Goal: Contribute content: Contribute content

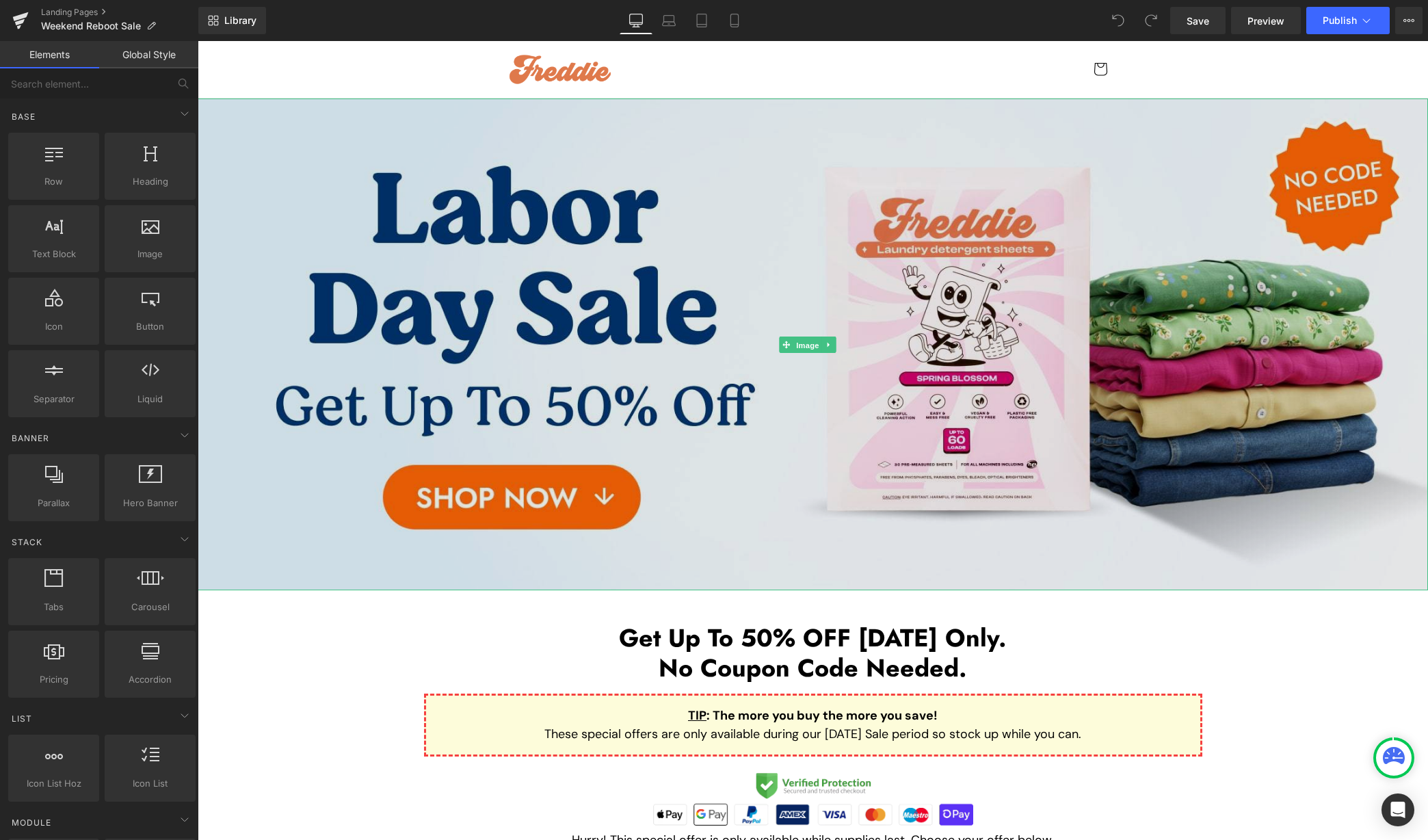
drag, startPoint x: 808, startPoint y: 338, endPoint x: 576, endPoint y: 282, distance: 238.7
click at [808, 338] on span "Image" at bounding box center [808, 345] width 28 height 16
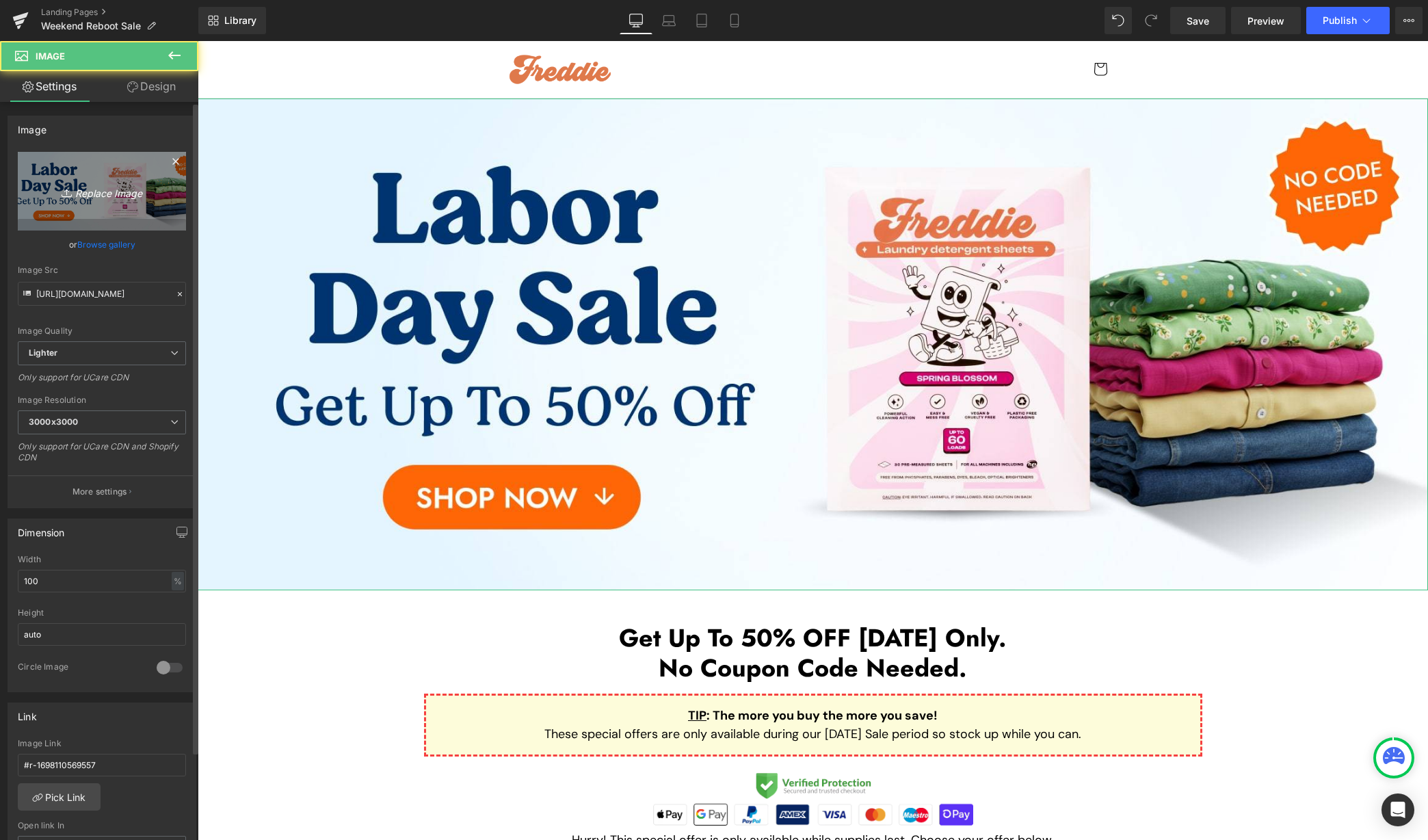
click at [93, 217] on link "Replace Image" at bounding box center [101, 191] width 168 height 79
type input "C:\fakepath\Weekend Reboot Sale Desktop 2.jpg"
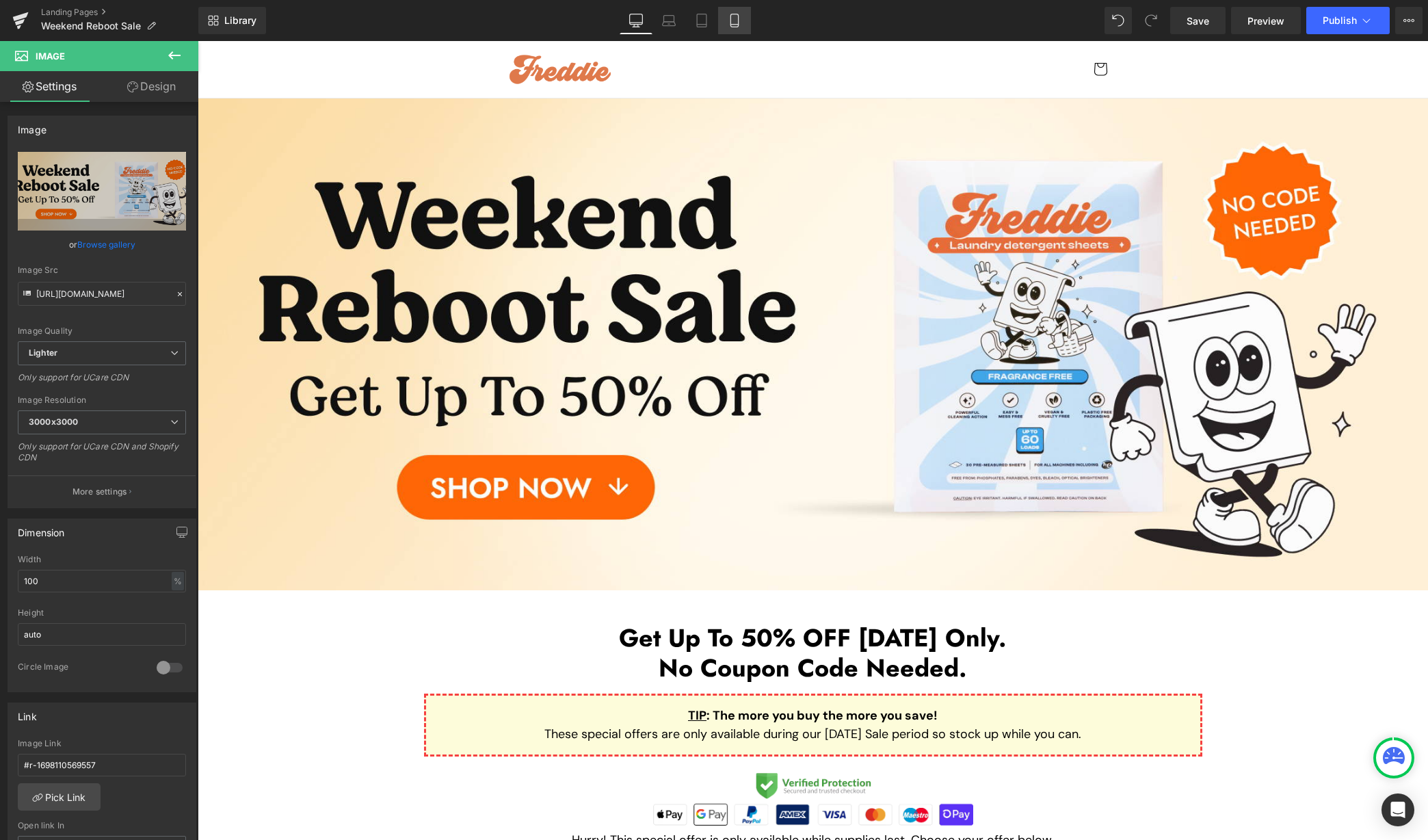
click at [735, 22] on icon at bounding box center [734, 20] width 13 height 13
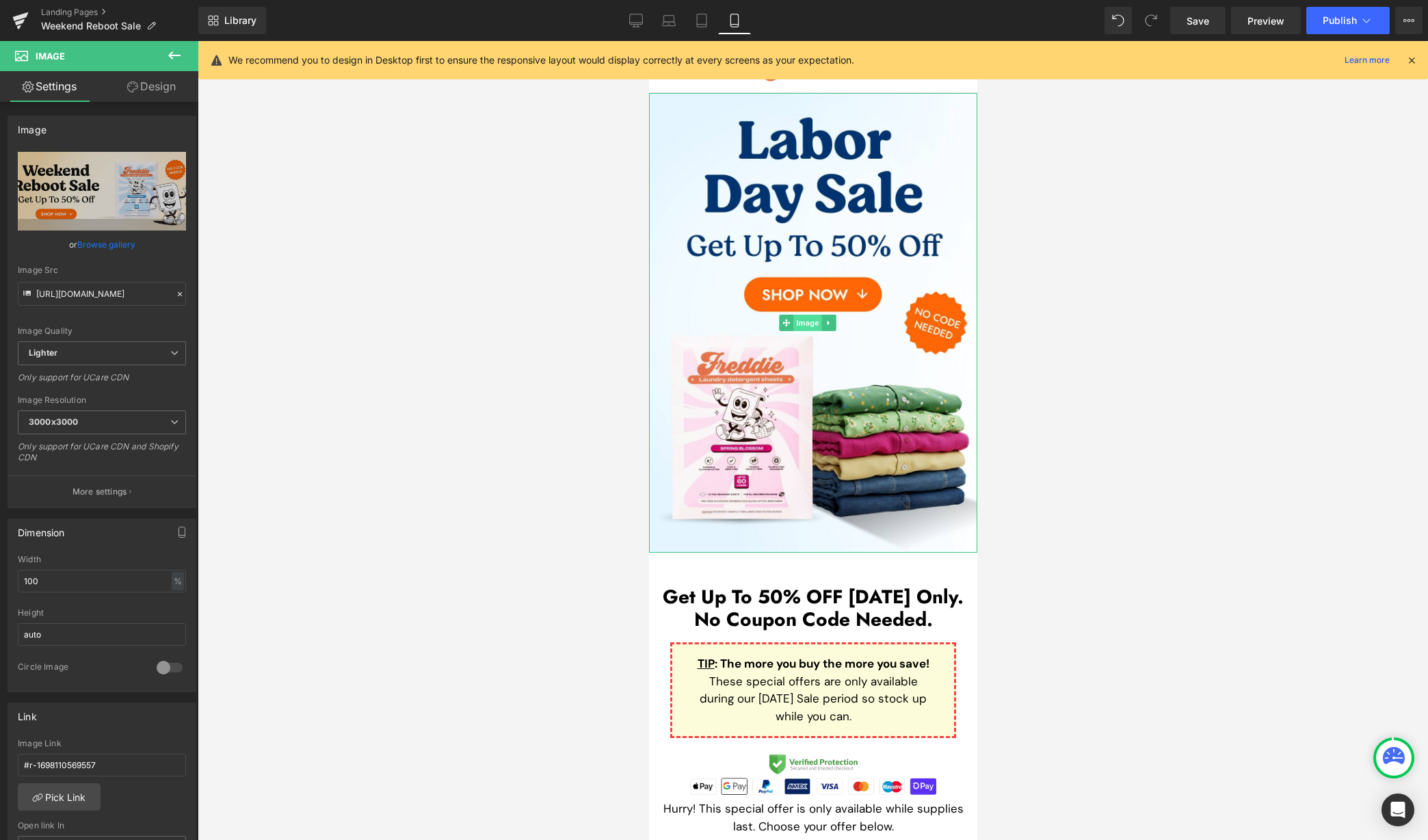
click at [813, 314] on span "Image" at bounding box center [808, 322] width 28 height 16
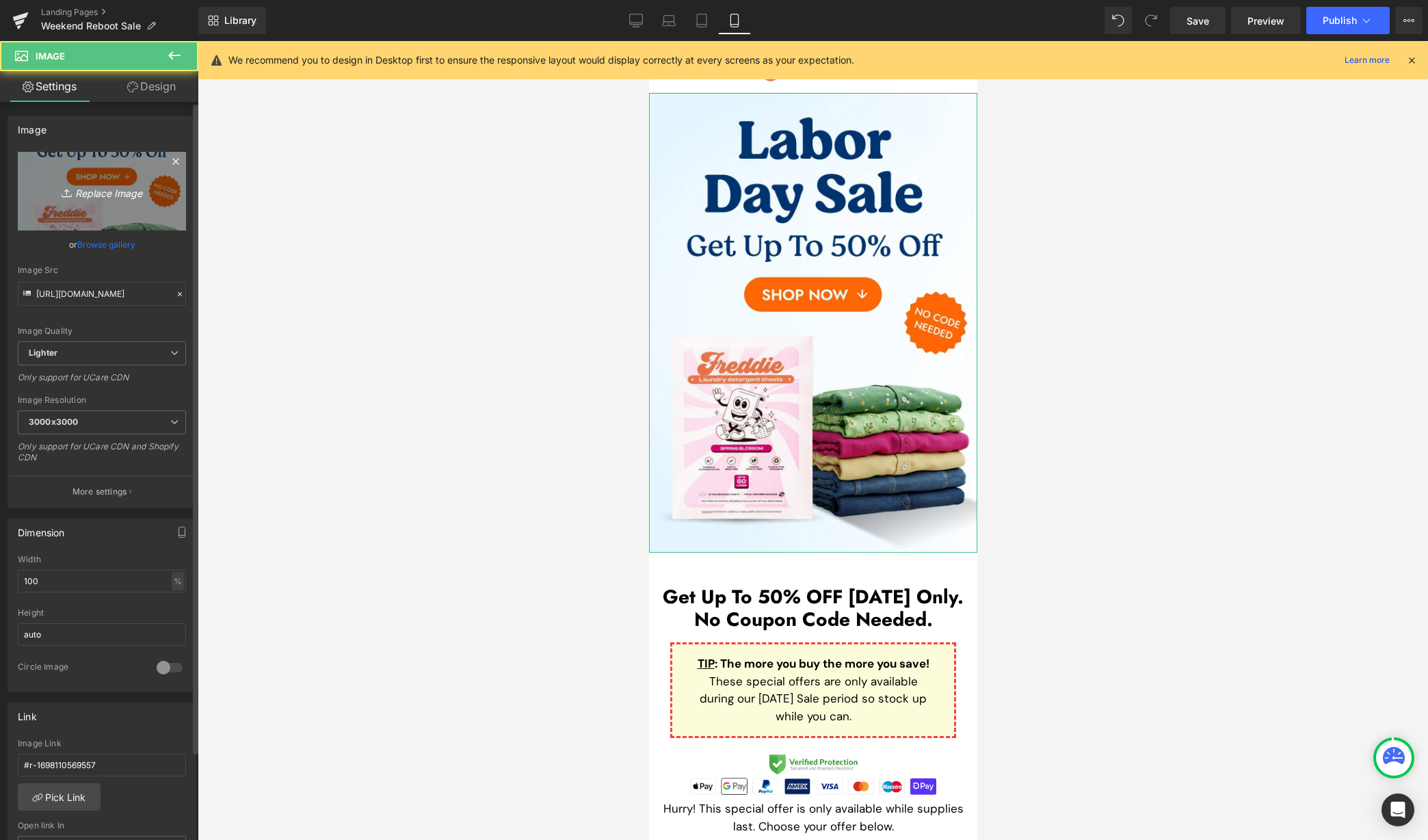
click at [143, 177] on link "Replace Image" at bounding box center [101, 191] width 168 height 79
type input "C:\fakepath\Weekend Reboot Sale Mobile 2.jpg"
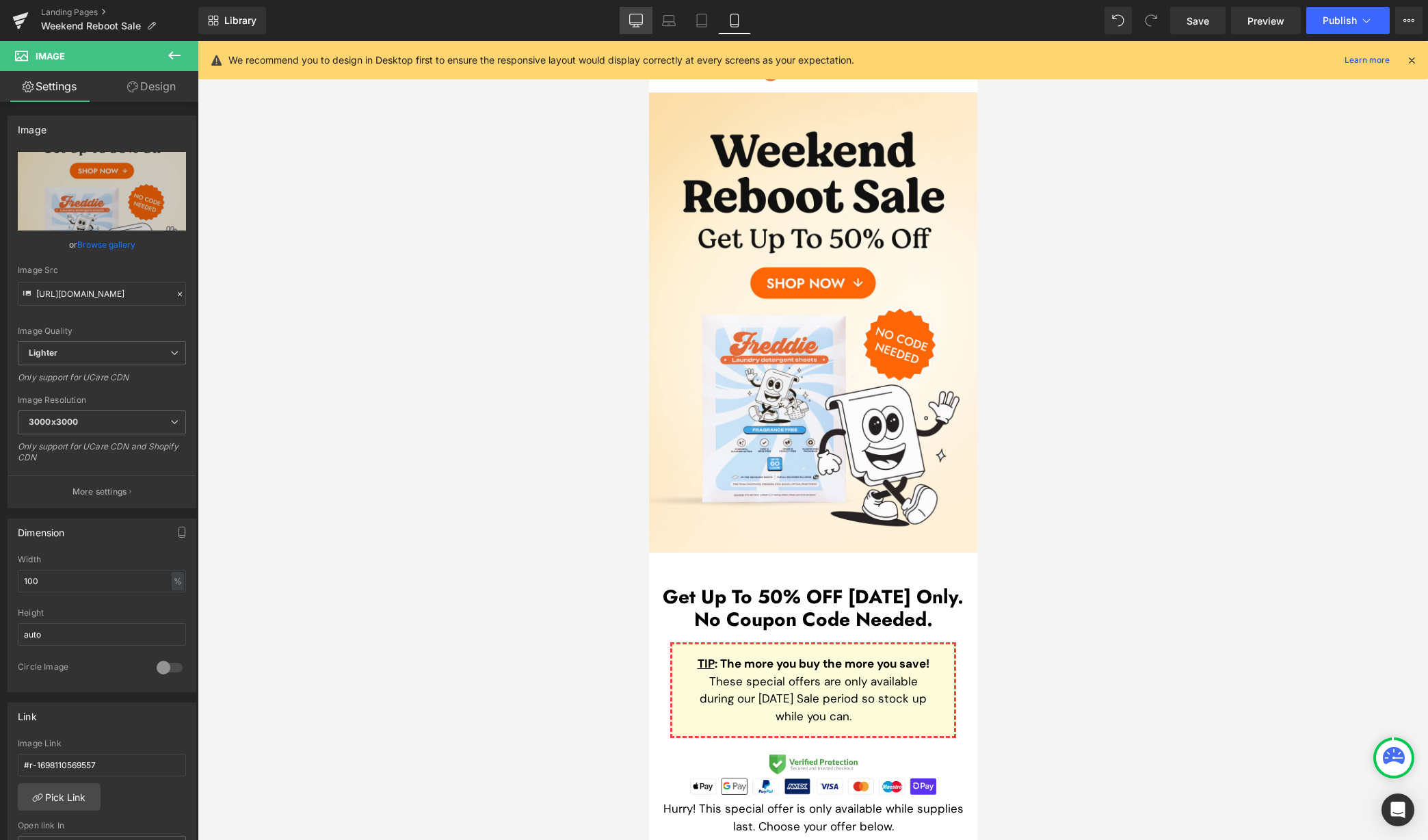
click at [631, 21] on icon at bounding box center [636, 20] width 13 height 13
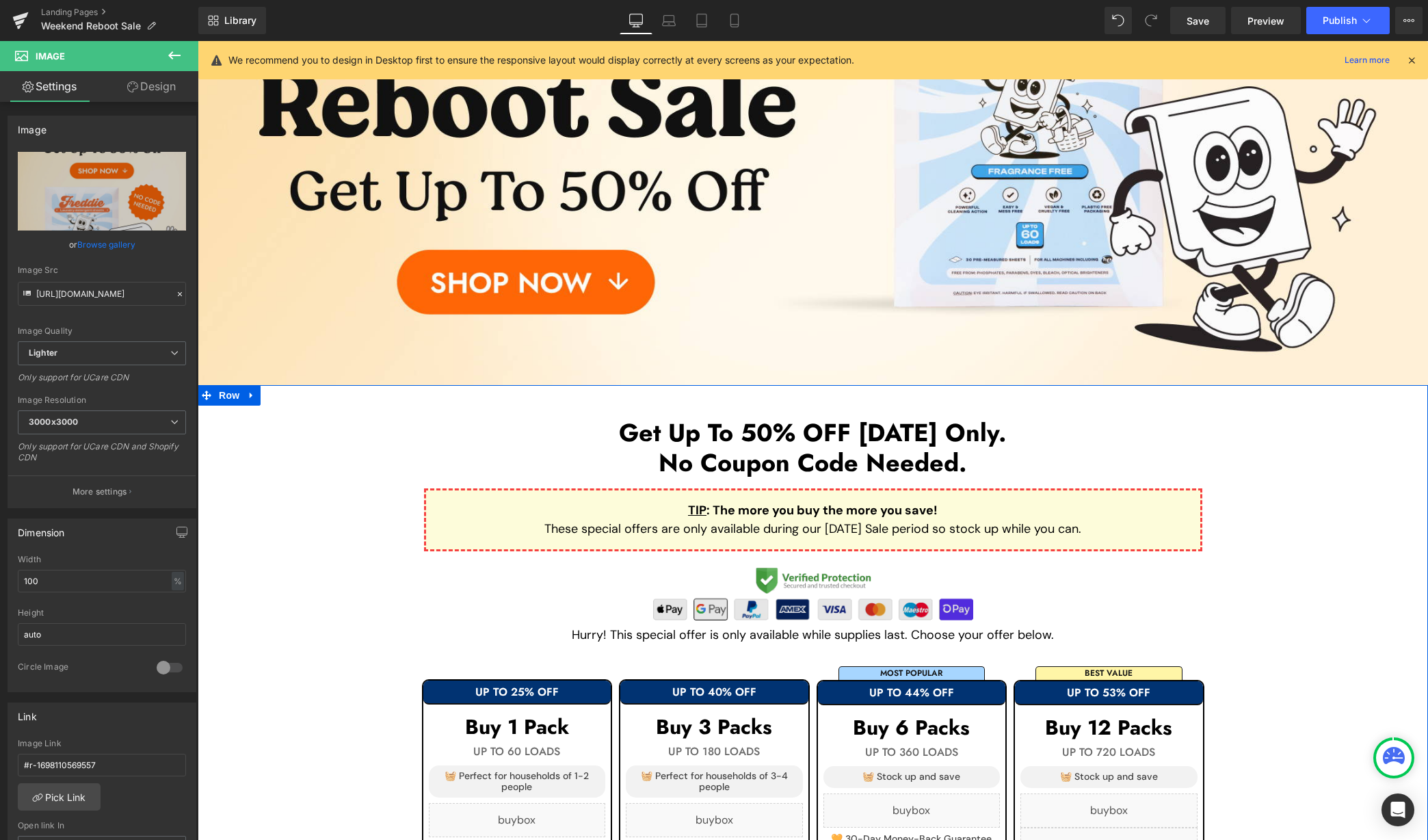
scroll to position [273, 0]
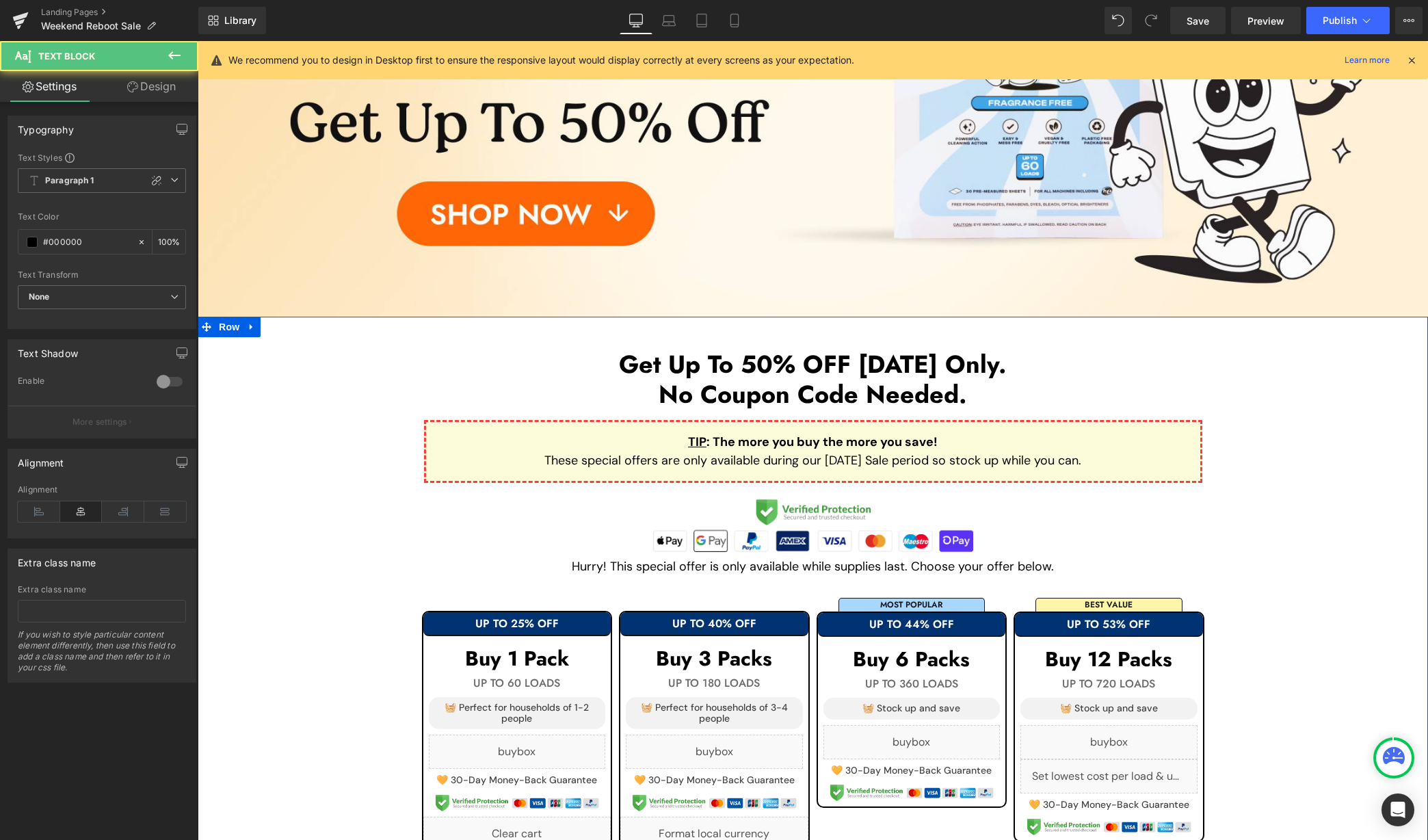
click at [683, 456] on p "These special offers are only available during our [DATE] Sale period so stock …" at bounding box center [813, 460] width 731 height 19
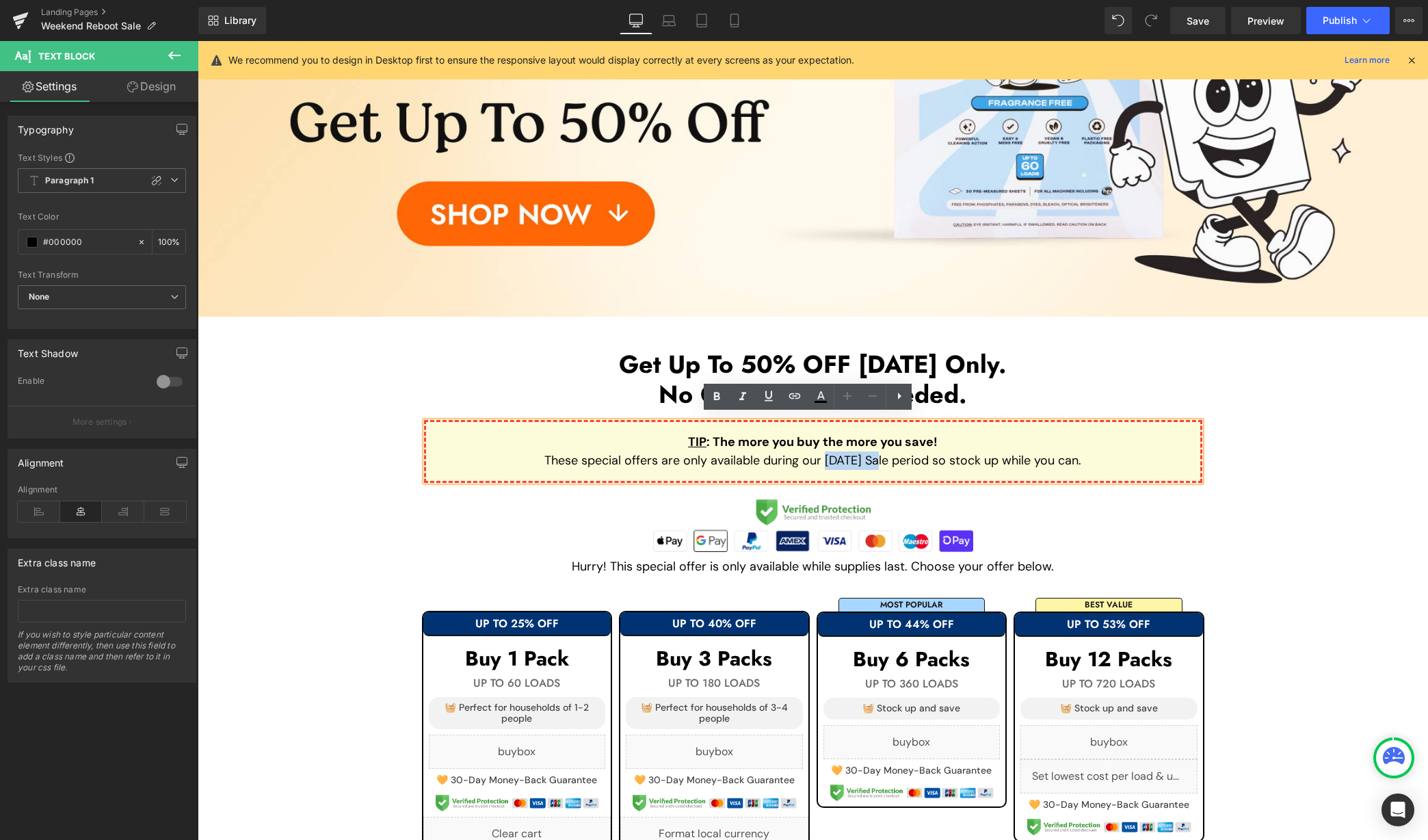
drag, startPoint x: 809, startPoint y: 459, endPoint x: 868, endPoint y: 459, distance: 59.0
click at [868, 459] on p "These special offers are only available during our [DATE] Sale period so stock …" at bounding box center [813, 460] width 731 height 19
click at [1353, 382] on h1 "No Coupon Code Needed." at bounding box center [813, 394] width 1231 height 29
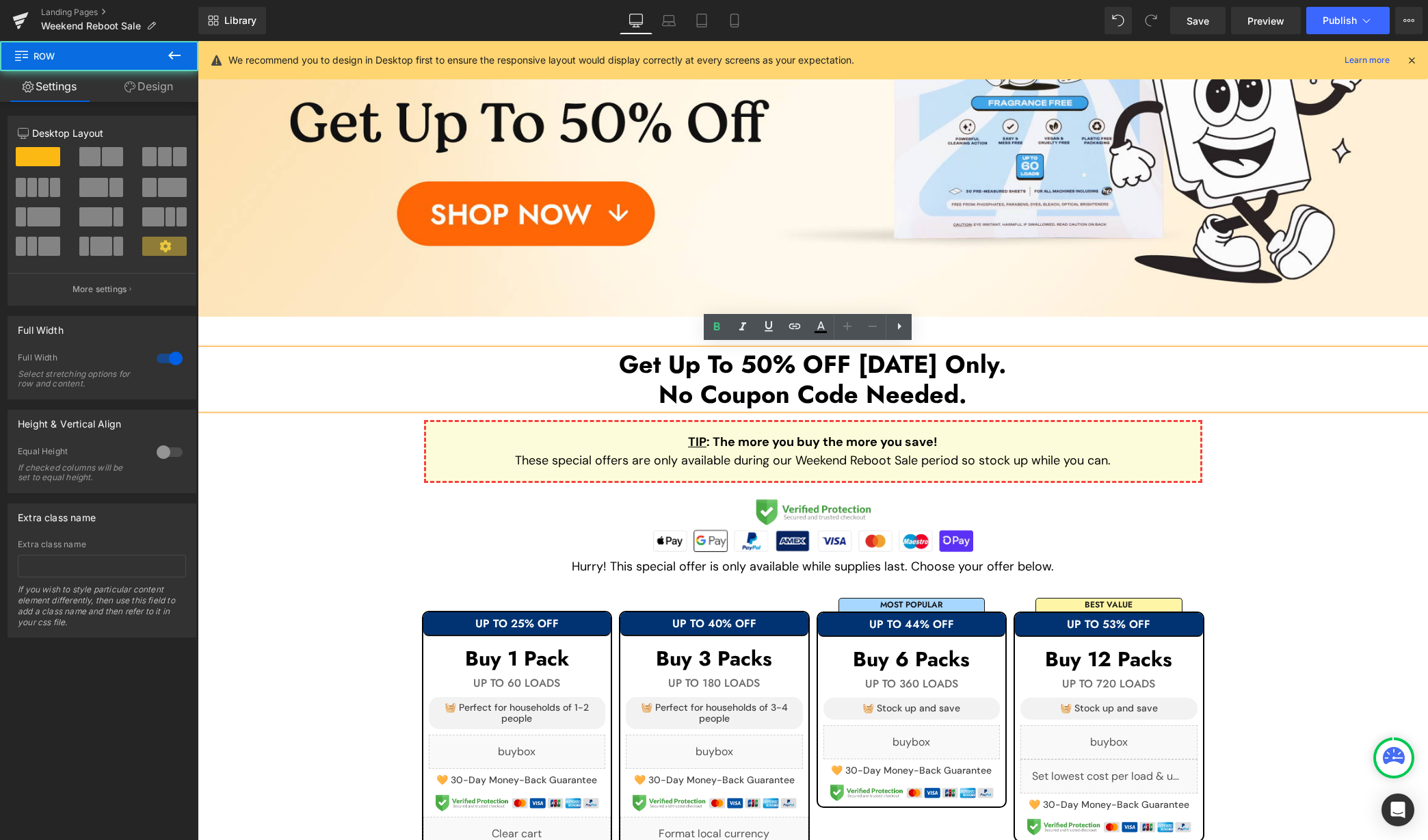
click at [1315, 337] on div "Get Up To 50% OFF [DATE] Only. No Coupon Code Needed. Heading TIP : The more yo…" at bounding box center [813, 588] width 1231 height 542
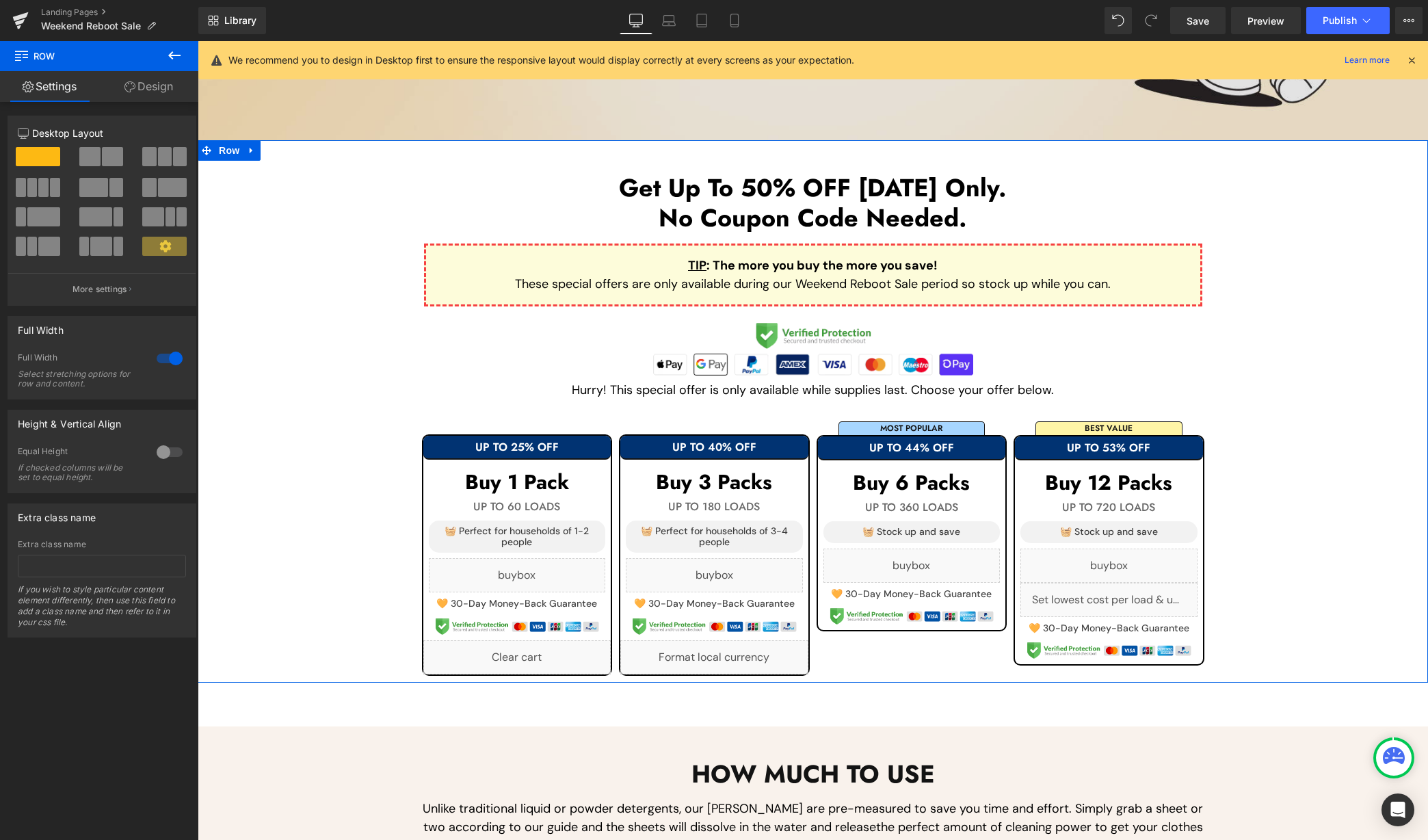
scroll to position [479, 0]
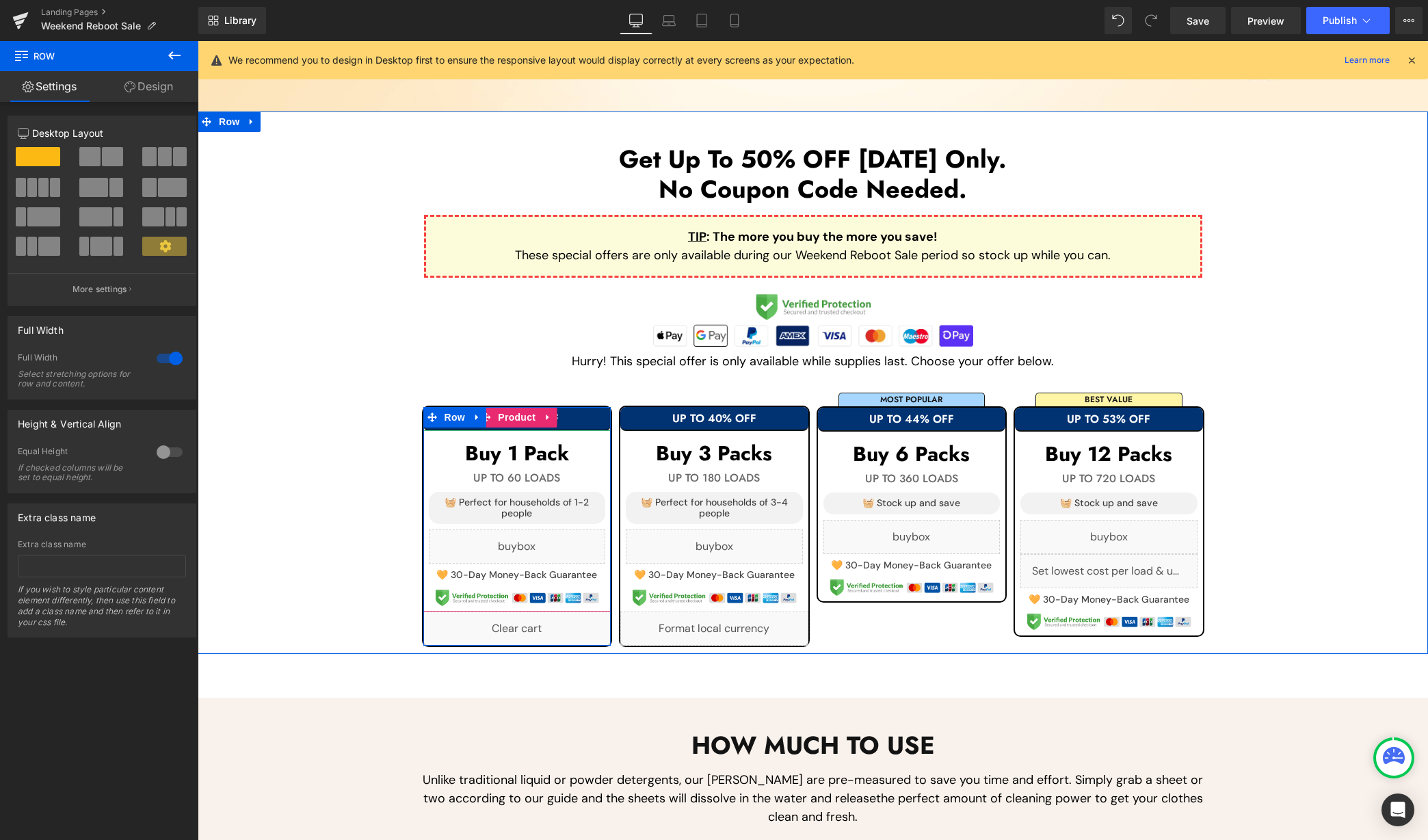
click at [575, 412] on h1 "UP TO 25% OFF" at bounding box center [518, 418] width 188 height 12
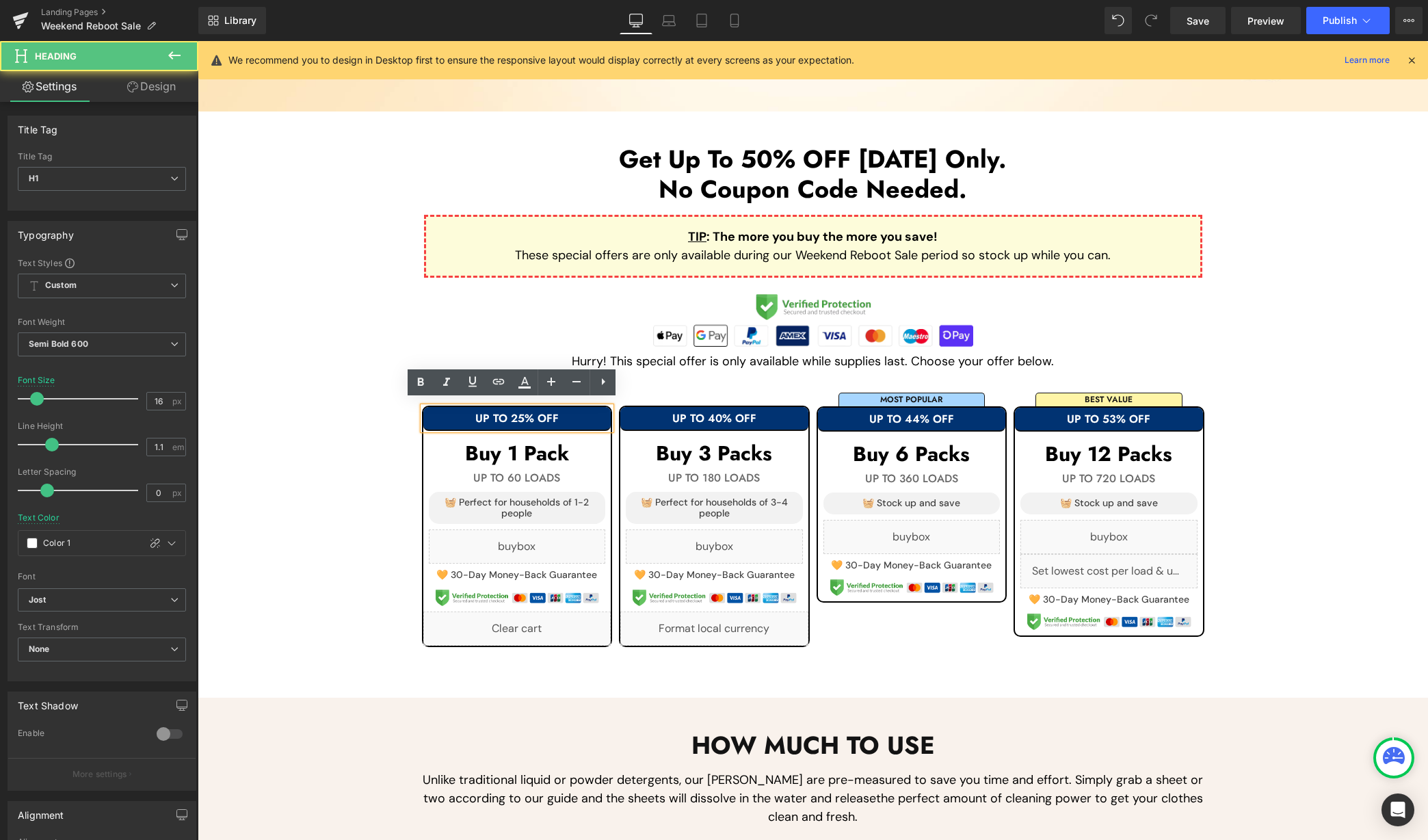
click at [582, 412] on h1 "UP TO 25% OFF" at bounding box center [518, 418] width 188 height 12
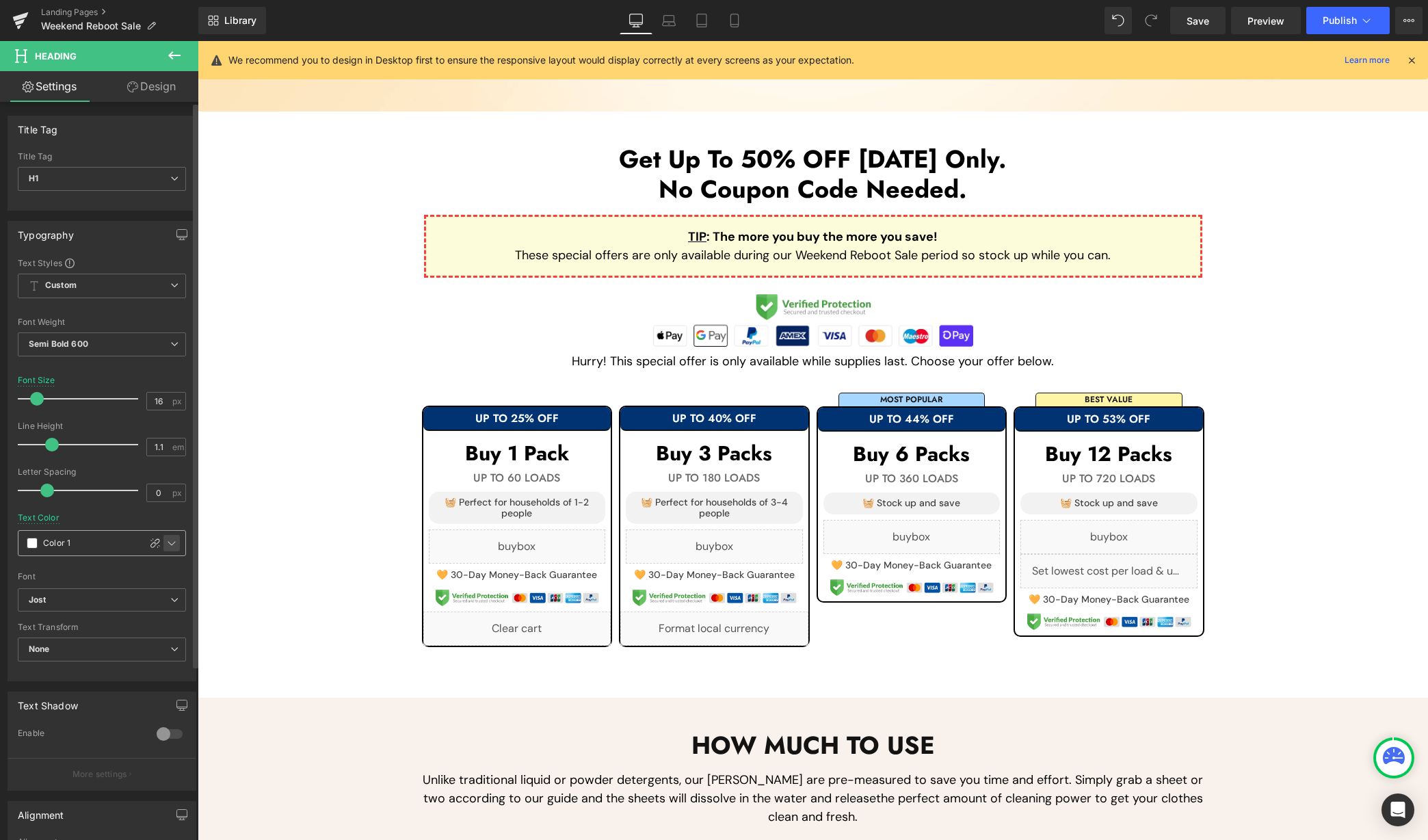
click at [170, 543] on icon at bounding box center [171, 543] width 11 height 11
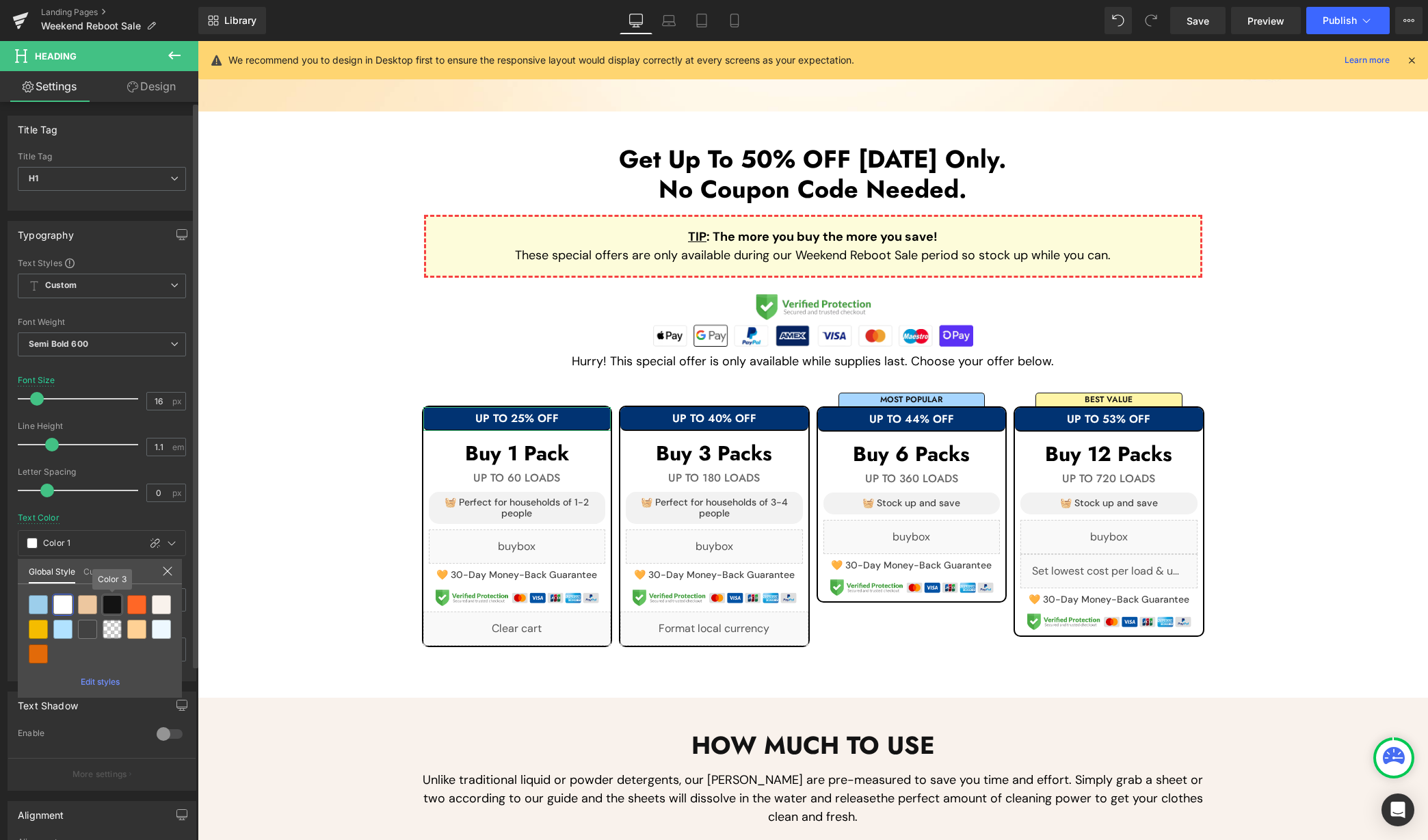
click at [117, 602] on div at bounding box center [113, 605] width 20 height 20
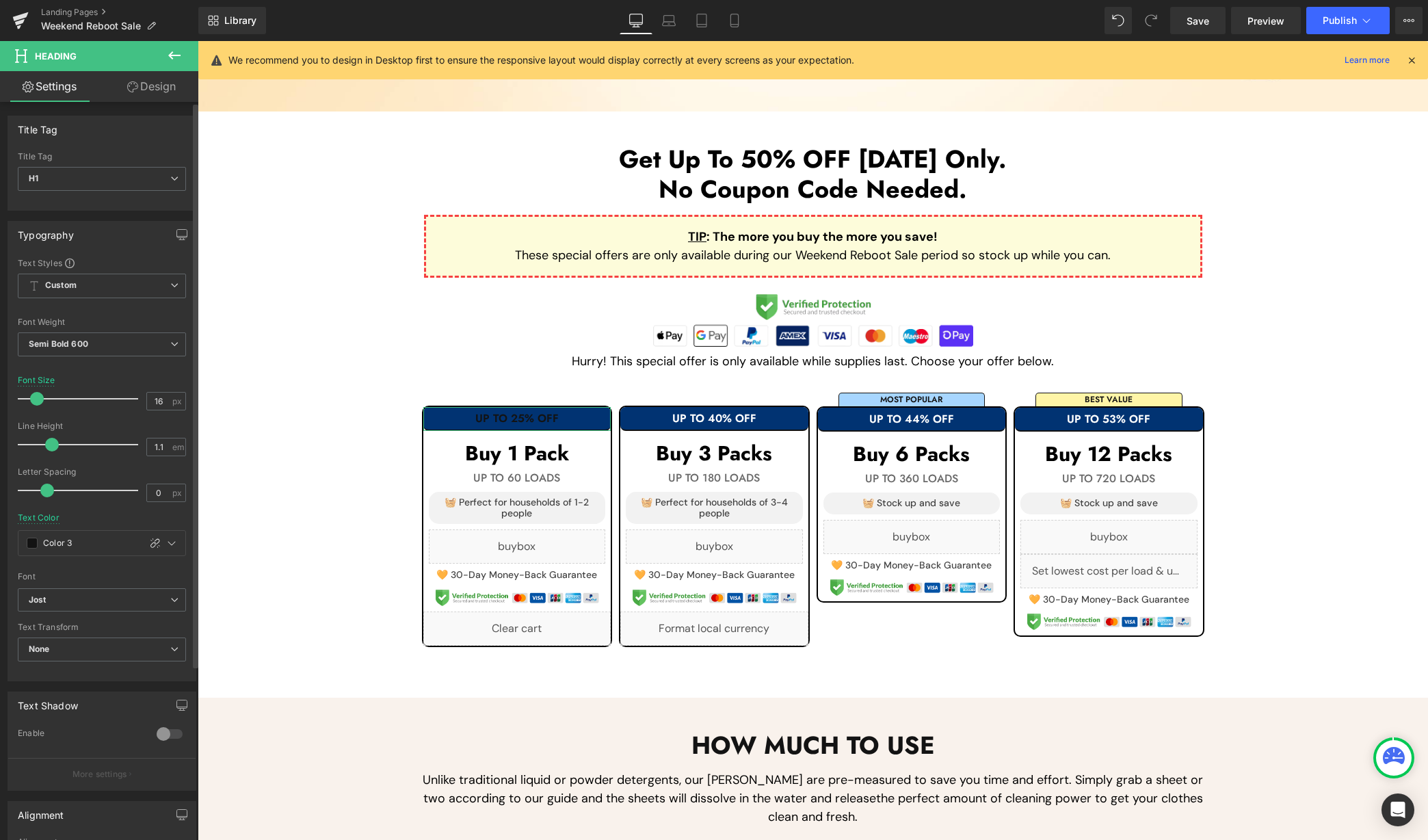
click at [154, 91] on link "Design" at bounding box center [152, 86] width 99 height 31
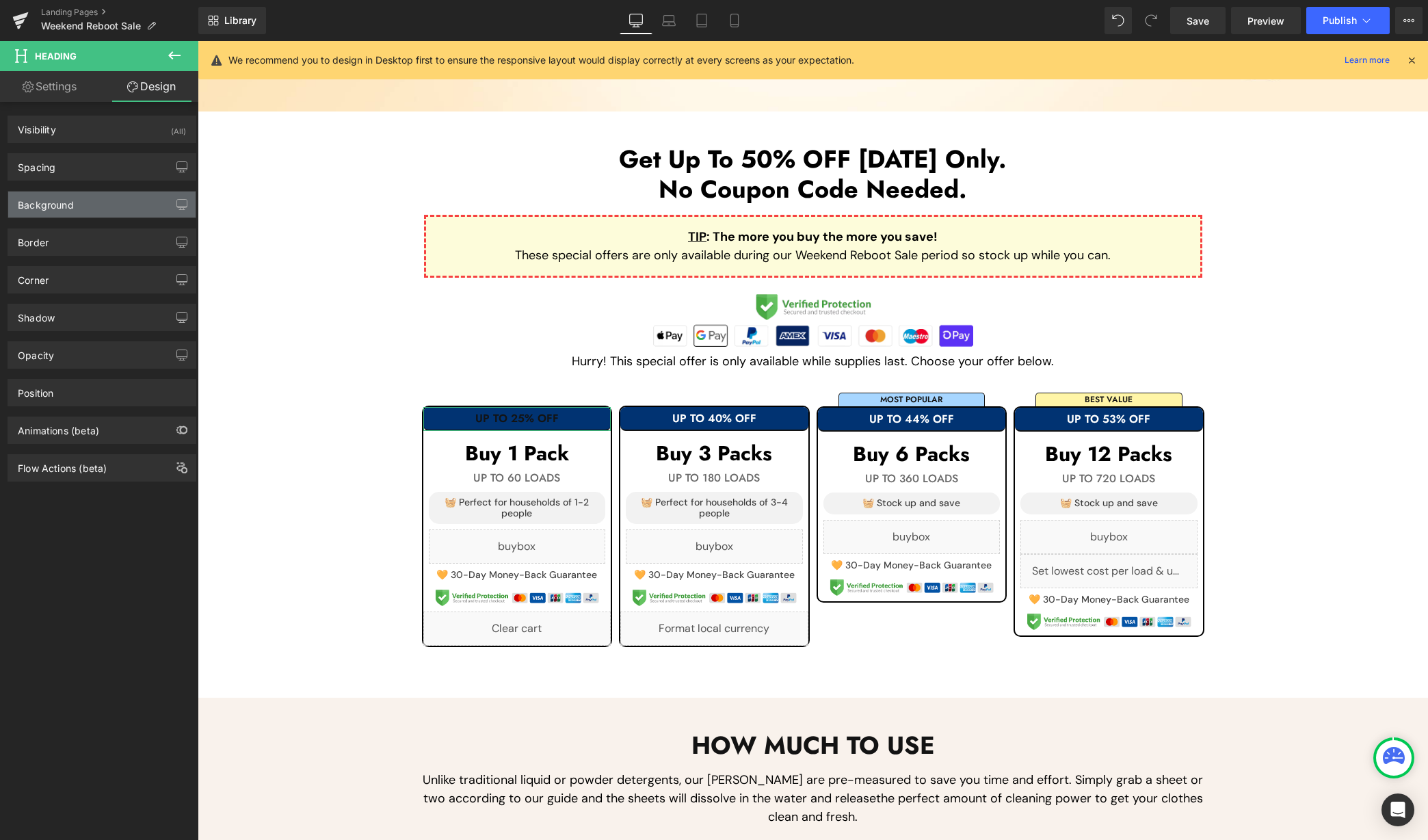
click at [119, 198] on div "Background" at bounding box center [101, 204] width 187 height 26
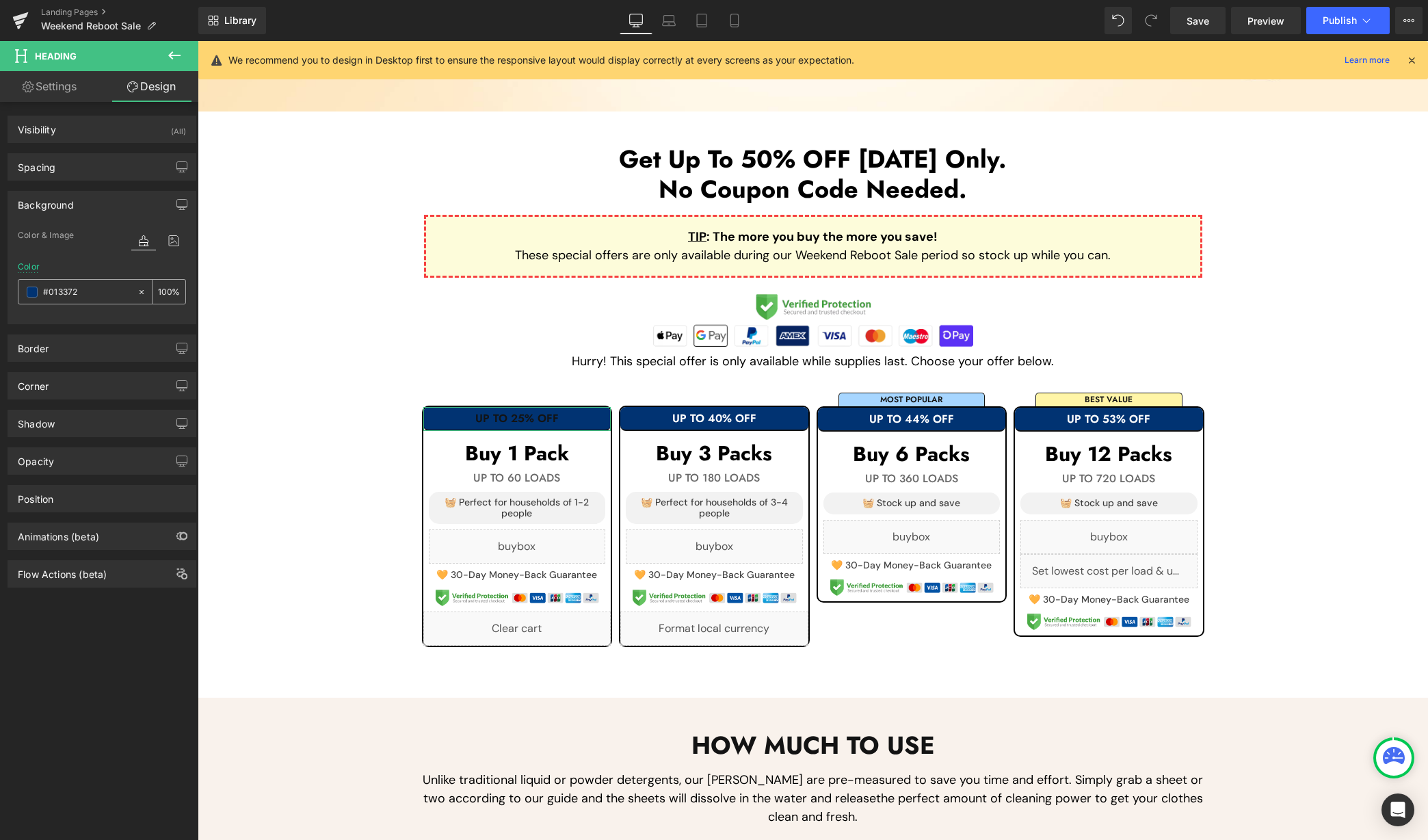
click at [106, 289] on input "#013372" at bounding box center [87, 291] width 88 height 15
paste input "fff0d7"
type input "fff0d7"
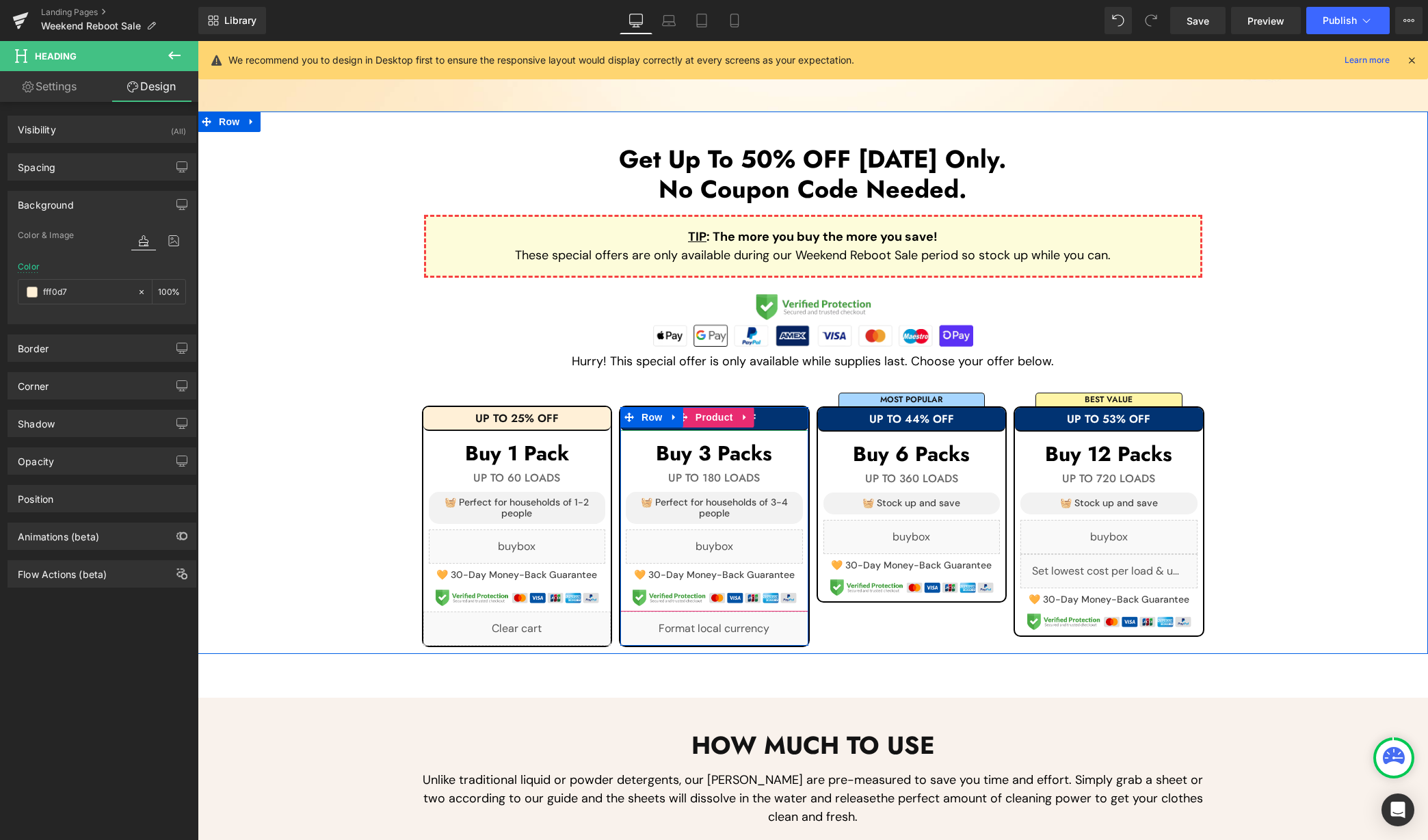
click at [776, 416] on h1 "UP TO 40% OFF" at bounding box center [715, 418] width 188 height 12
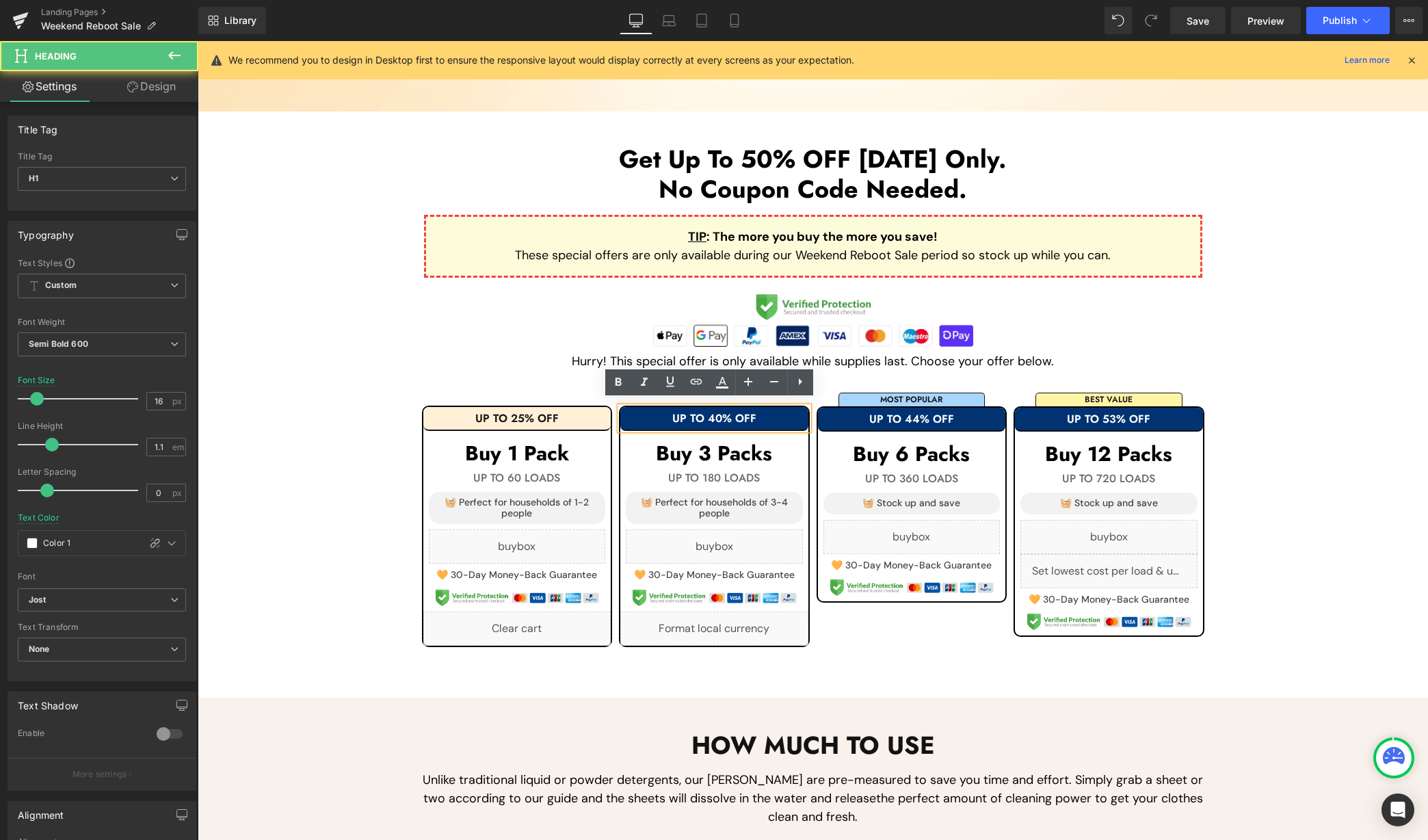
click at [770, 416] on h1 "UP TO 40% OFF" at bounding box center [715, 418] width 188 height 12
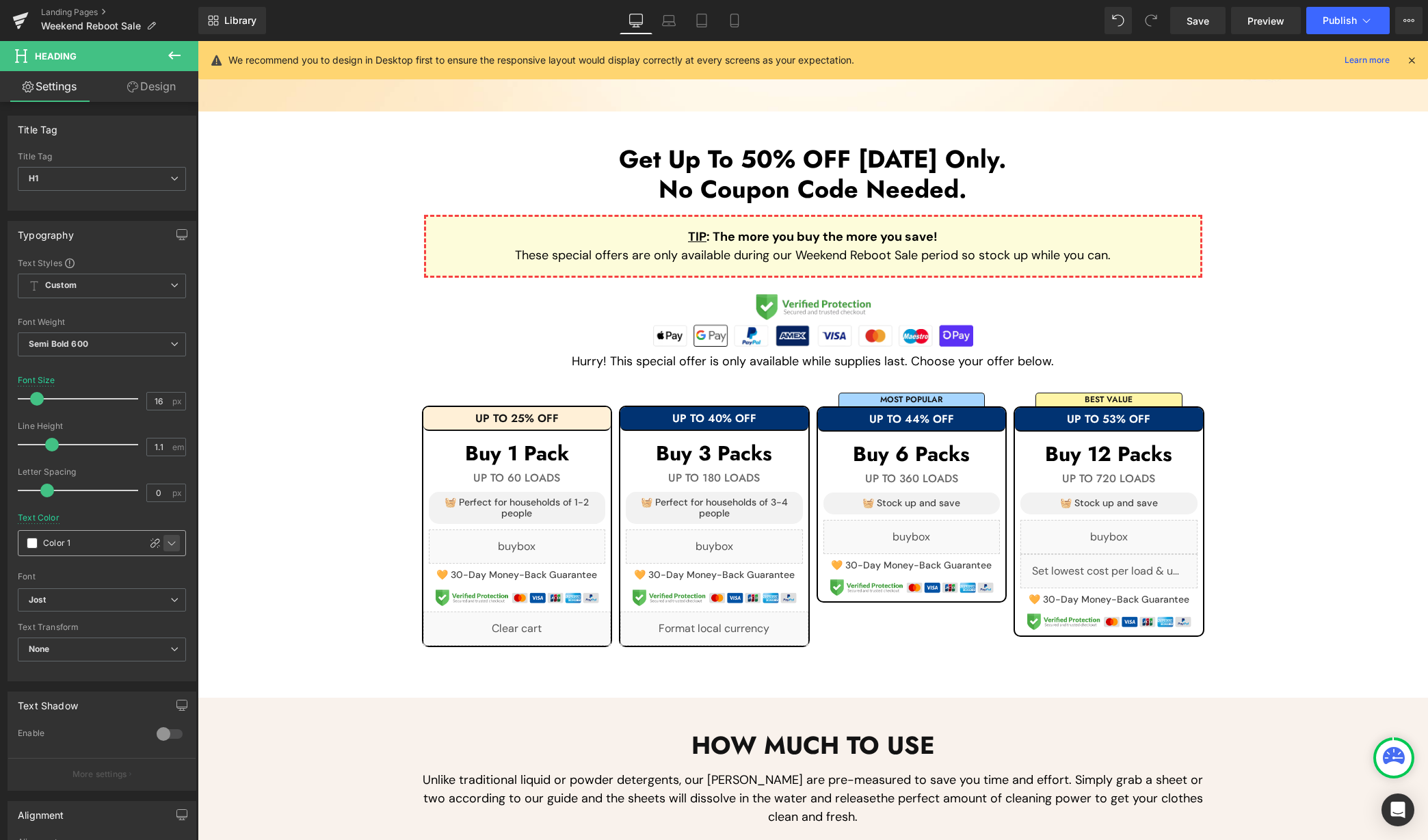
click at [167, 539] on icon at bounding box center [171, 543] width 11 height 11
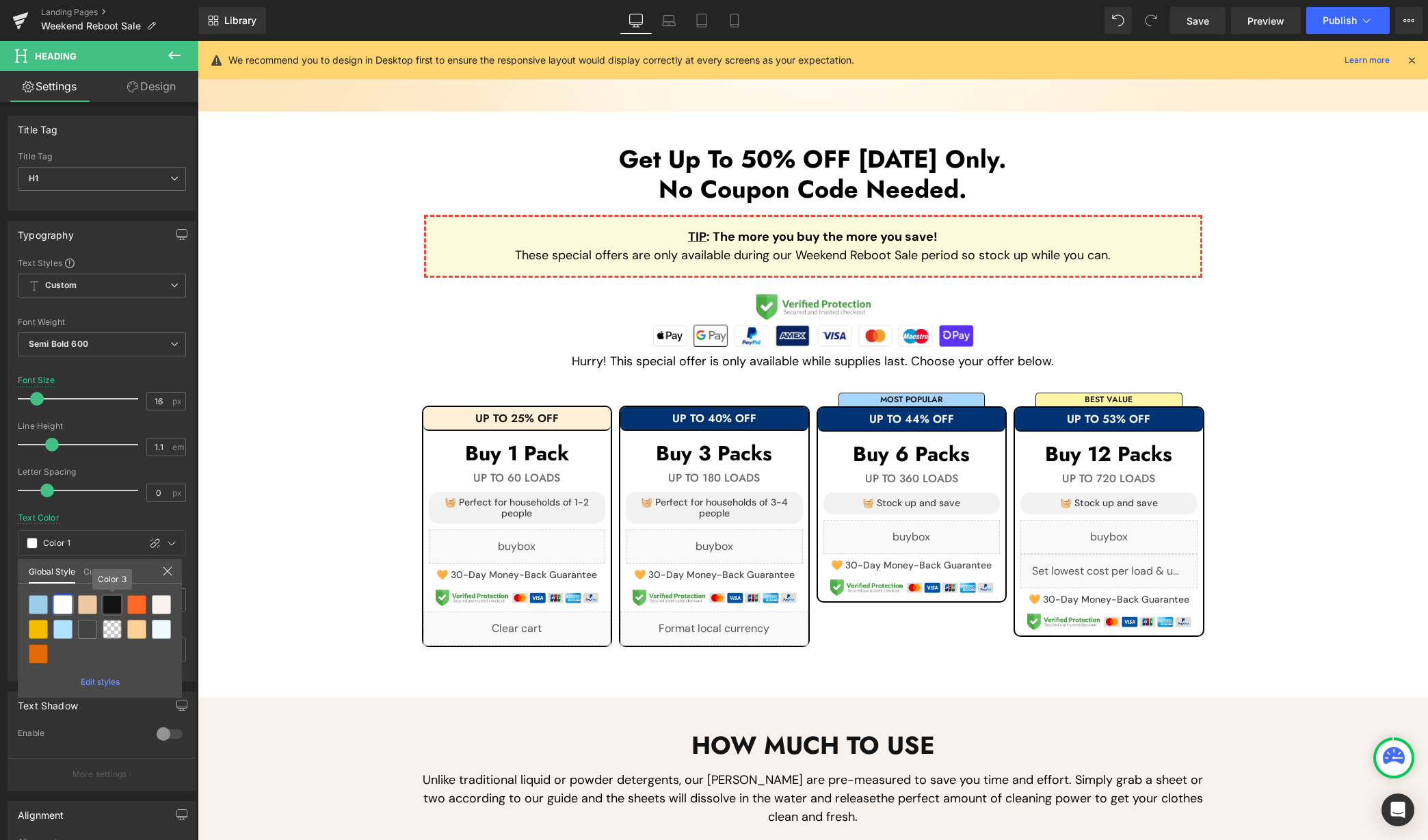
click at [108, 604] on div at bounding box center [113, 605] width 20 height 20
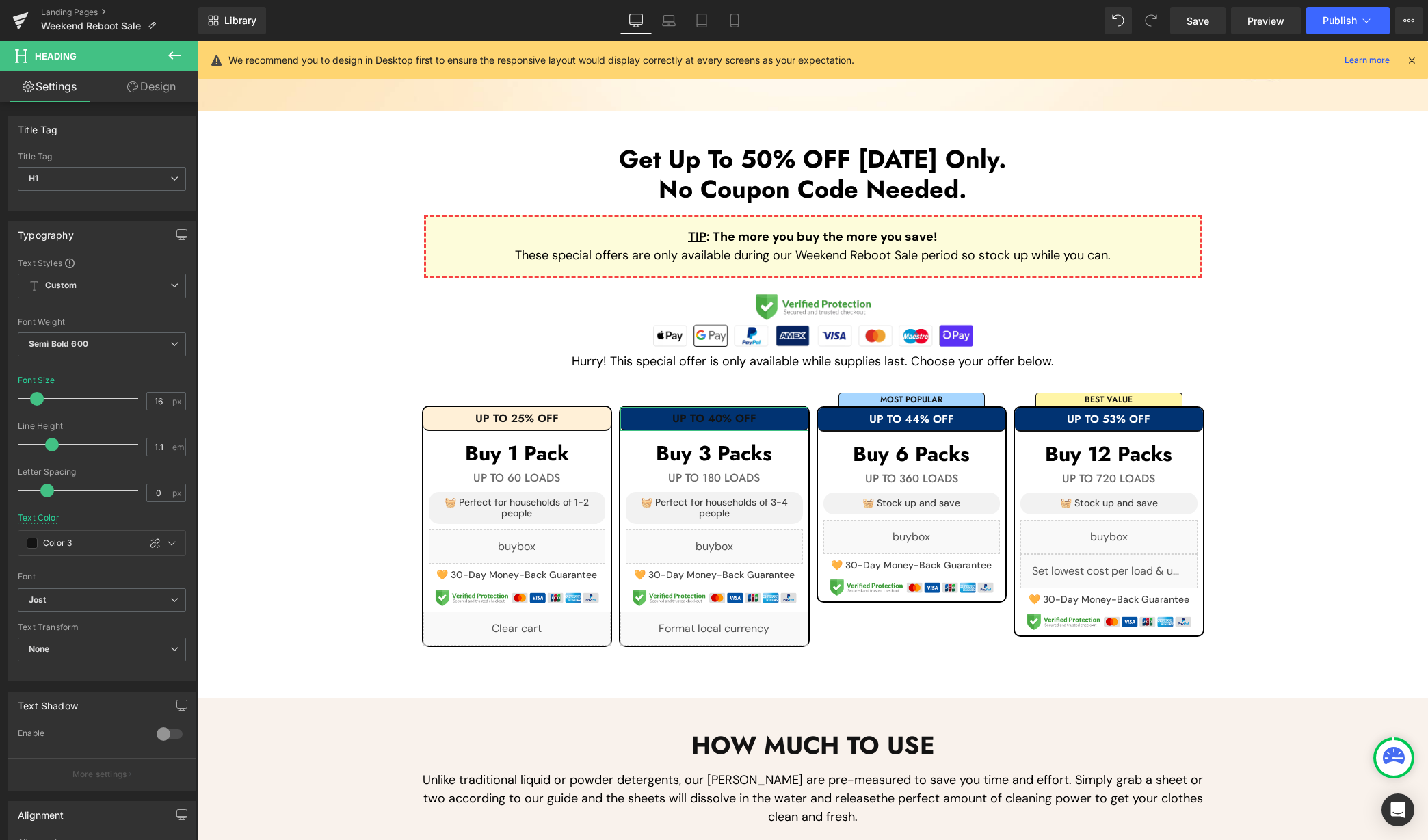
click at [139, 90] on link "Design" at bounding box center [152, 86] width 99 height 31
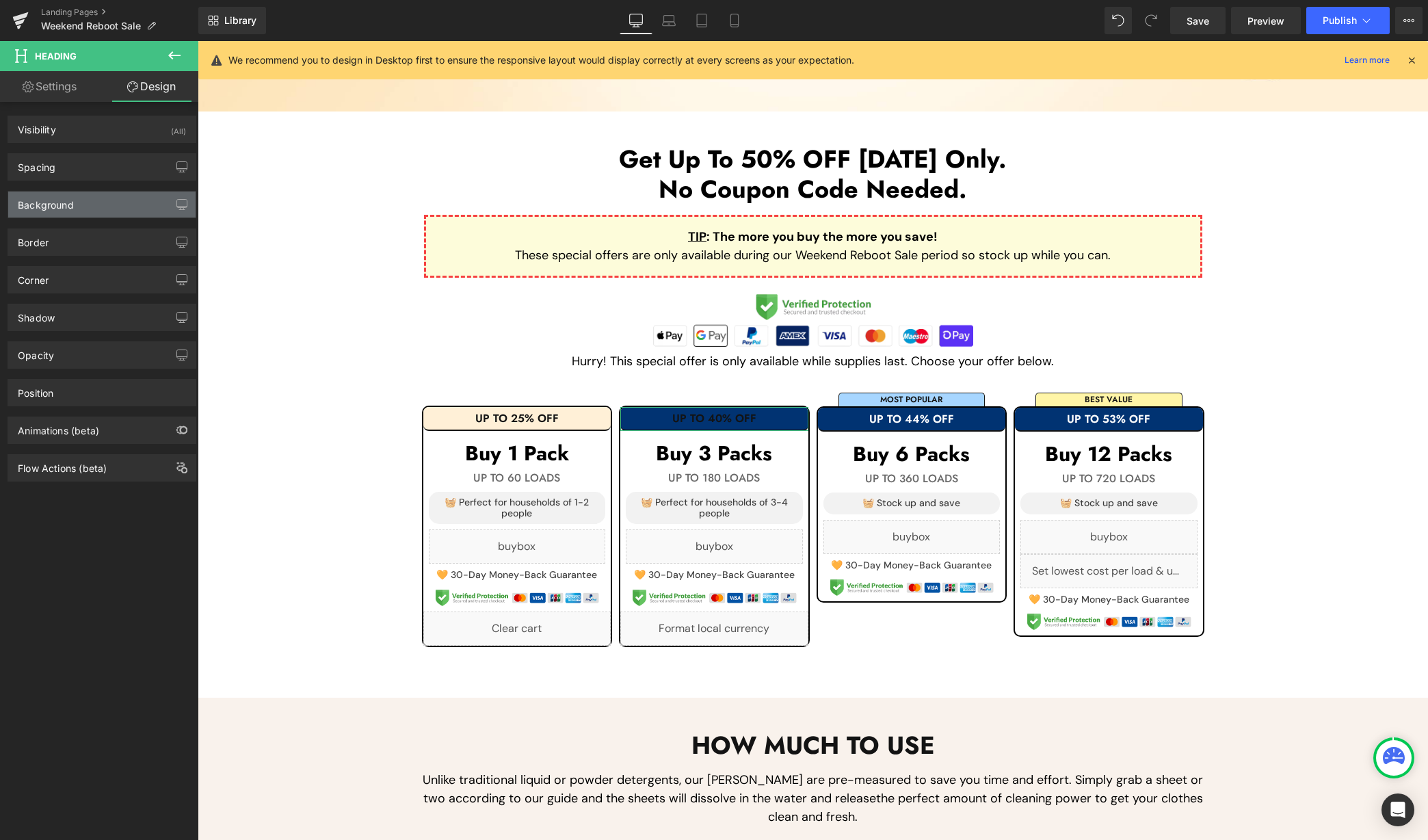
click at [88, 200] on div "Background" at bounding box center [101, 204] width 187 height 26
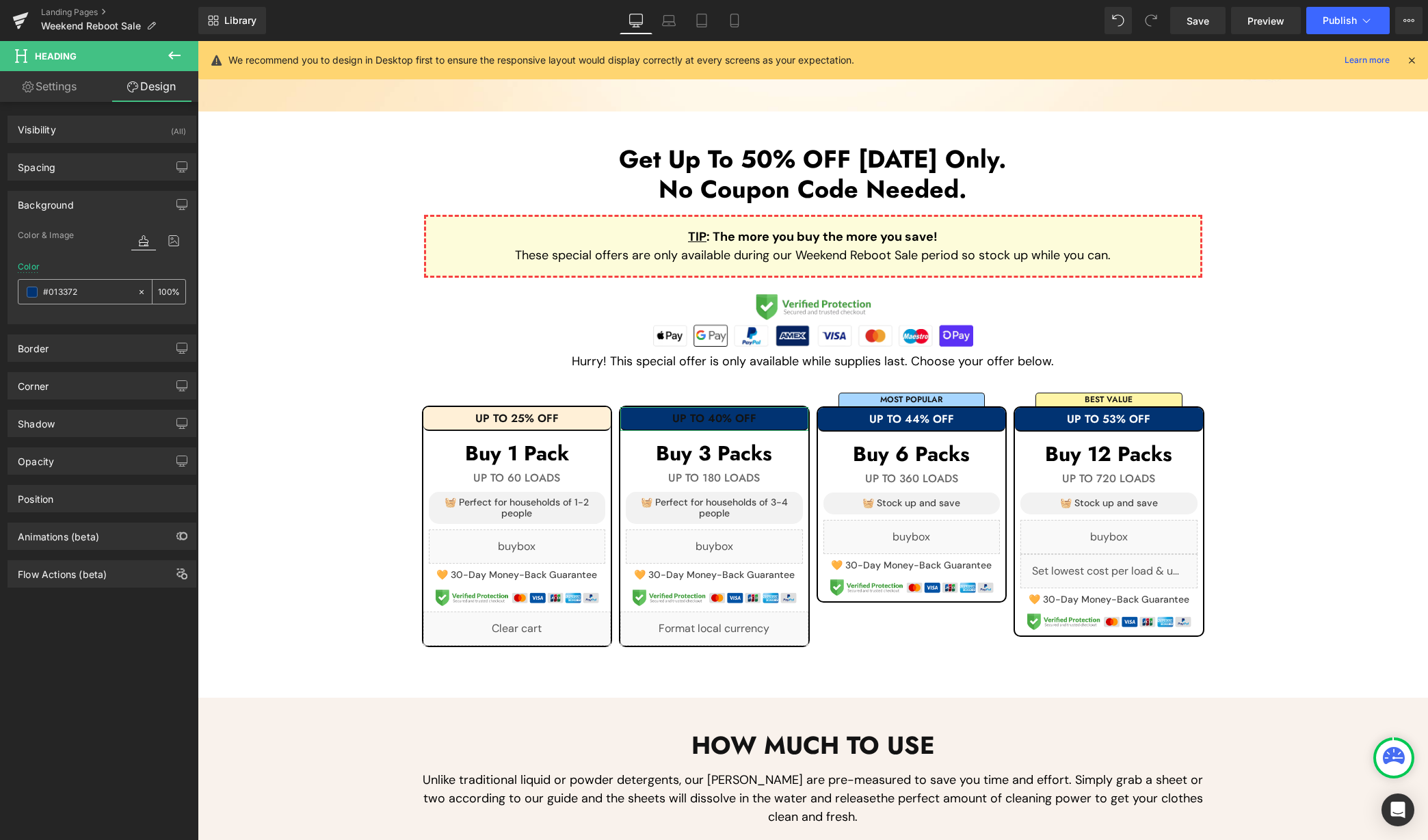
click at [109, 284] on input "#013372" at bounding box center [87, 291] width 88 height 15
paste input "fff0d7"
type input "fff0d7"
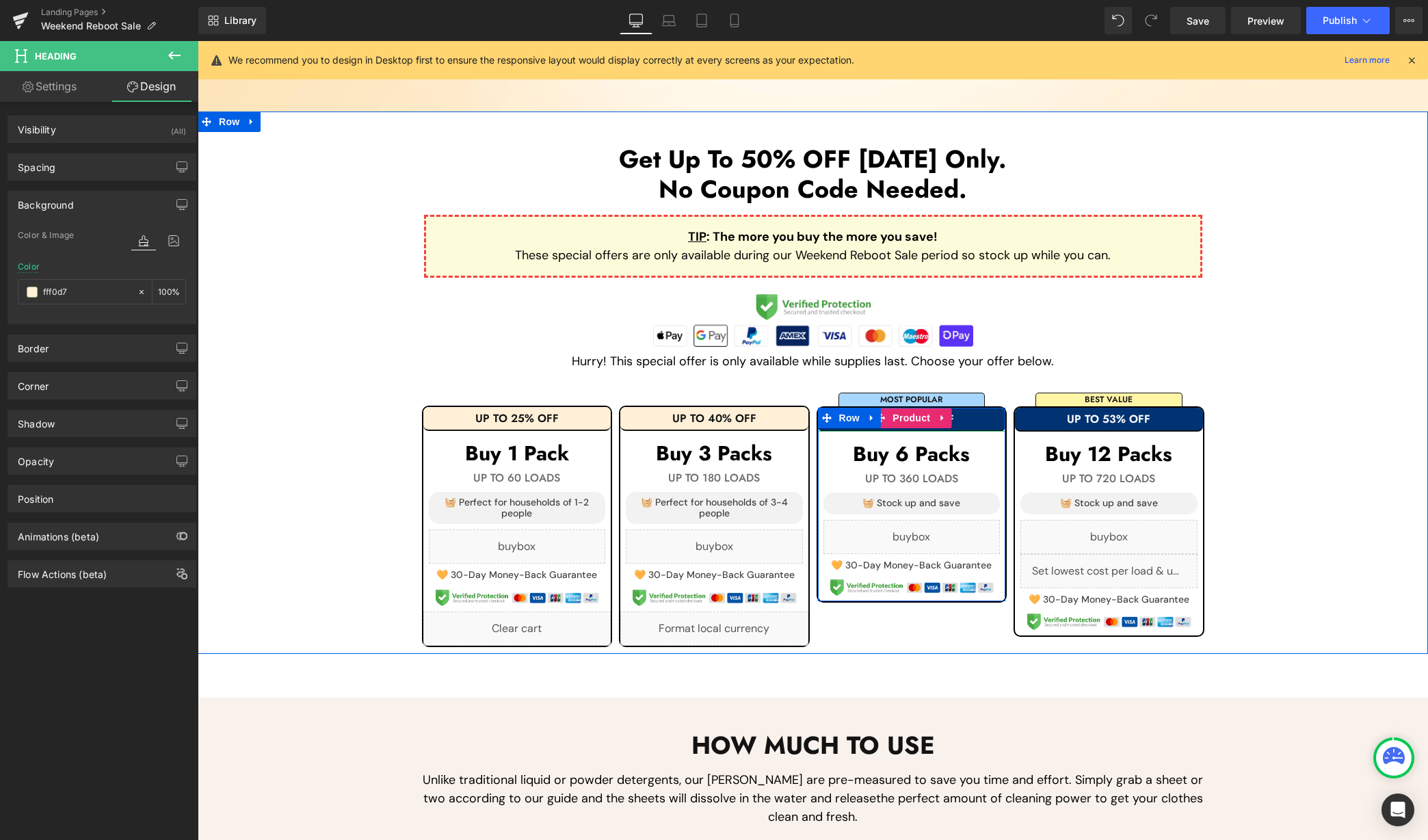
click at [970, 413] on h1 "UP TO 44% OFF" at bounding box center [912, 419] width 188 height 12
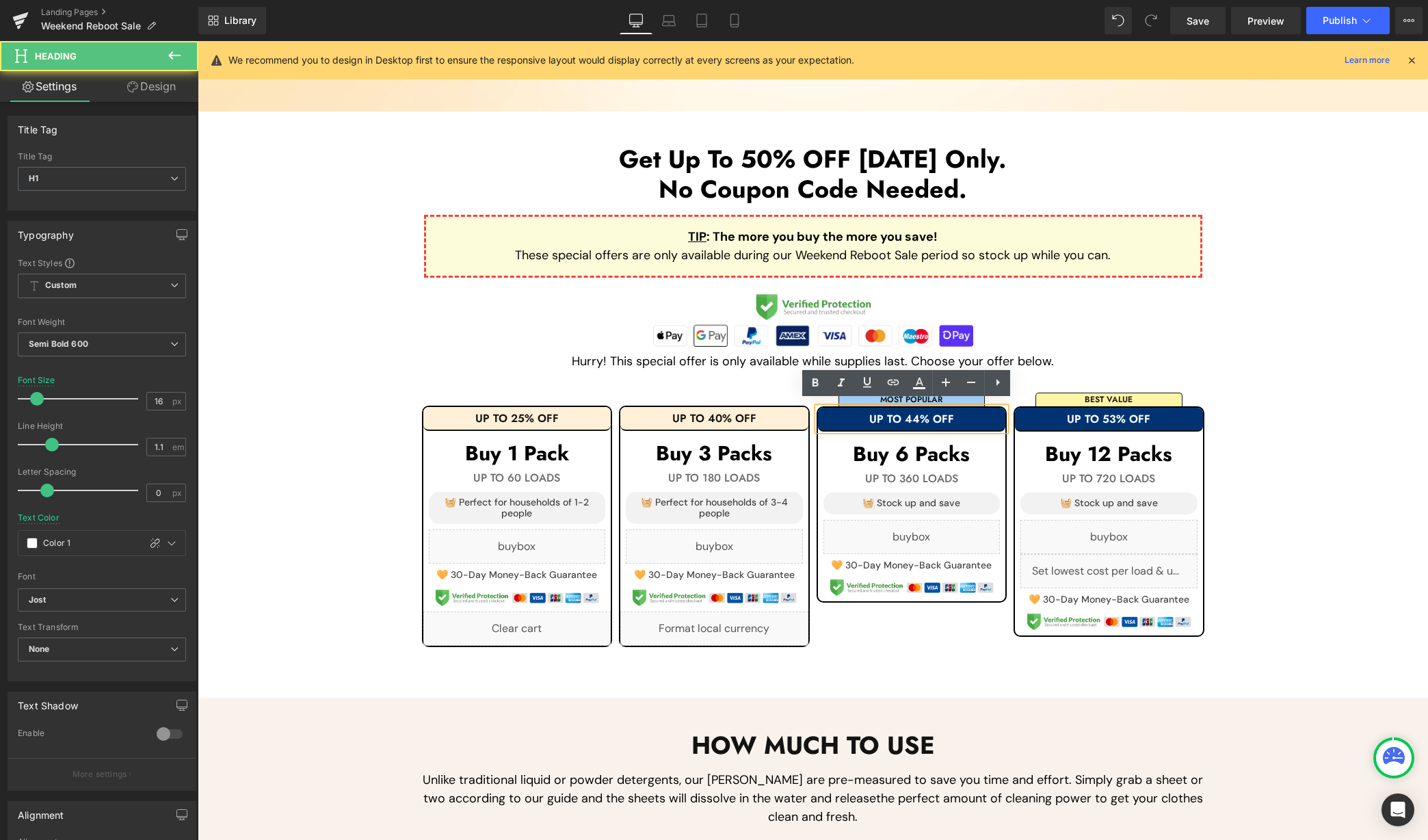
click at [985, 413] on h1 "UP TO 44% OFF" at bounding box center [912, 419] width 188 height 12
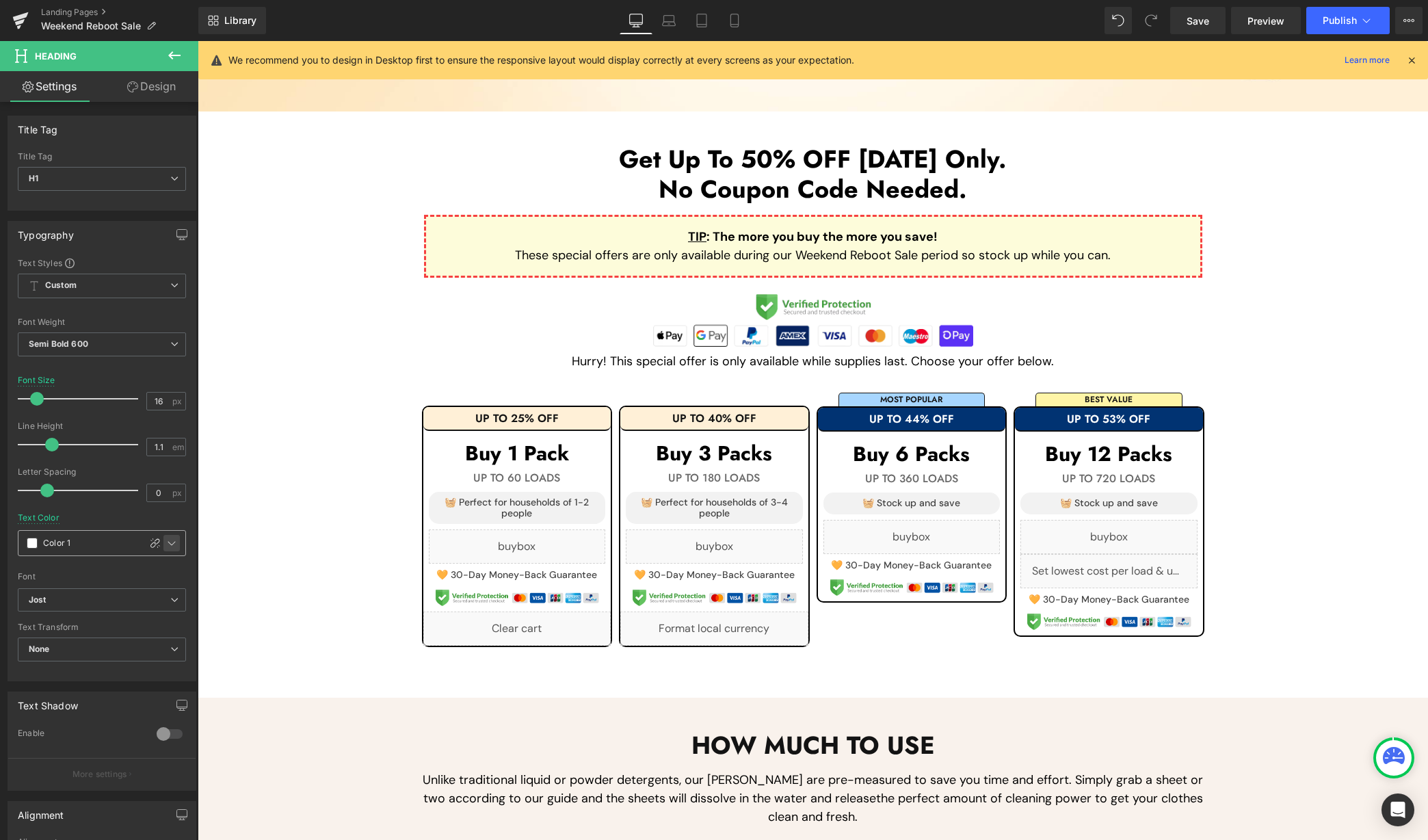
click at [168, 538] on icon at bounding box center [171, 543] width 11 height 11
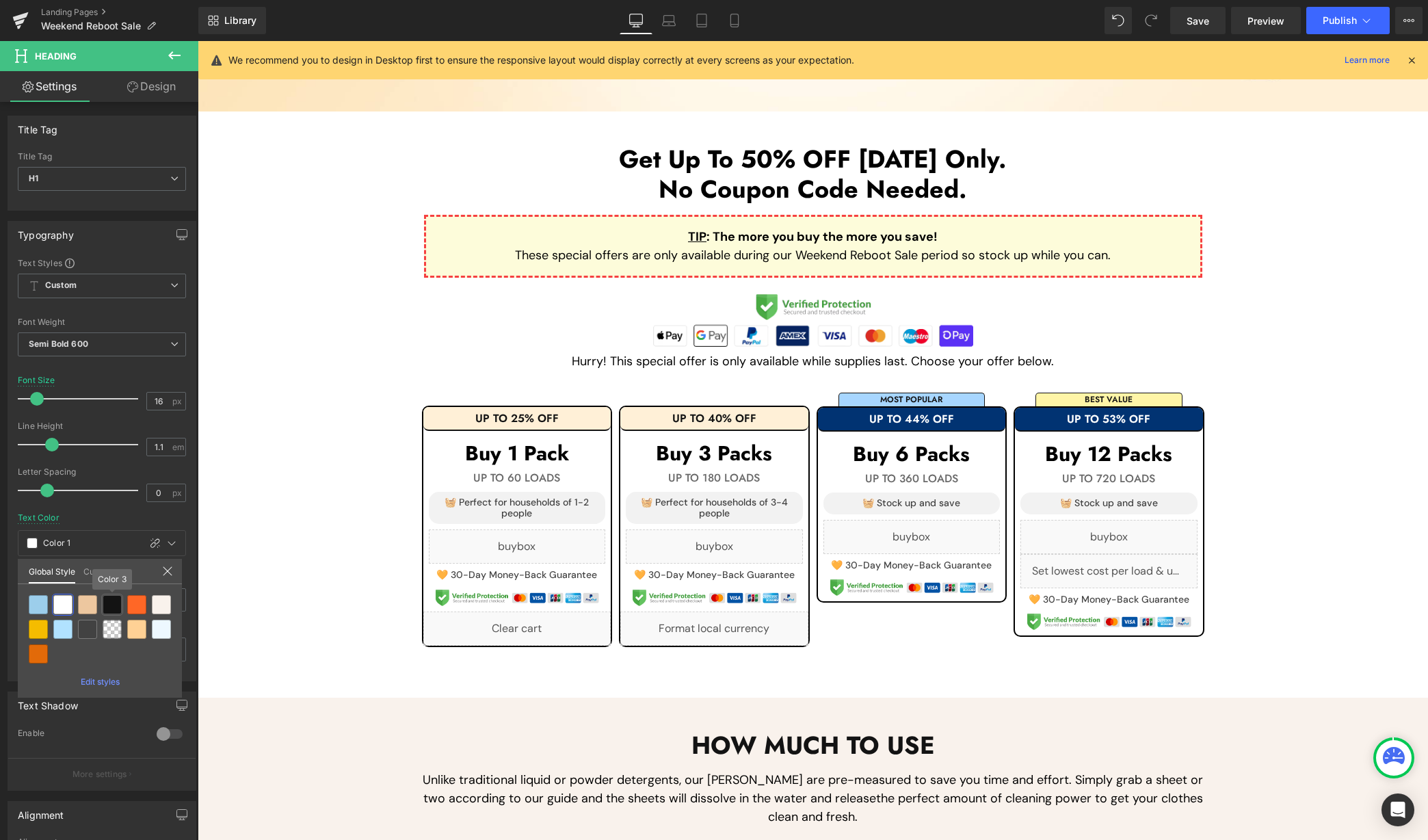
click at [107, 597] on div at bounding box center [113, 605] width 20 height 20
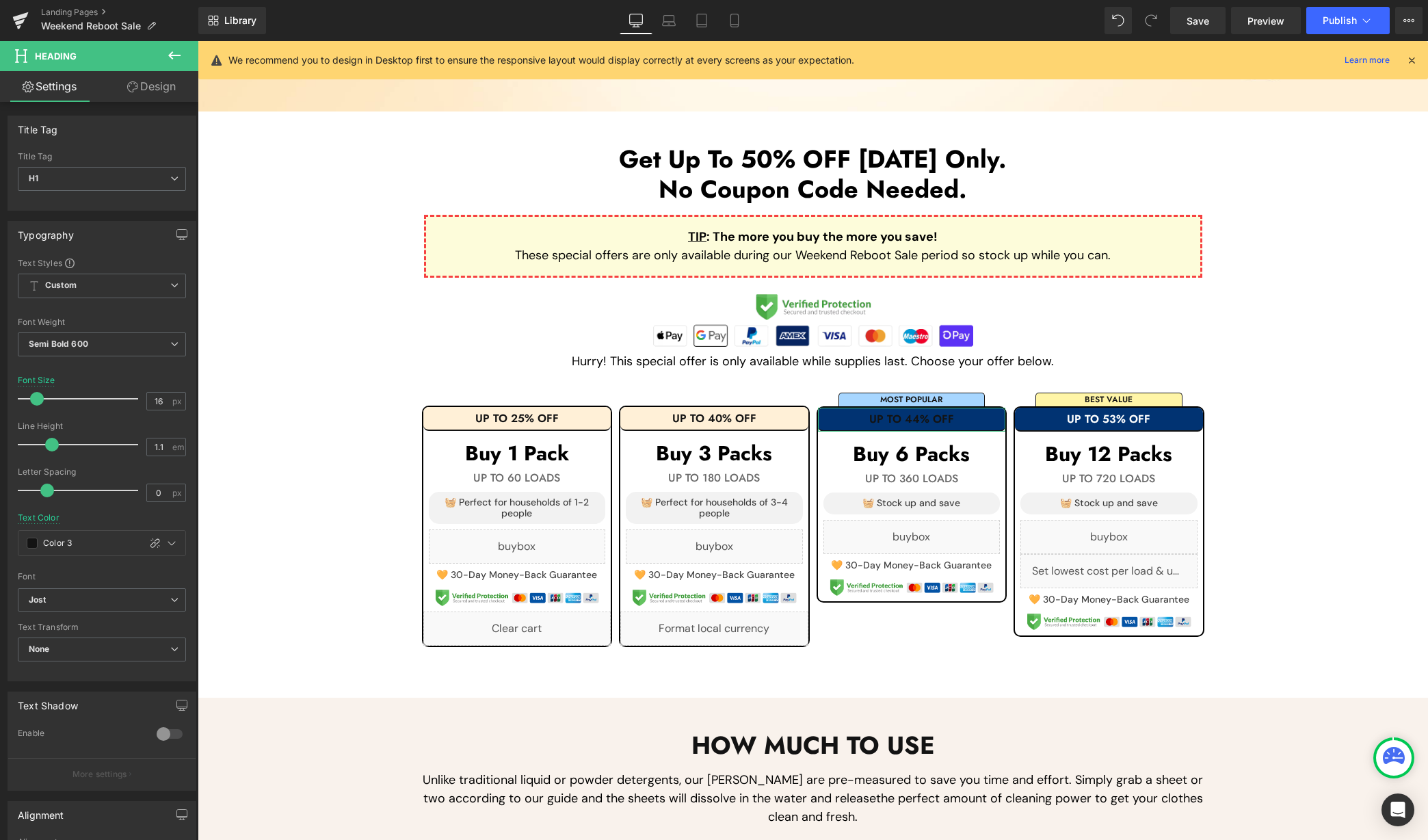
click at [162, 87] on link "Design" at bounding box center [152, 86] width 99 height 31
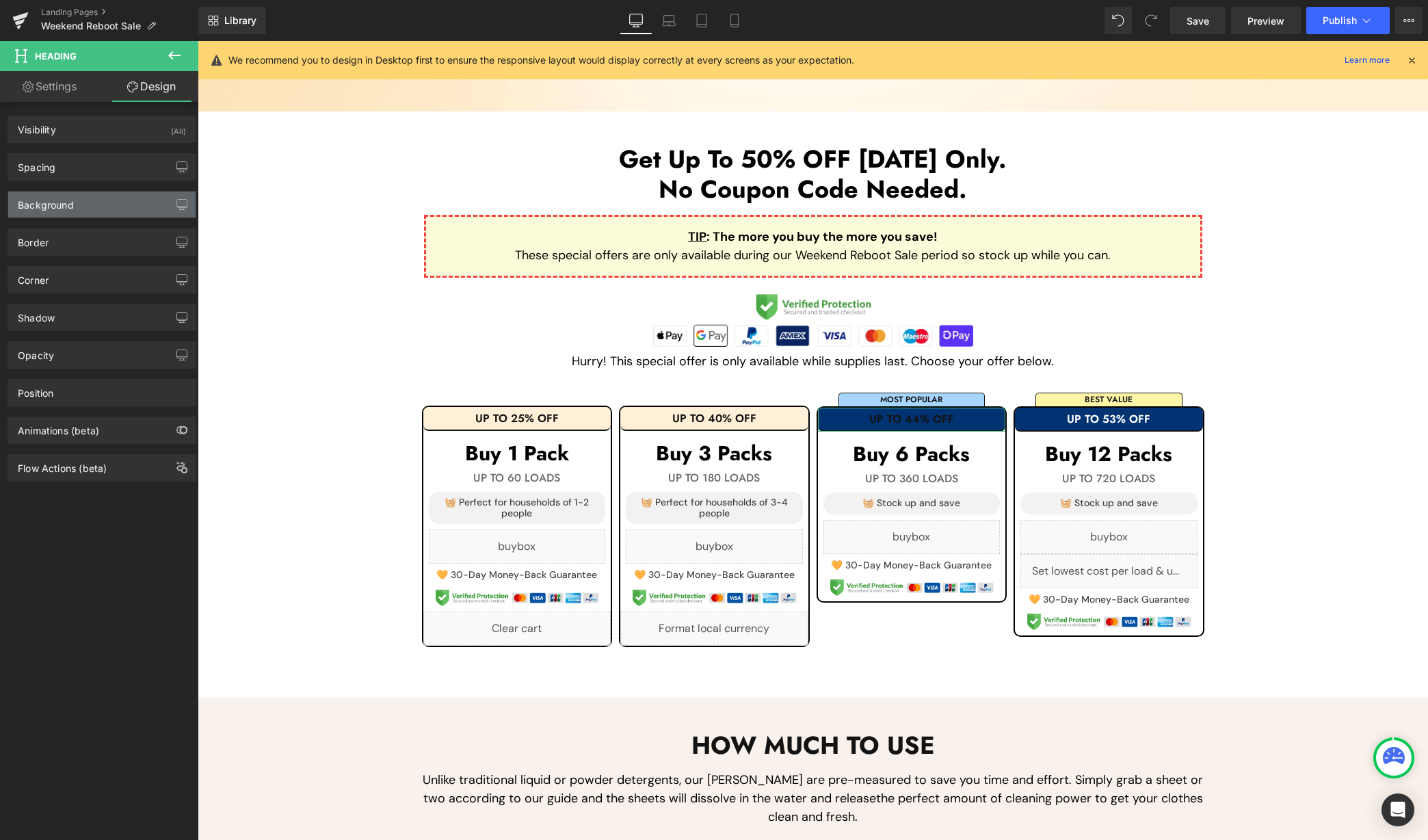
click at [69, 202] on div "Background" at bounding box center [45, 202] width 56 height 20
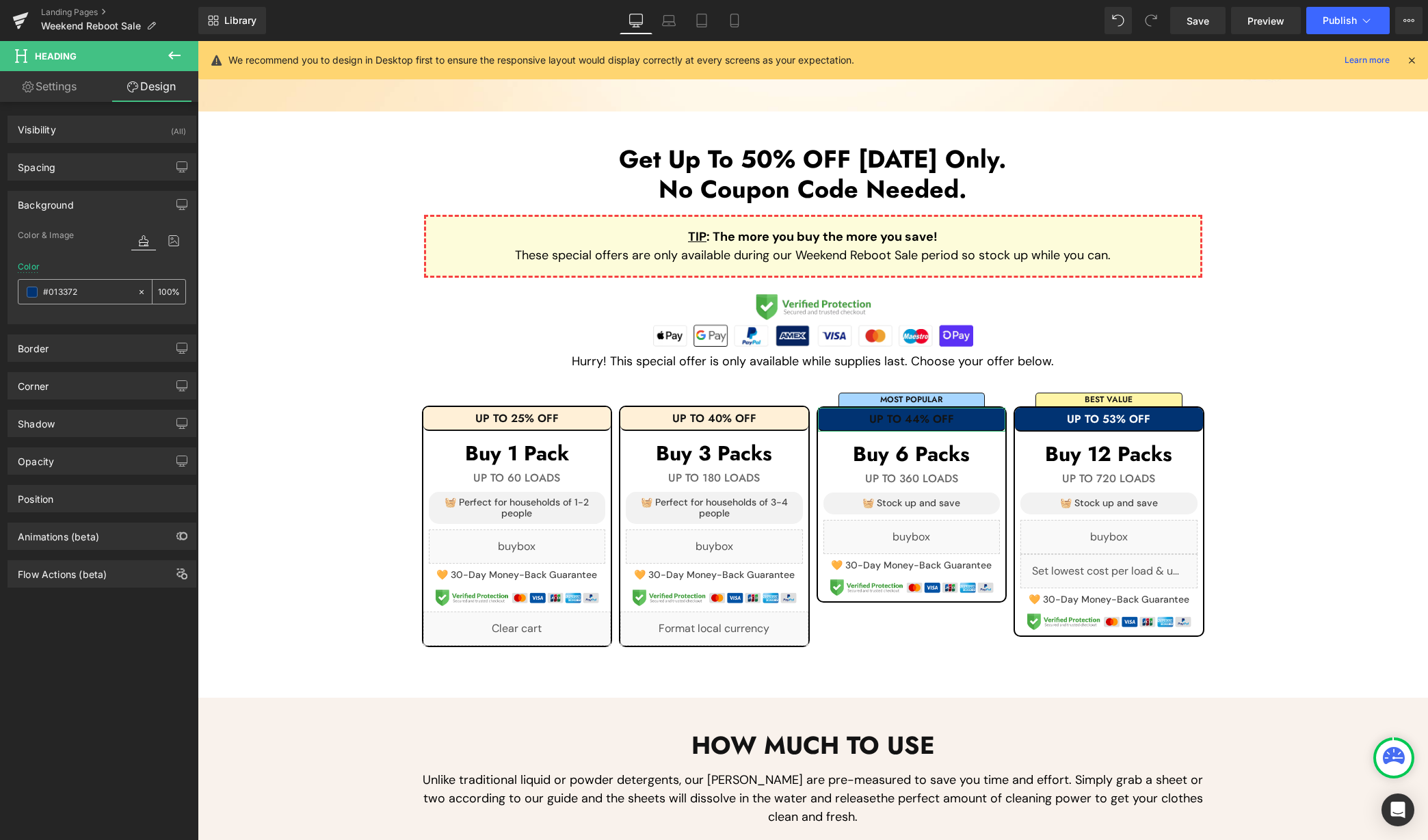
click at [99, 287] on input "#013372" at bounding box center [87, 291] width 88 height 15
paste input "fff0d7"
type input "fff0d7"
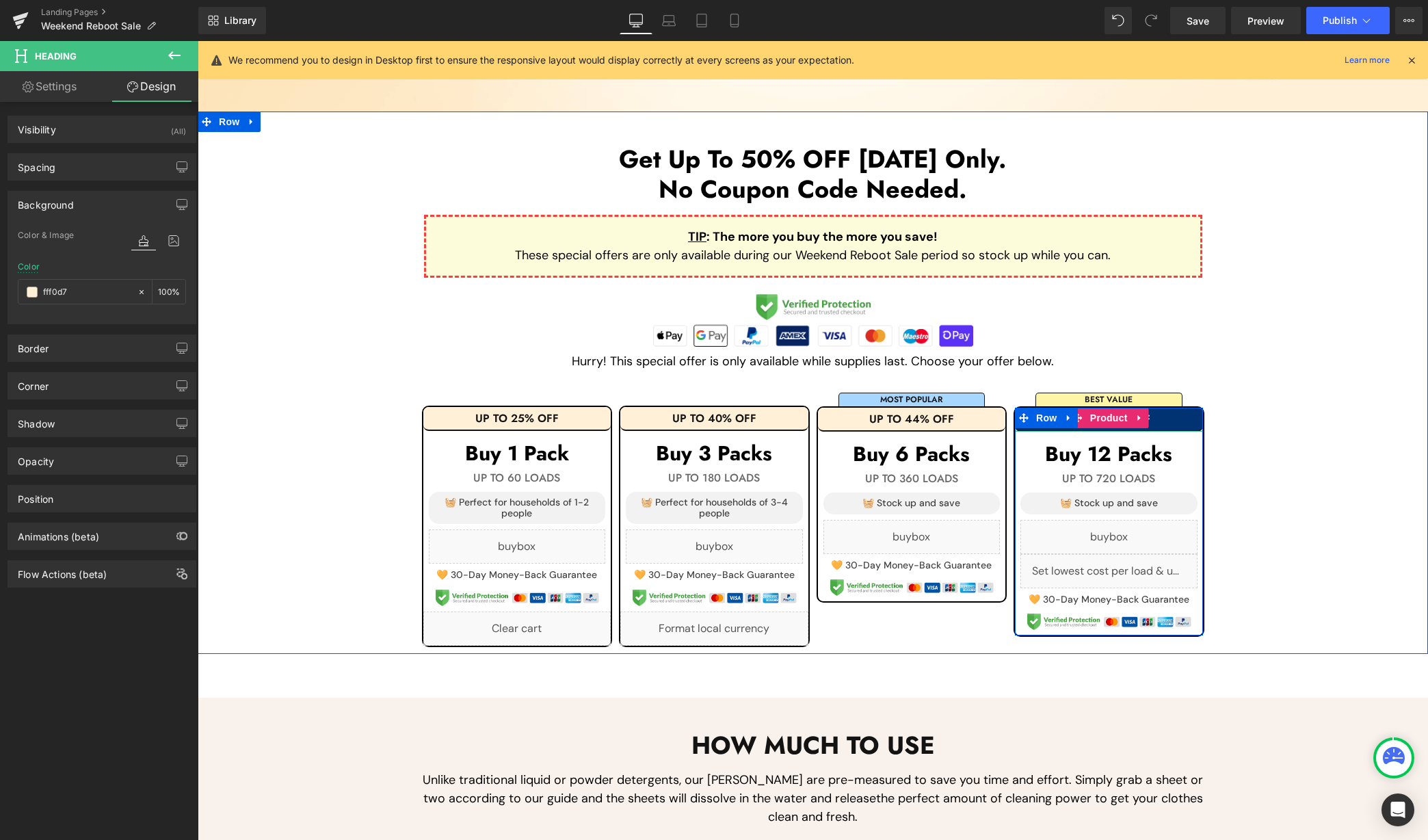
click at [1176, 413] on h1 "UP TO 53% OFF" at bounding box center [1109, 419] width 188 height 12
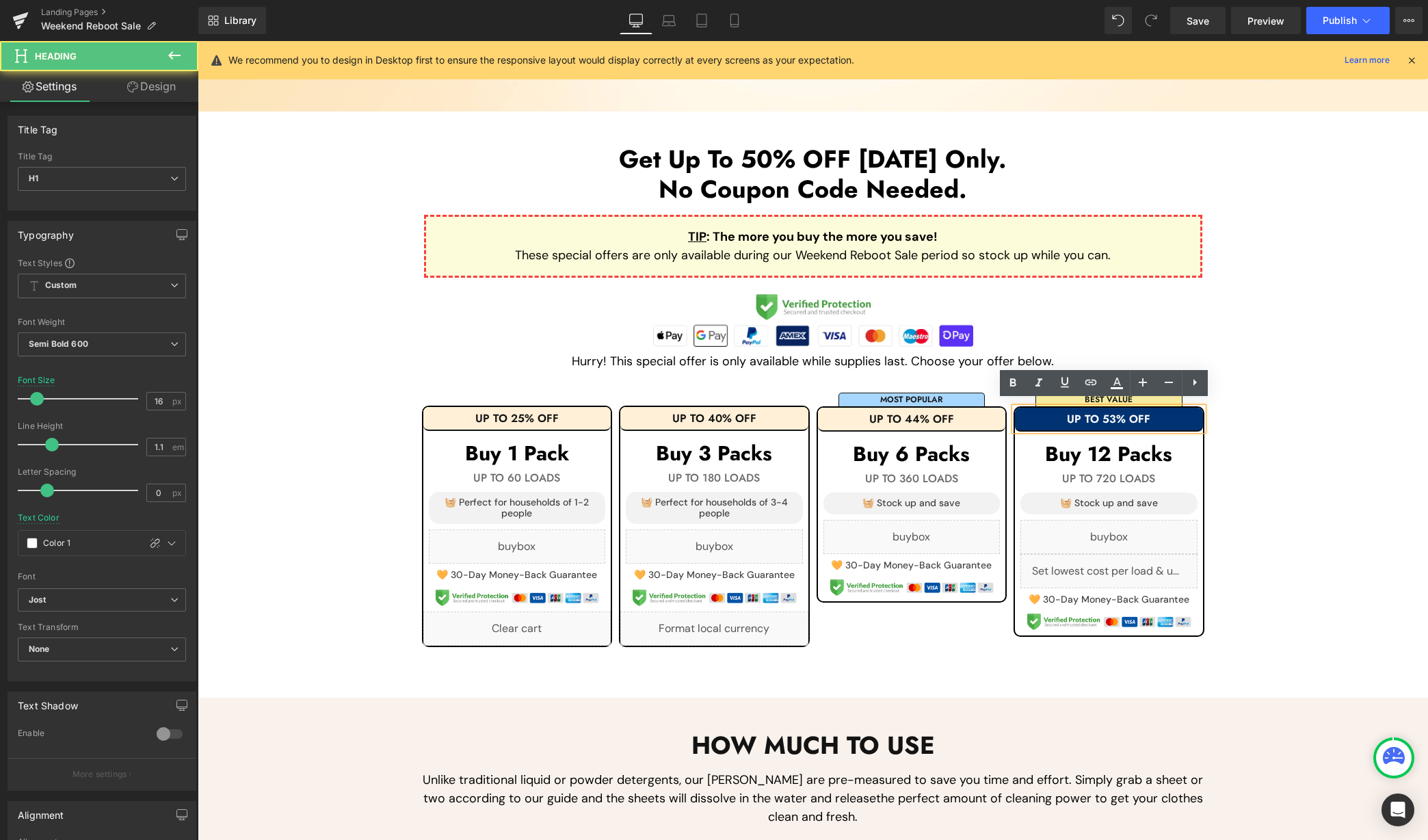
click at [1189, 413] on h1 "UP TO 53% OFF" at bounding box center [1109, 419] width 188 height 12
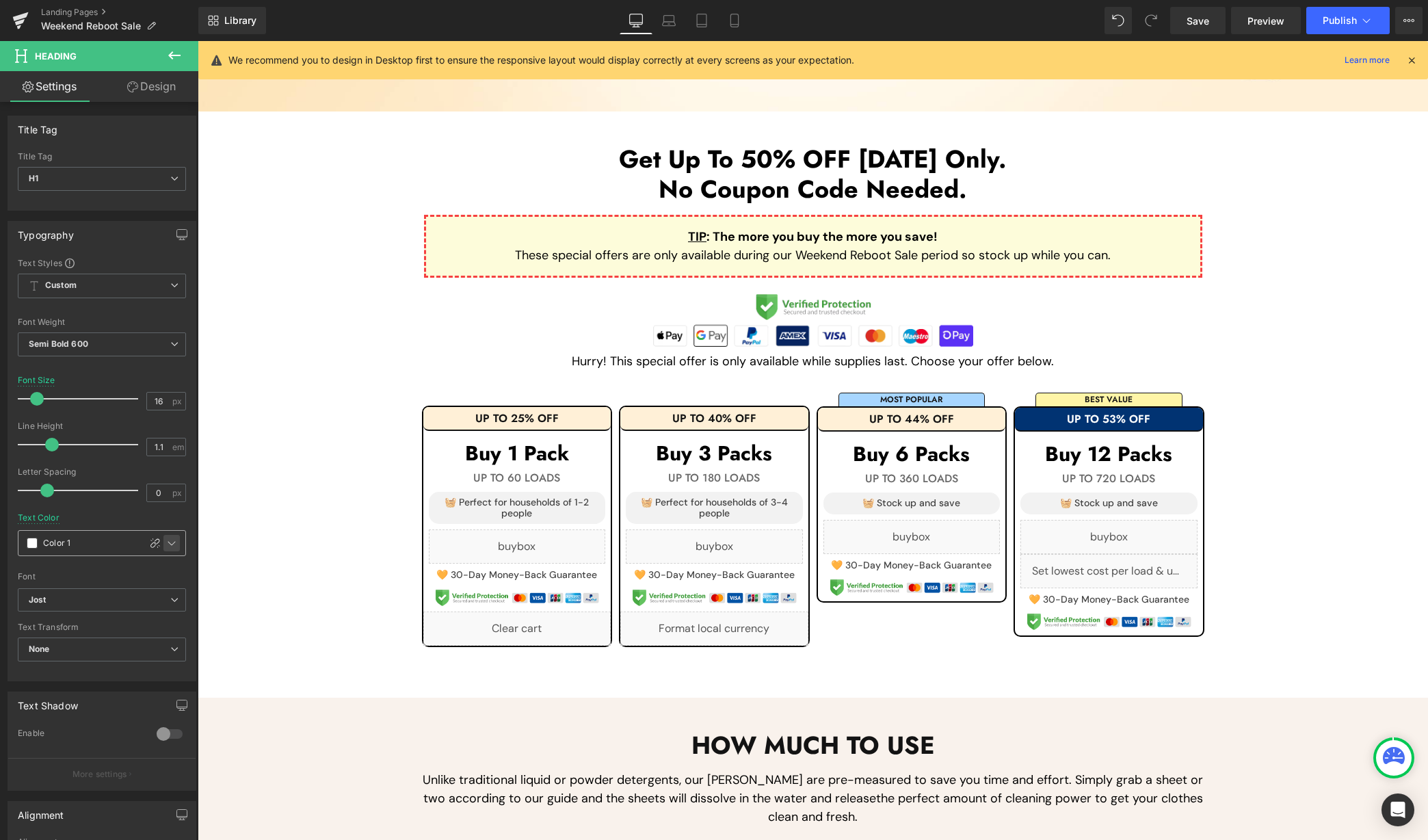
click at [174, 543] on div at bounding box center [171, 543] width 16 height 16
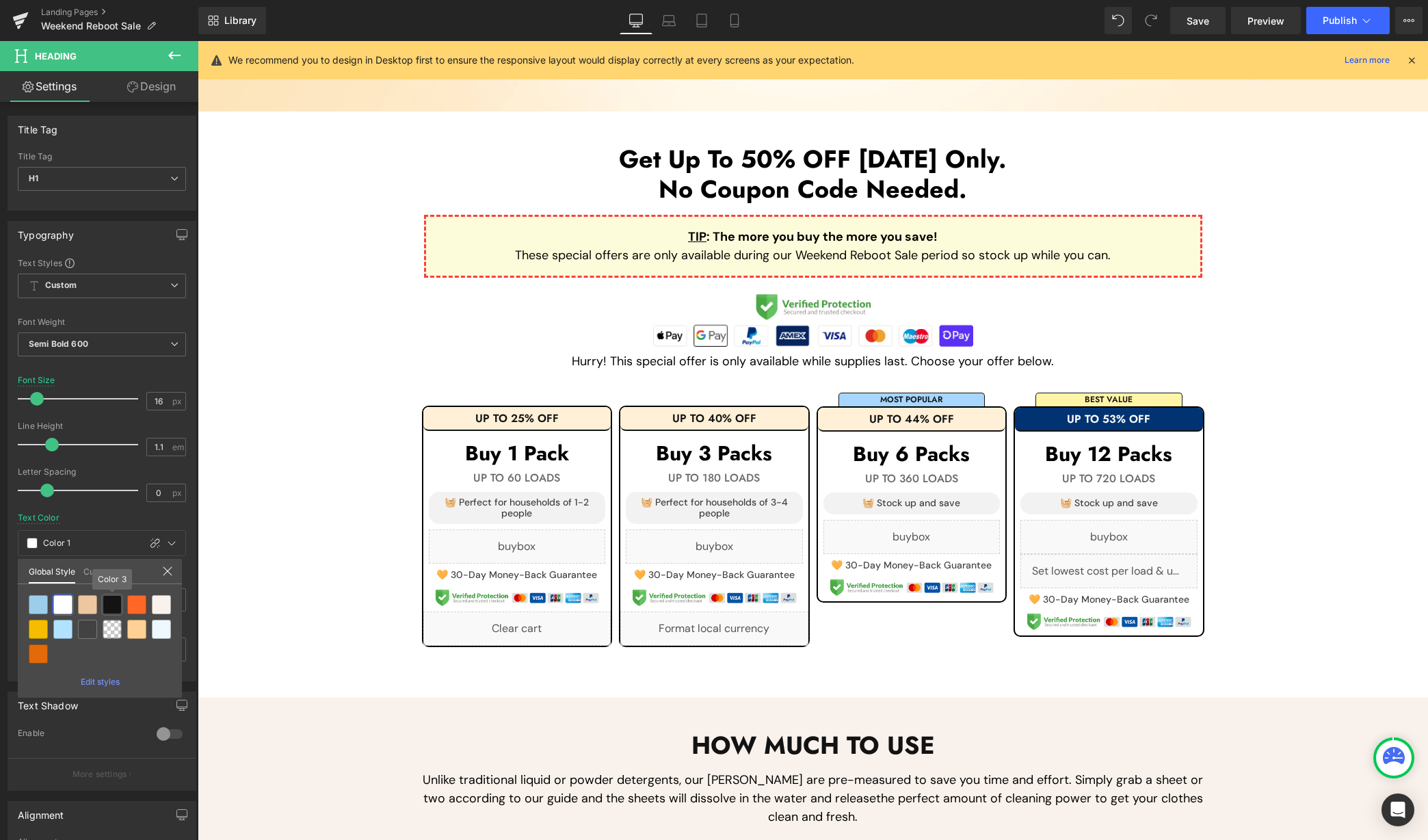
click at [118, 600] on div at bounding box center [113, 605] width 20 height 20
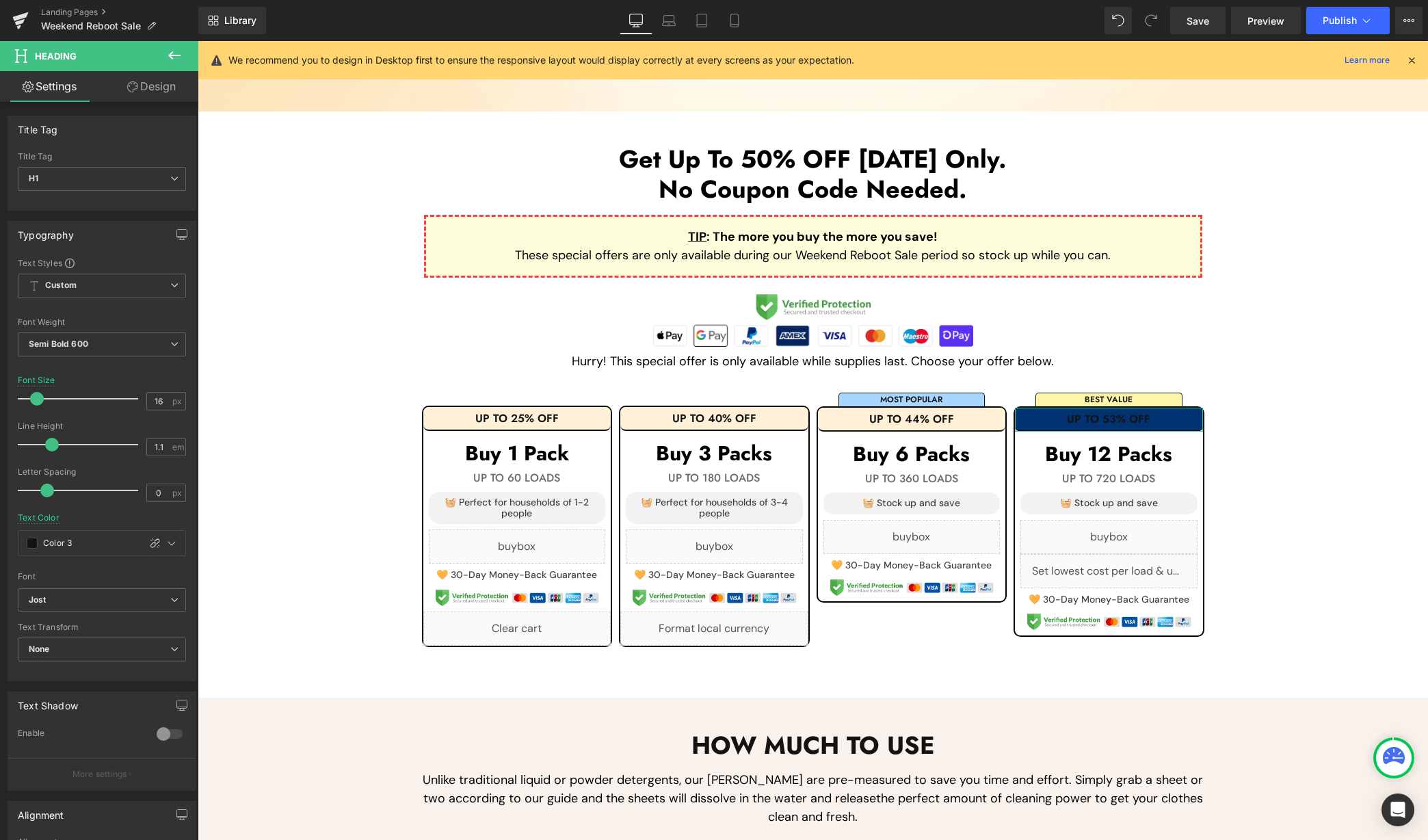
drag, startPoint x: 155, startPoint y: 82, endPoint x: 122, endPoint y: 203, distance: 125.4
click at [155, 82] on link "Design" at bounding box center [152, 86] width 99 height 31
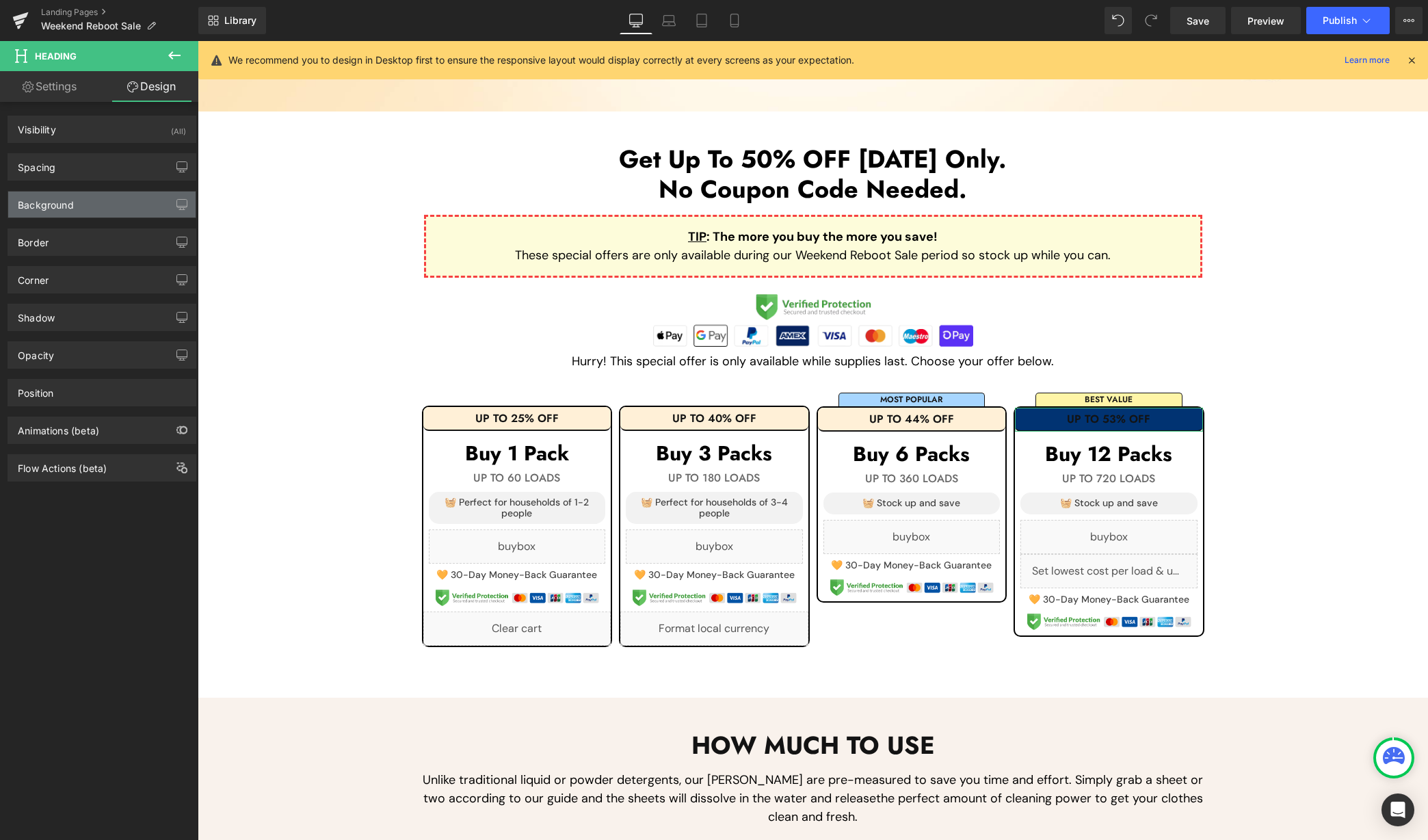
click at [112, 206] on div "Background" at bounding box center [101, 204] width 187 height 26
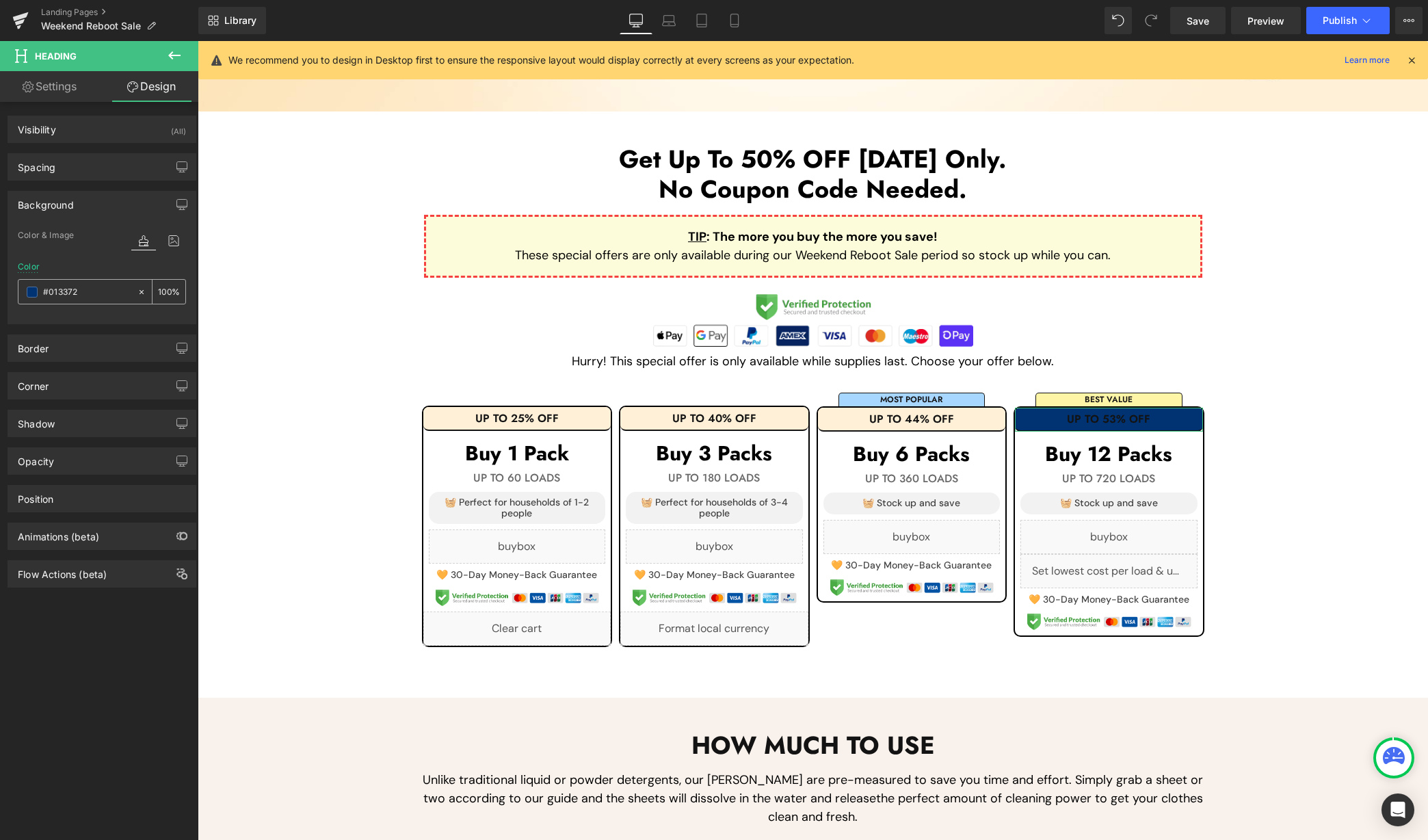
paste input "fff0d7"
type input "fff0d7"
click at [115, 262] on div "Color fff0d7 %" at bounding box center [101, 290] width 168 height 58
click at [740, 25] on icon at bounding box center [734, 20] width 13 height 13
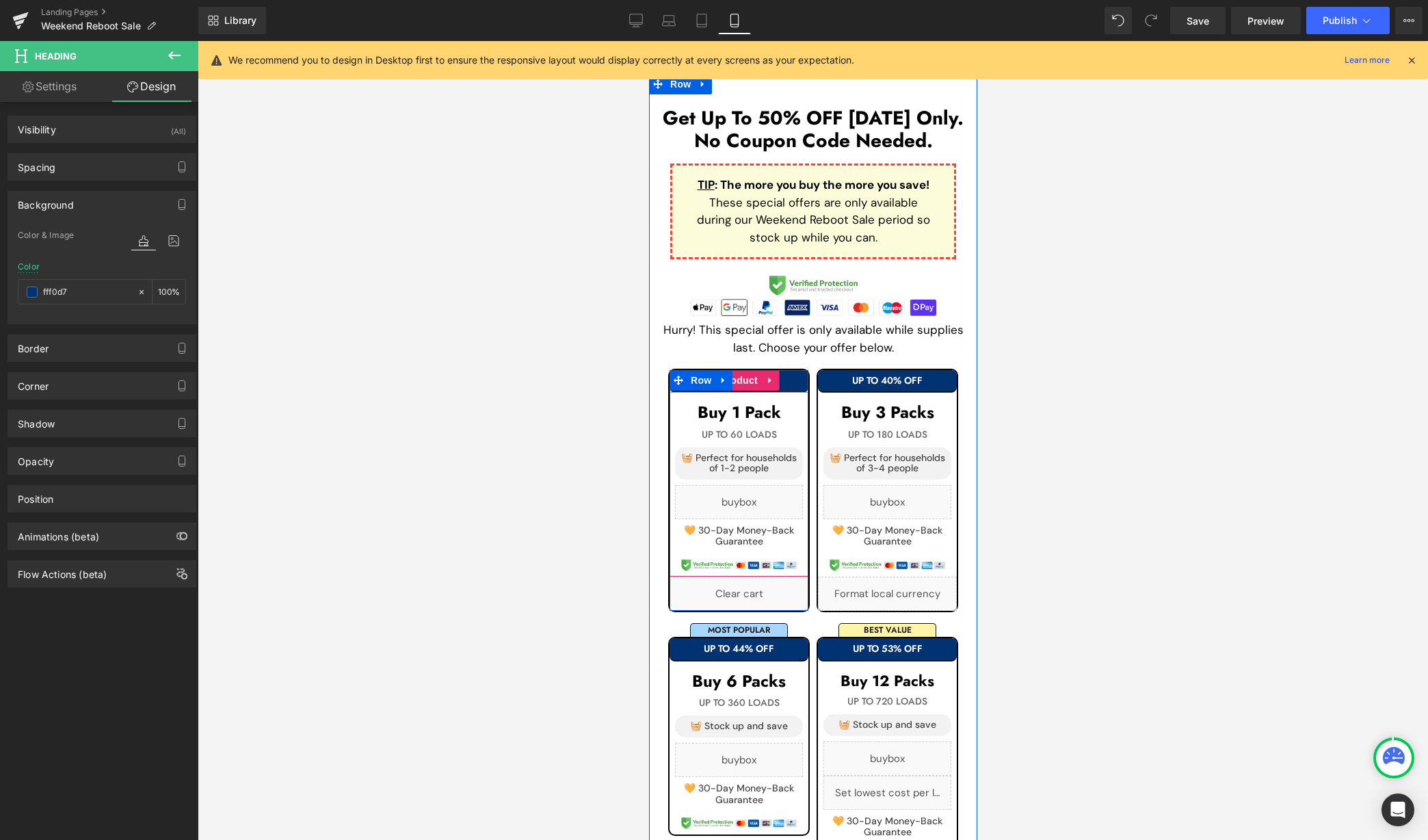
click at [789, 376] on h1 "UP TO 25% OFF" at bounding box center [738, 381] width 139 height 11
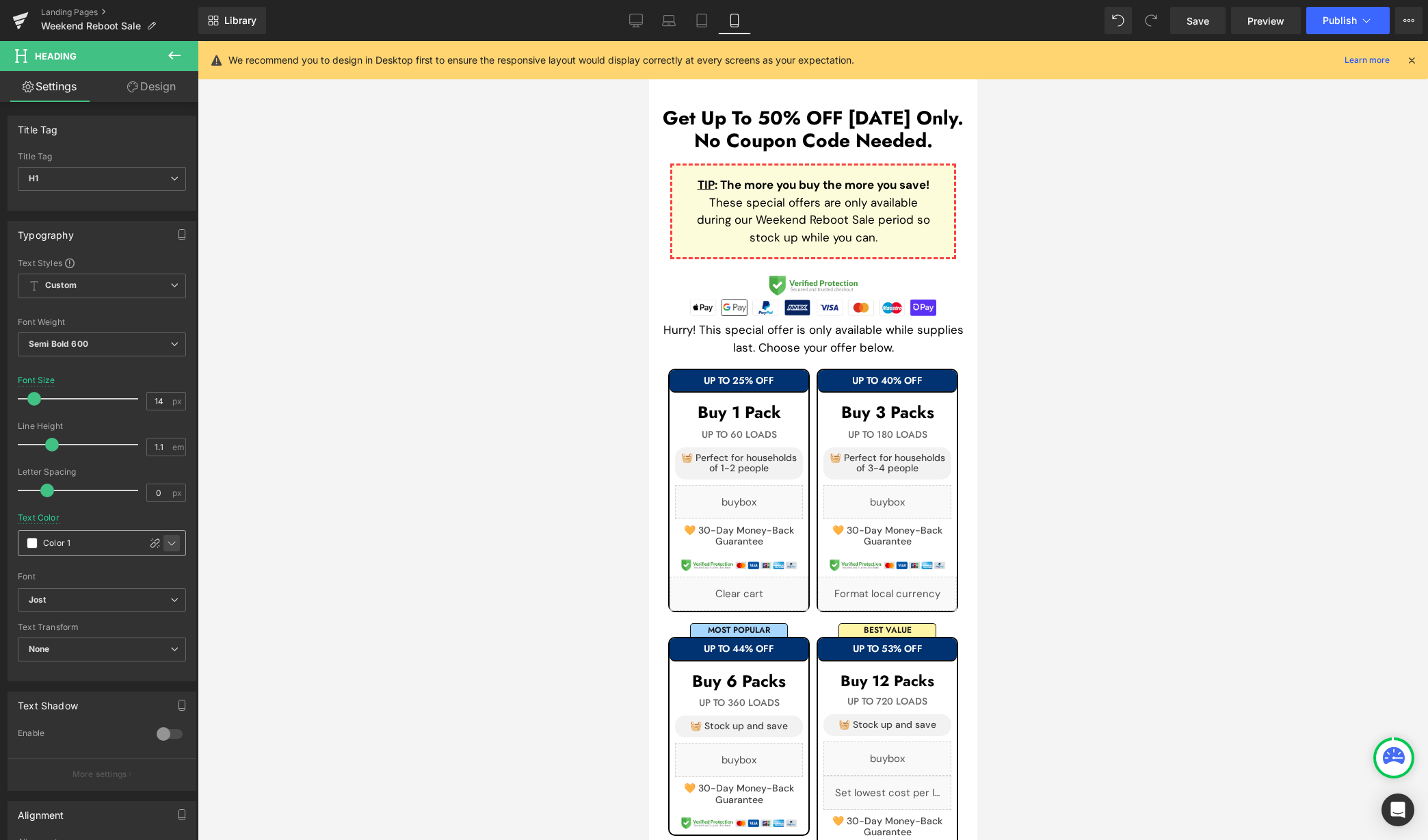
click at [172, 537] on div at bounding box center [171, 543] width 16 height 16
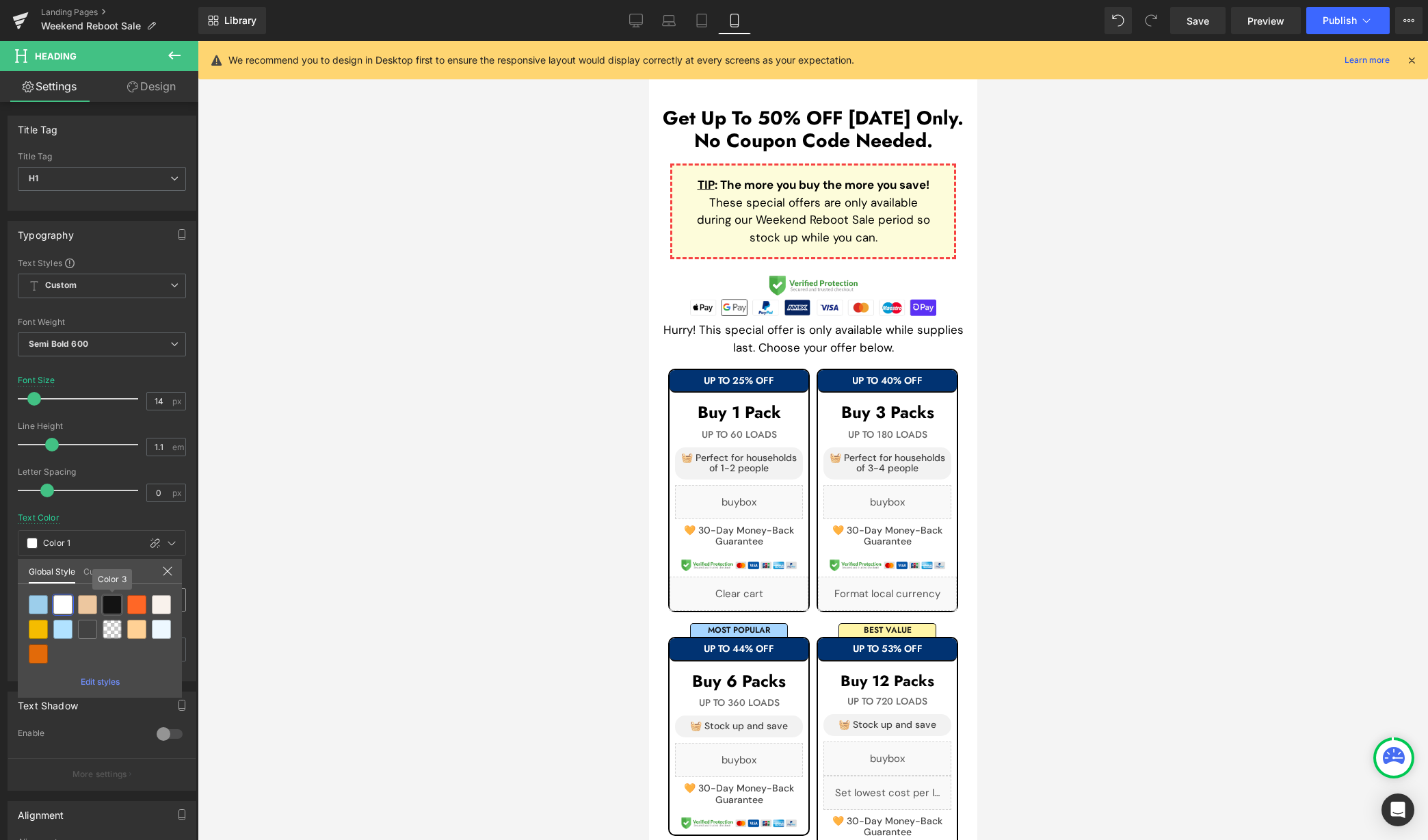
click at [115, 598] on div at bounding box center [113, 605] width 20 height 20
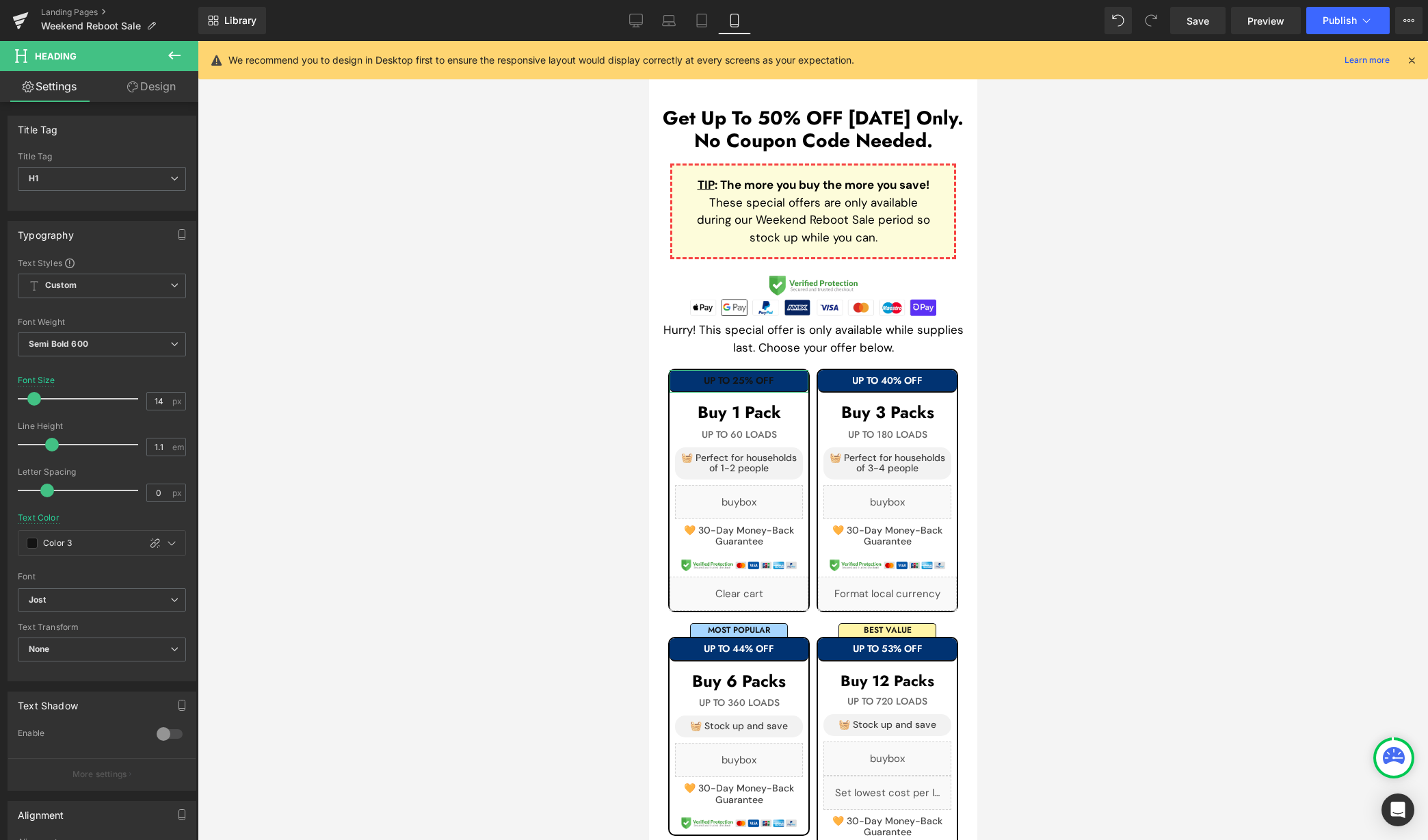
click at [161, 91] on link "Design" at bounding box center [152, 86] width 99 height 31
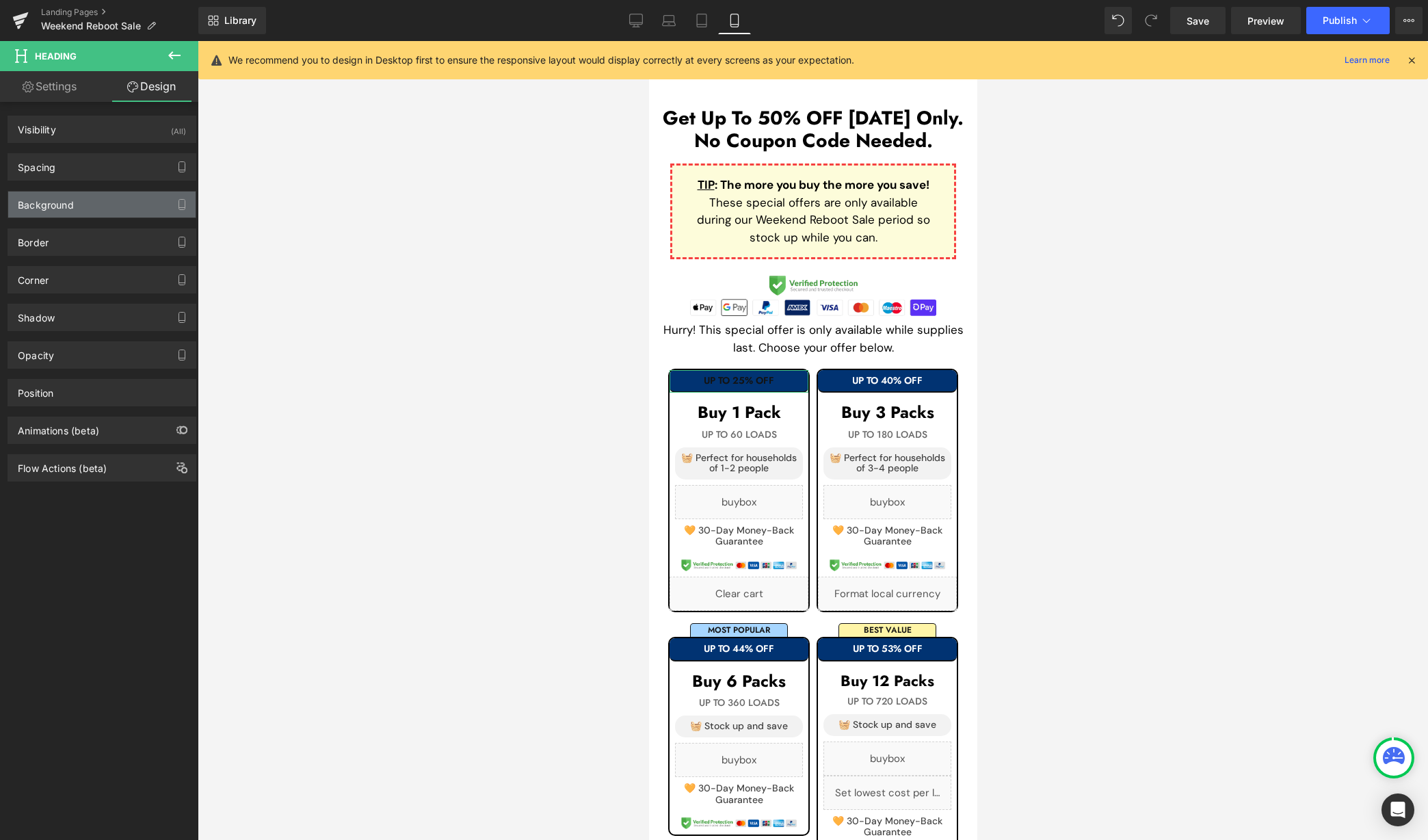
click at [110, 209] on div "Background" at bounding box center [101, 204] width 187 height 26
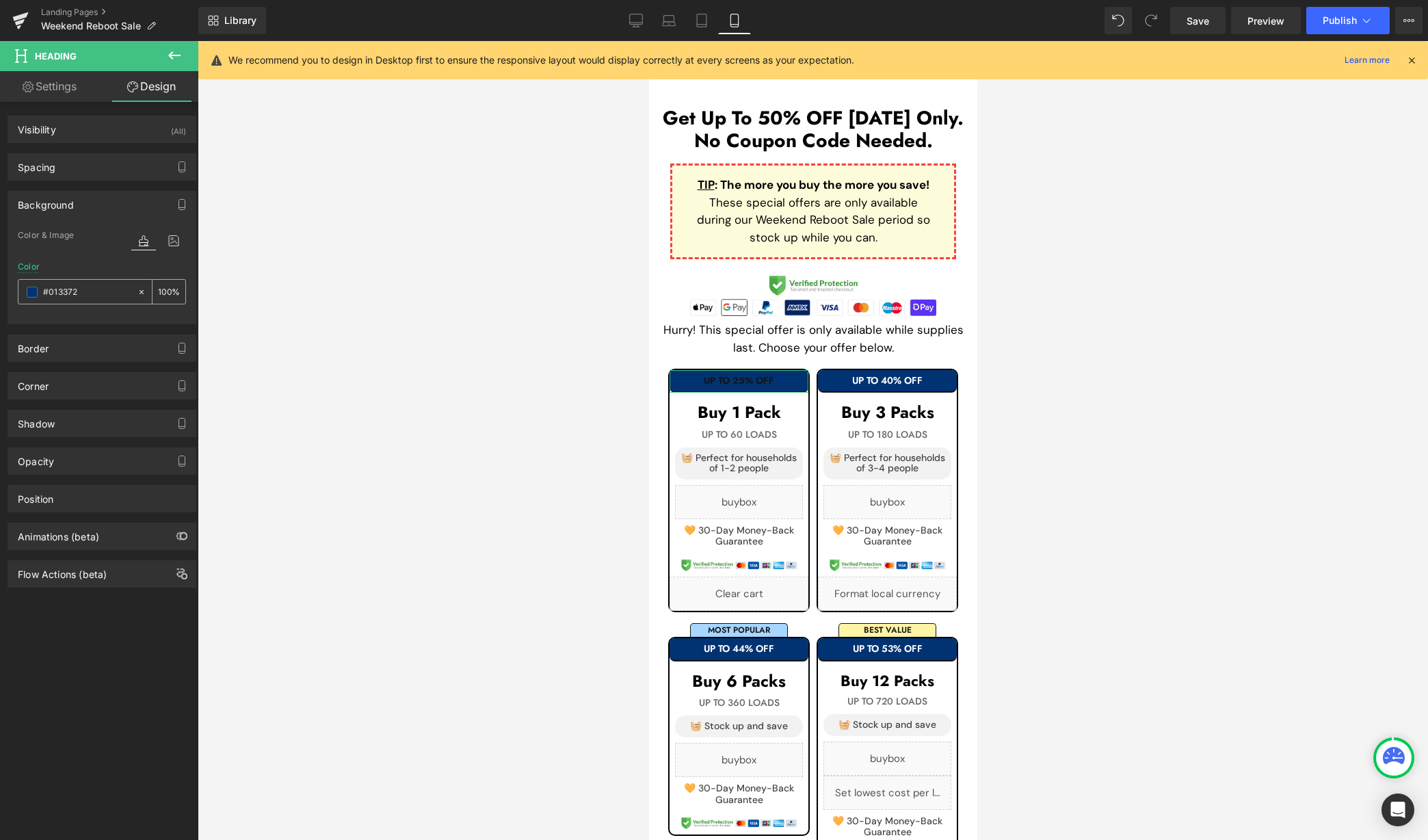
click at [107, 290] on input "text" at bounding box center [87, 291] width 88 height 15
paste input "fff0d7"
type input "fff0d7"
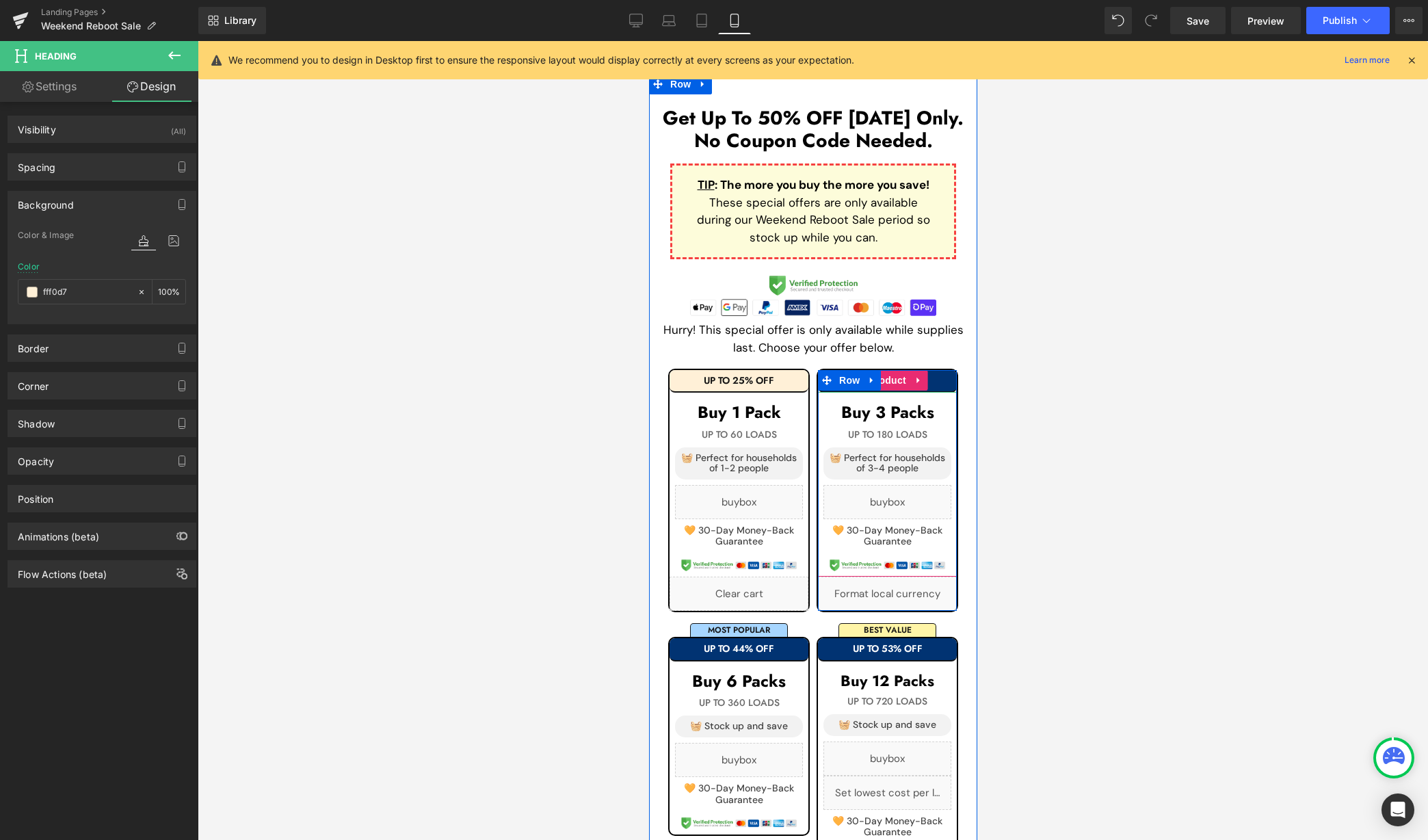
click at [928, 376] on h1 "UP TO 40% OFF" at bounding box center [886, 381] width 139 height 11
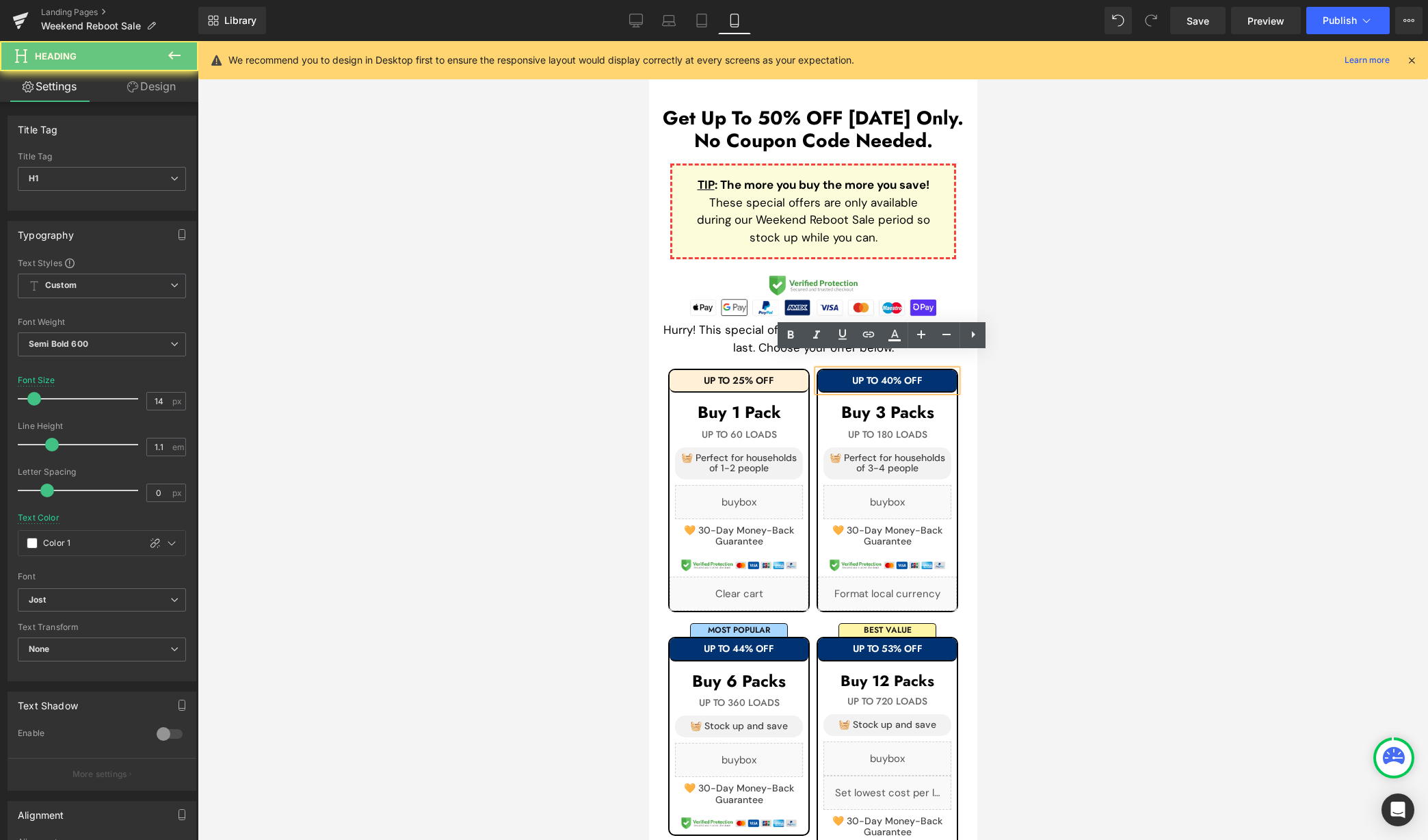
click at [936, 376] on h1 "UP TO 40% OFF" at bounding box center [886, 381] width 139 height 11
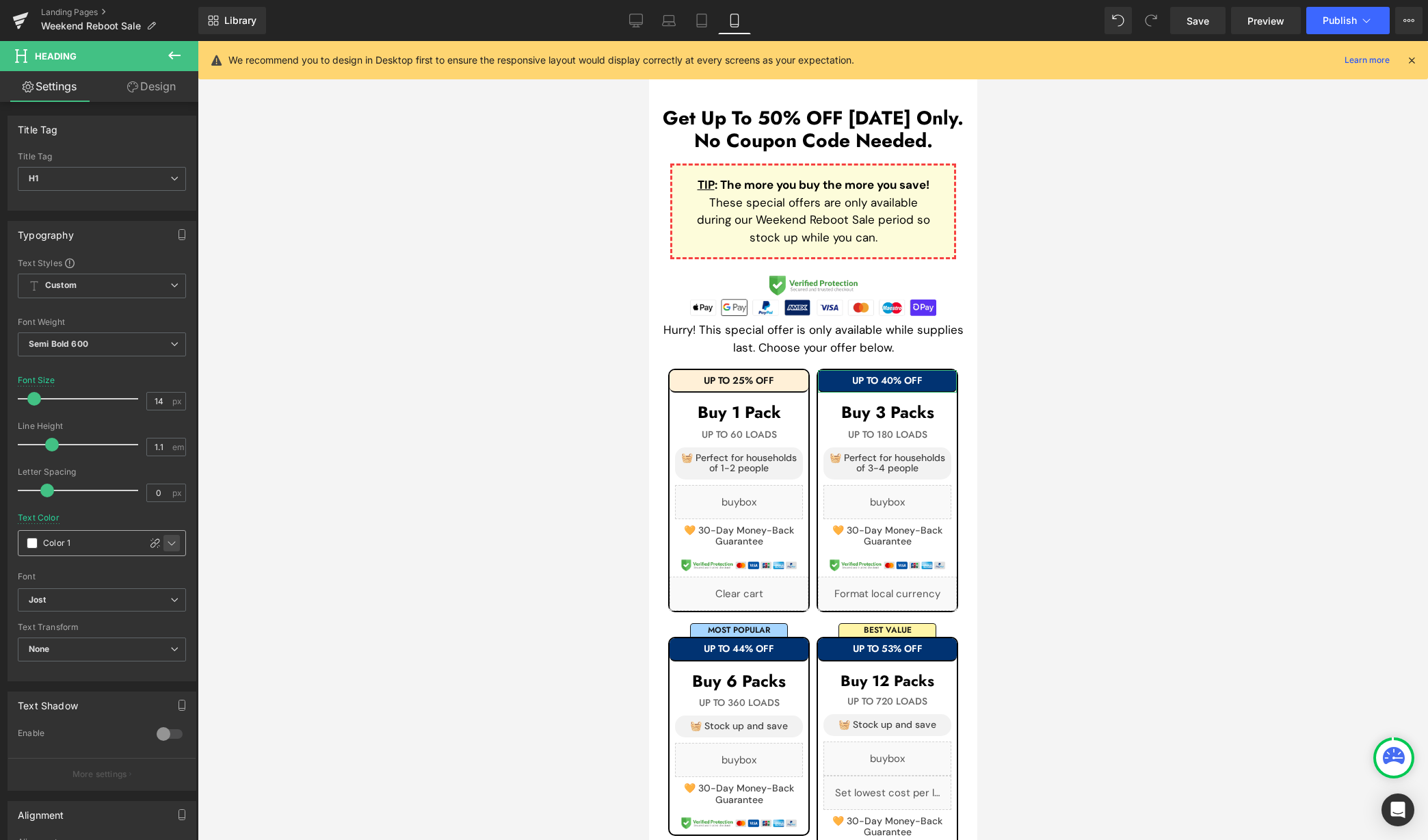
click at [168, 541] on icon at bounding box center [171, 543] width 7 height 4
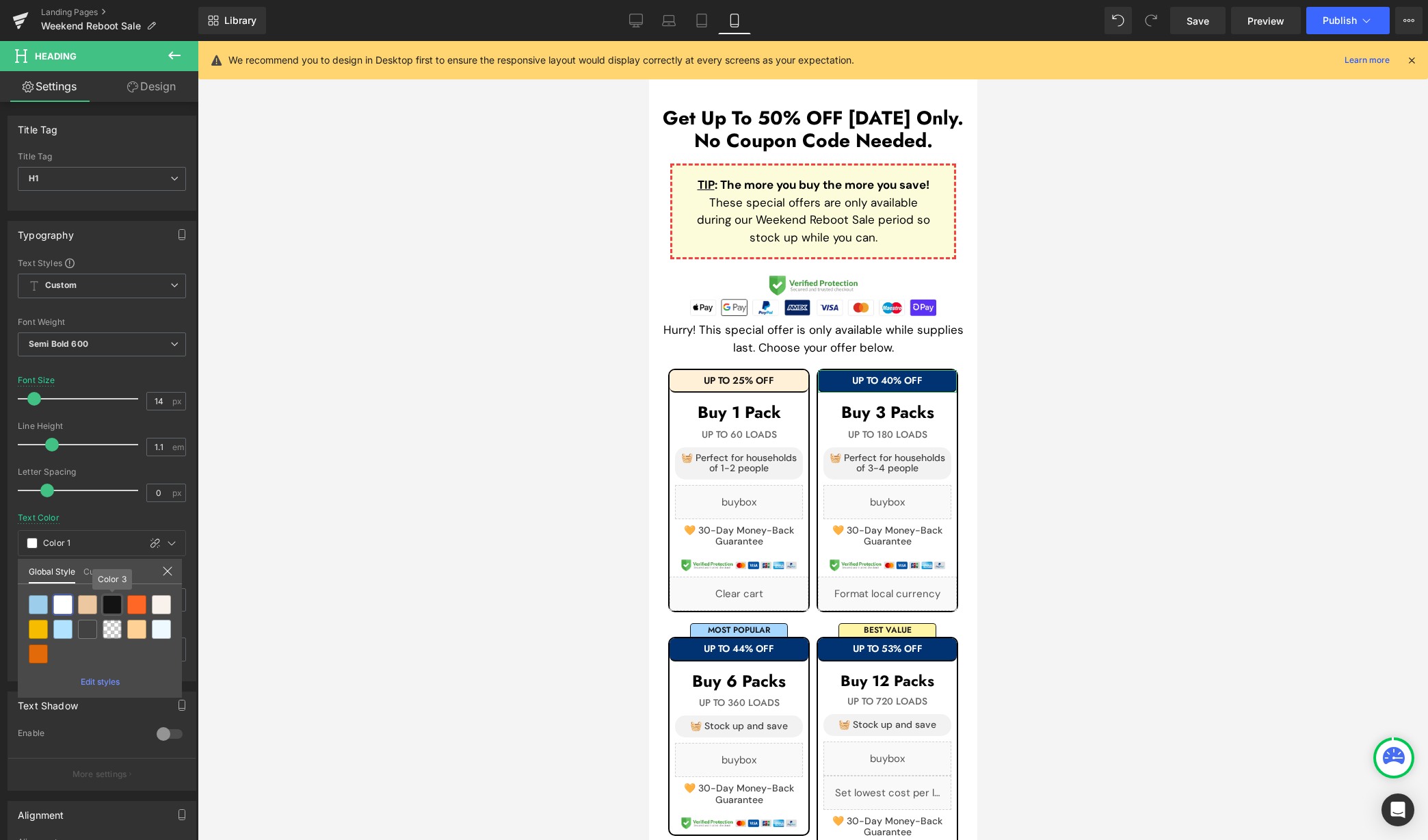
click at [115, 600] on div at bounding box center [113, 605] width 20 height 20
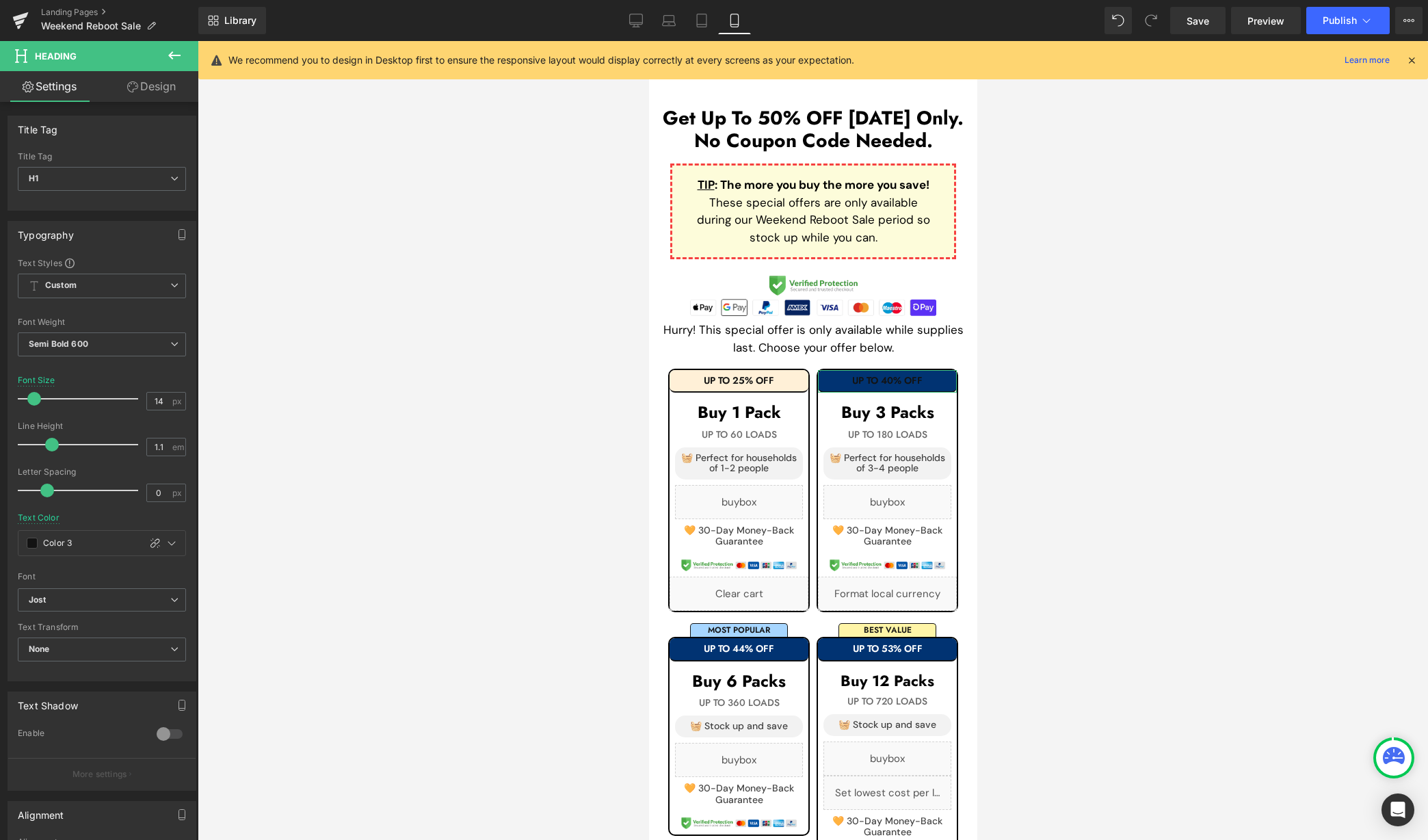
click at [161, 91] on link "Design" at bounding box center [152, 86] width 99 height 31
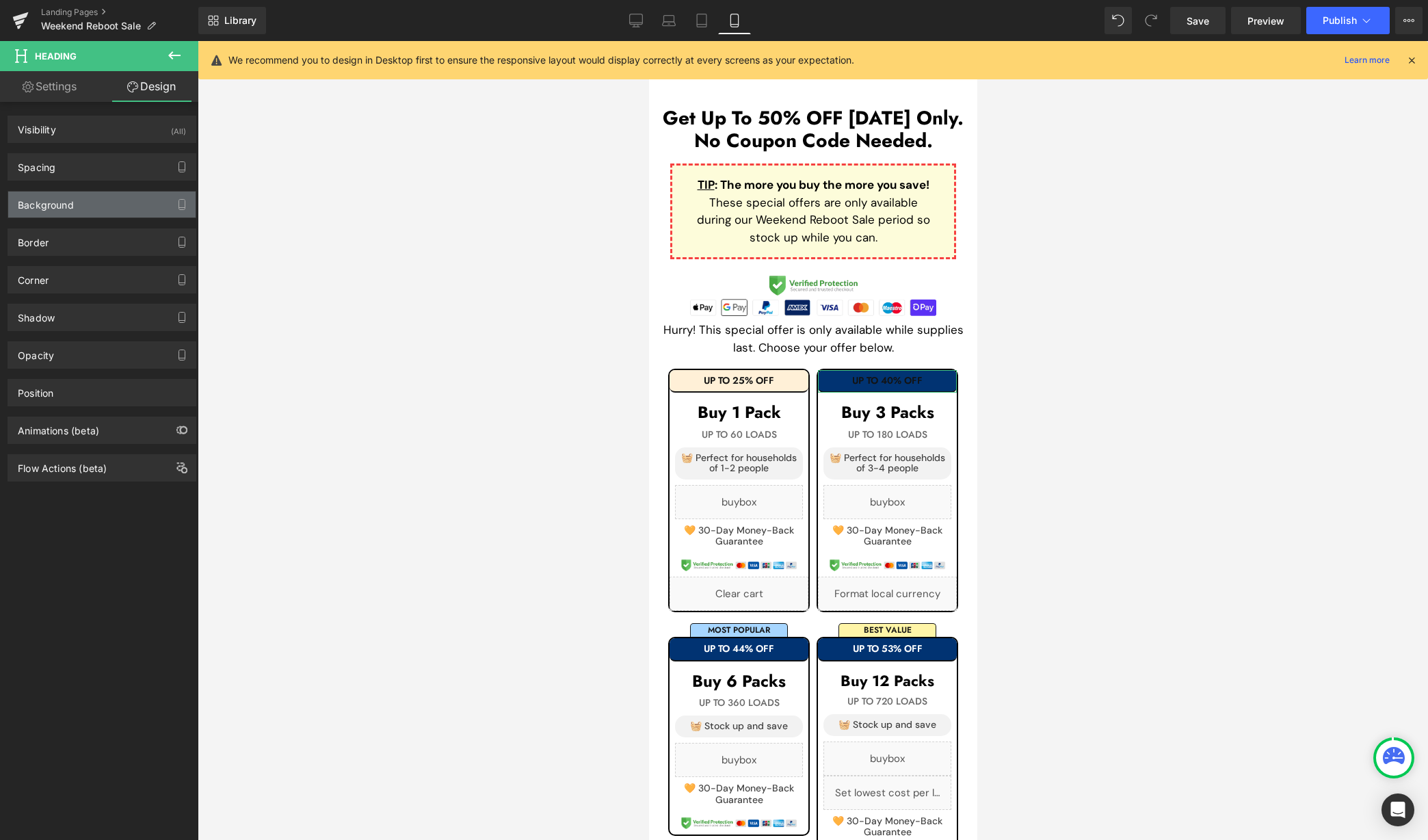
click at [97, 206] on div "Background" at bounding box center [101, 204] width 187 height 26
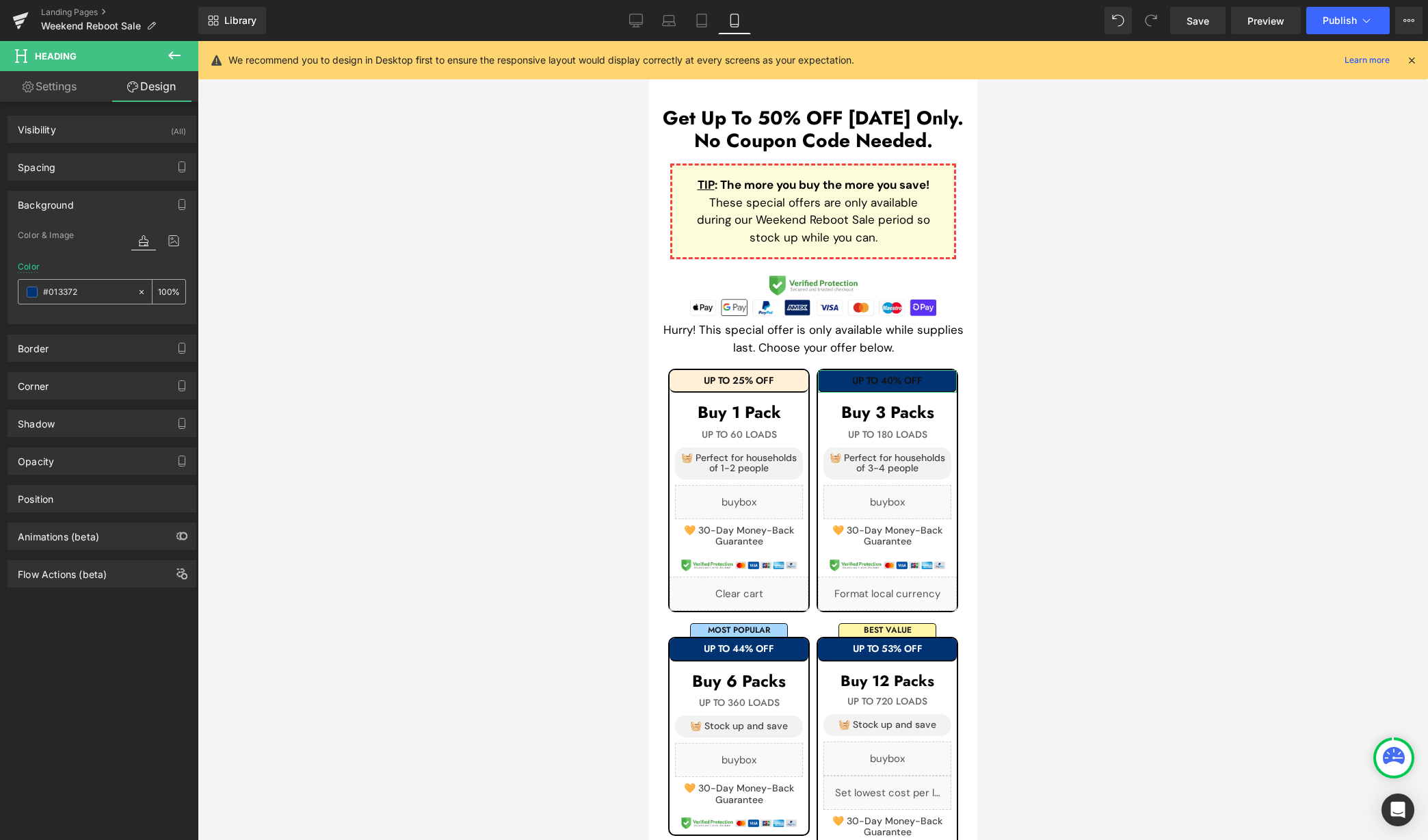
click at [115, 290] on input "#013372" at bounding box center [87, 291] width 88 height 15
paste input "fff0d7"
type input "fff0d7"
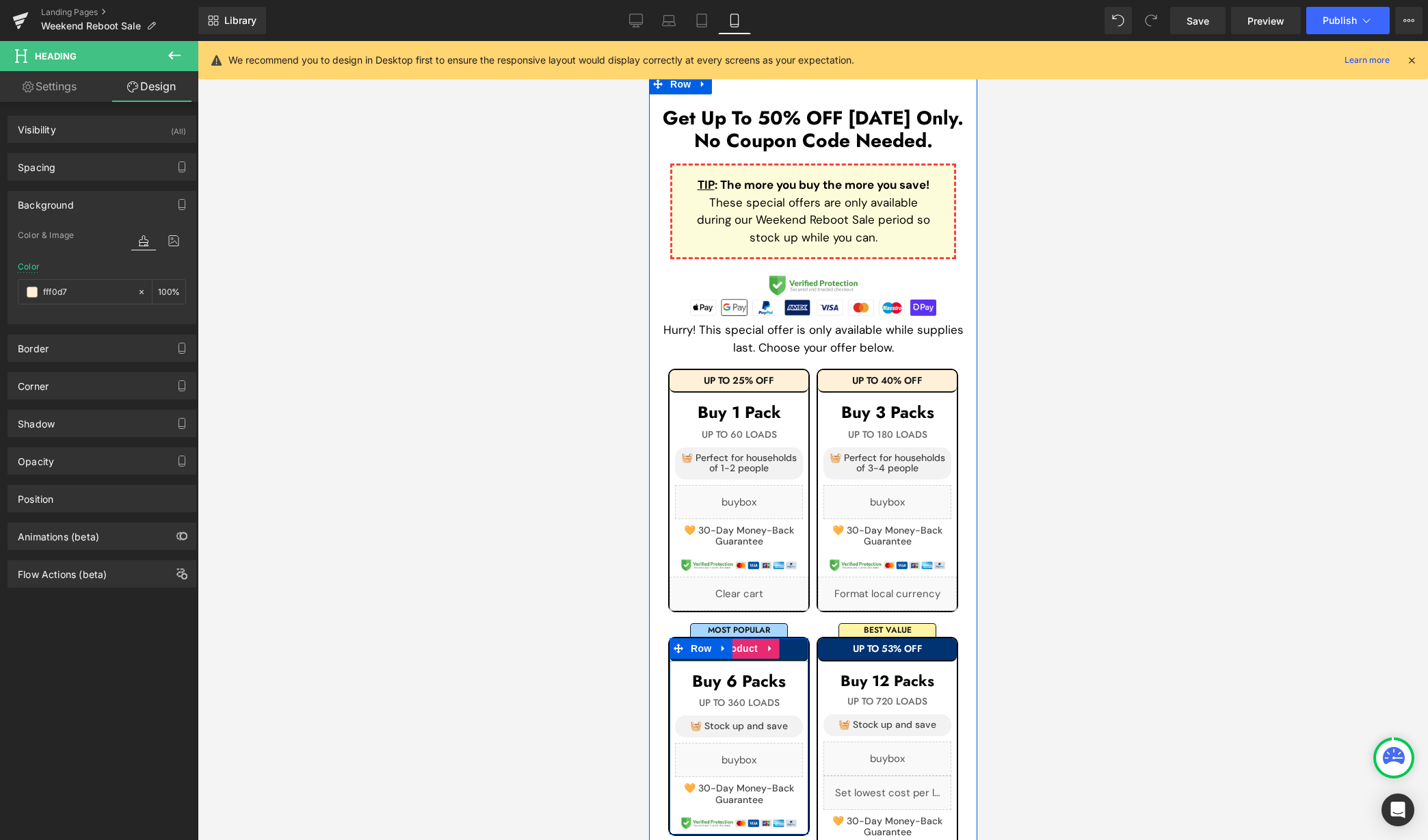
click at [785, 644] on h1 "UP TO 44% OFF" at bounding box center [738, 649] width 139 height 11
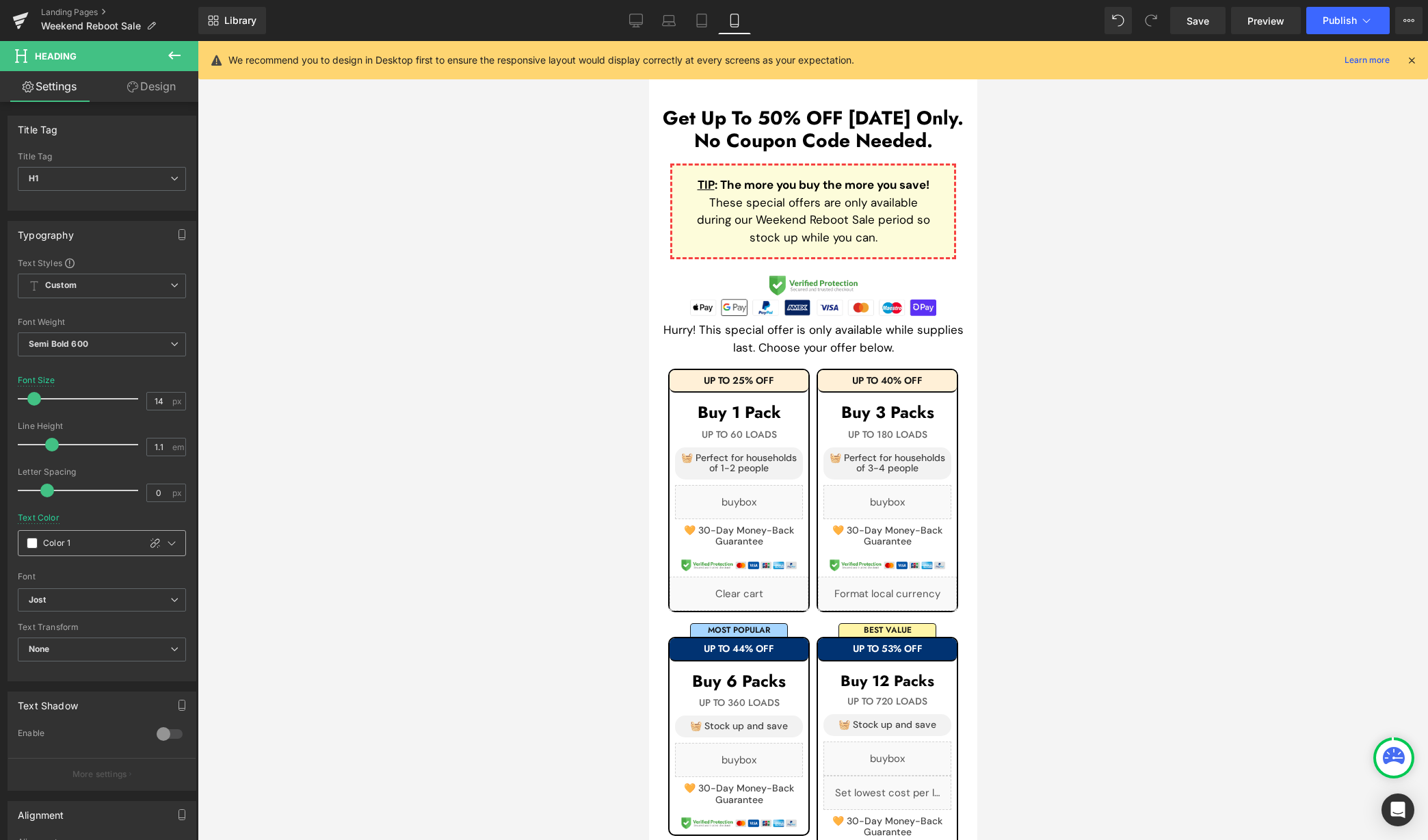
click at [175, 535] on div at bounding box center [162, 543] width 46 height 25
click at [172, 540] on div at bounding box center [171, 543] width 16 height 16
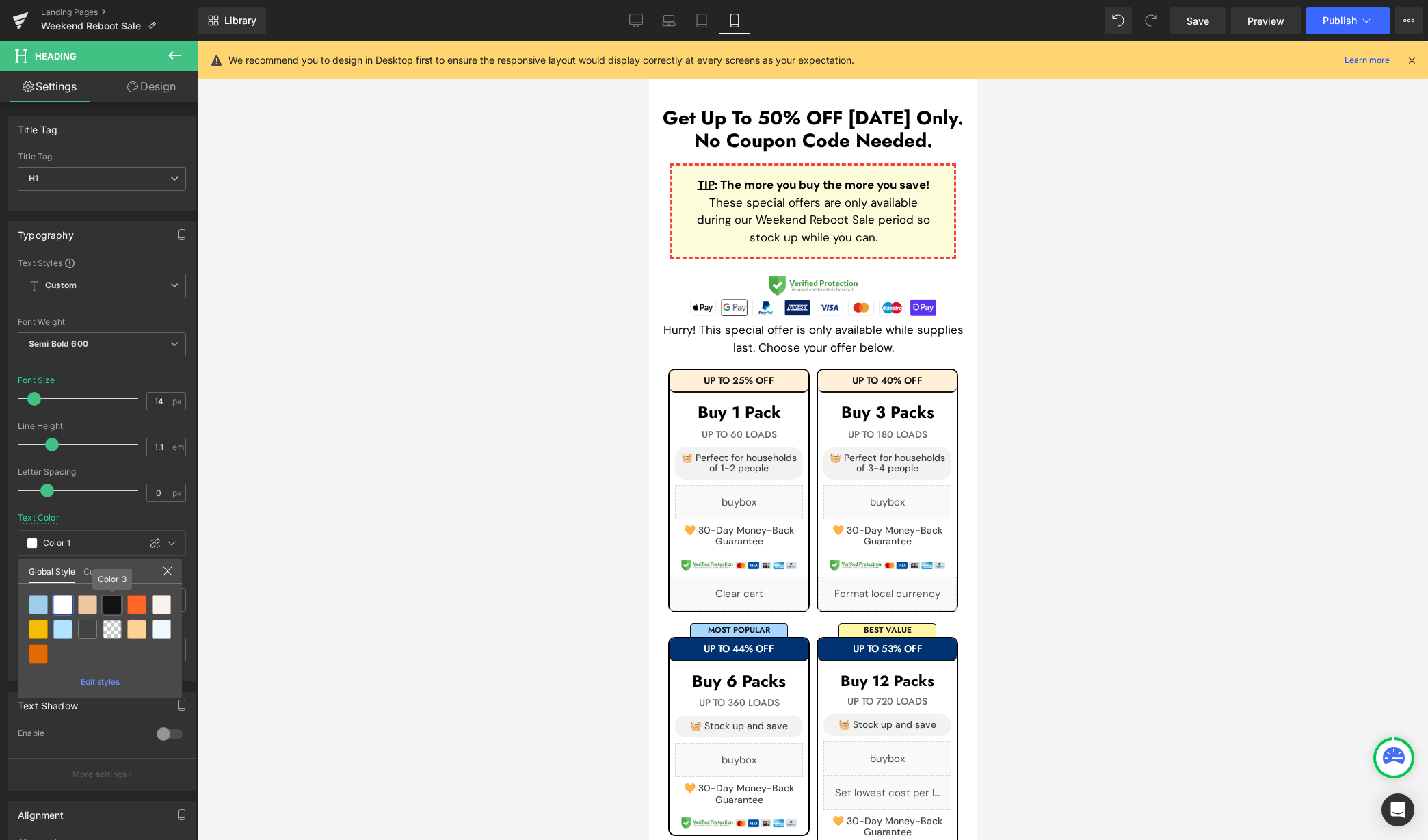
click at [115, 596] on div at bounding box center [113, 605] width 20 height 20
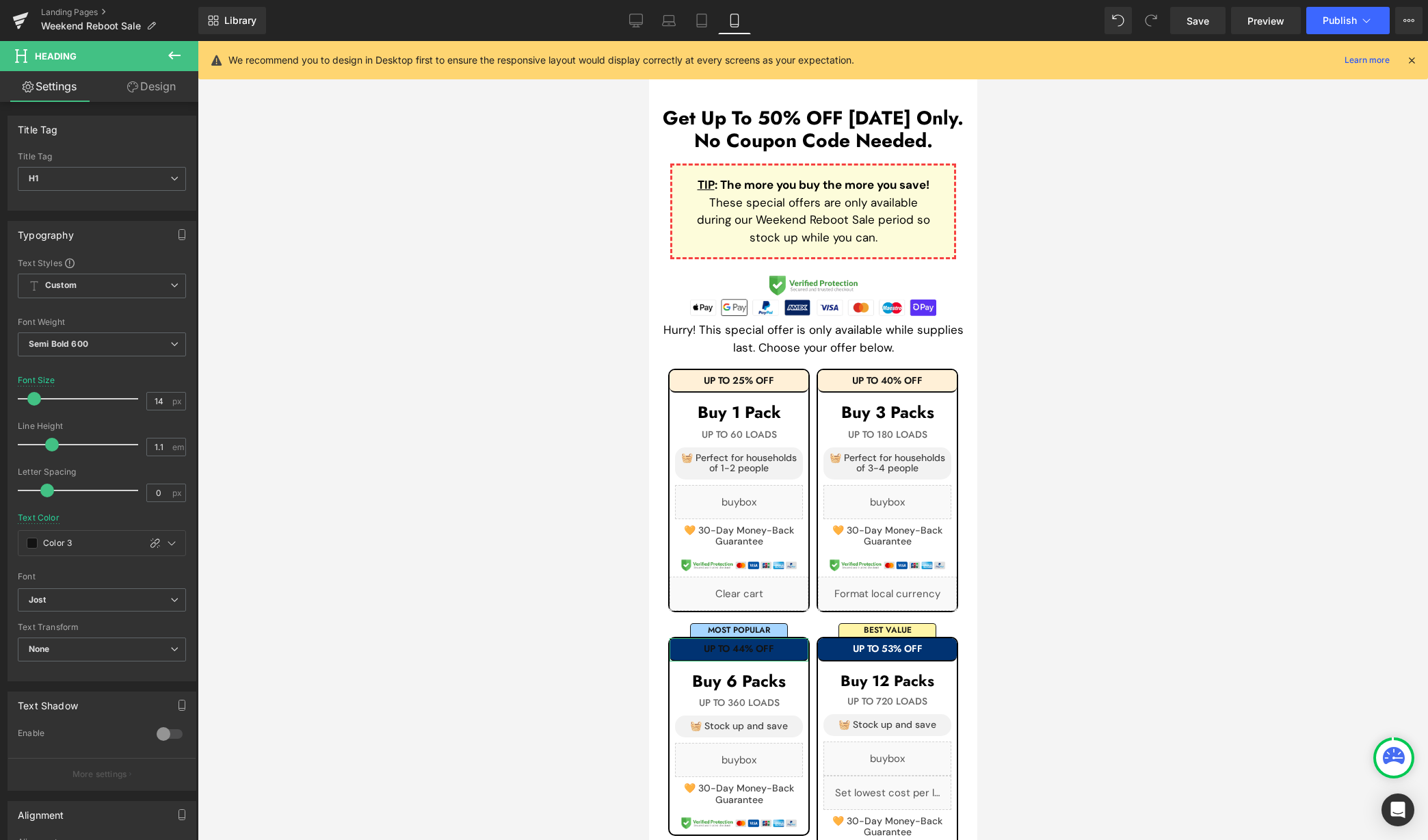
click at [147, 90] on link "Design" at bounding box center [152, 86] width 99 height 31
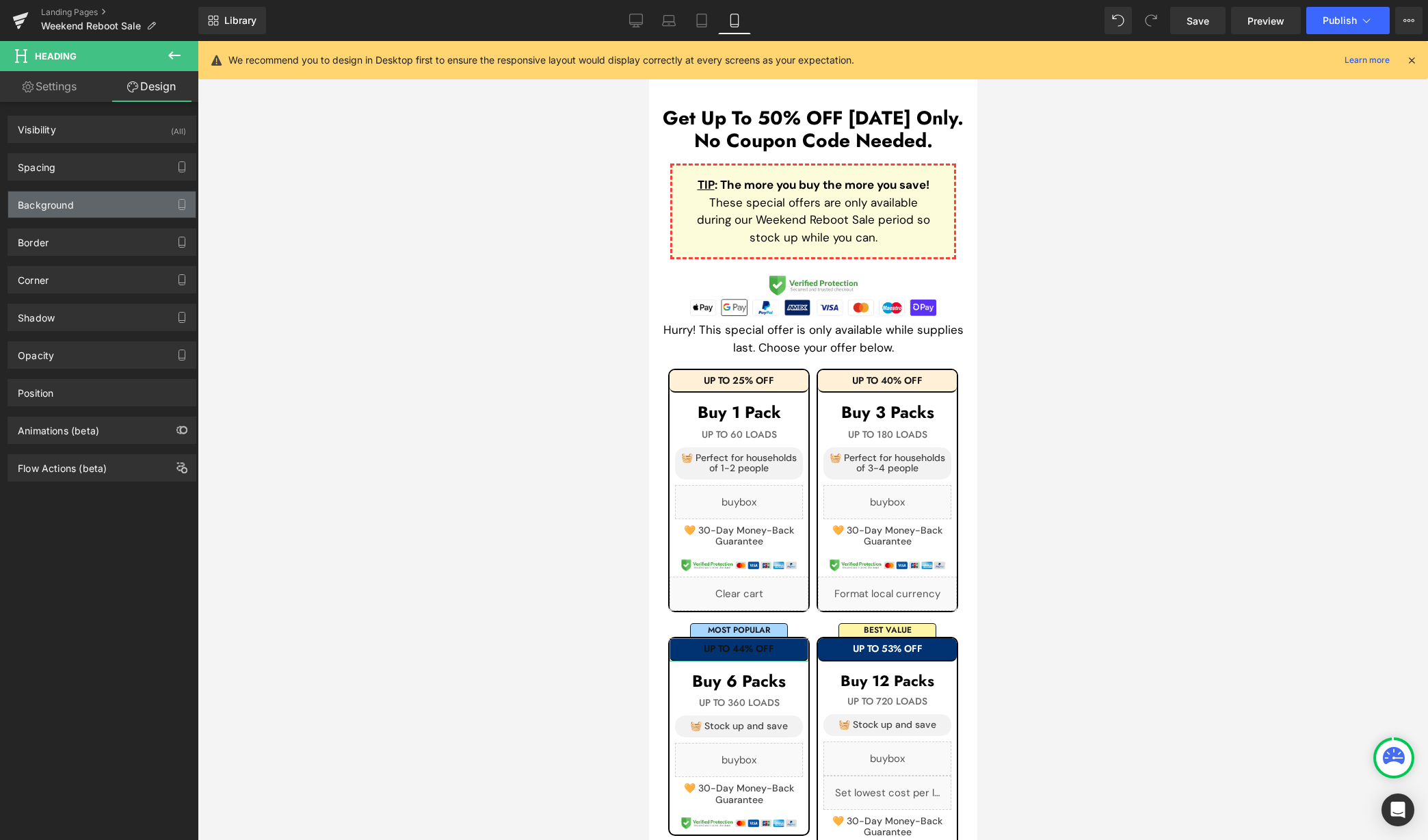
click at [103, 210] on div "Background" at bounding box center [101, 204] width 187 height 26
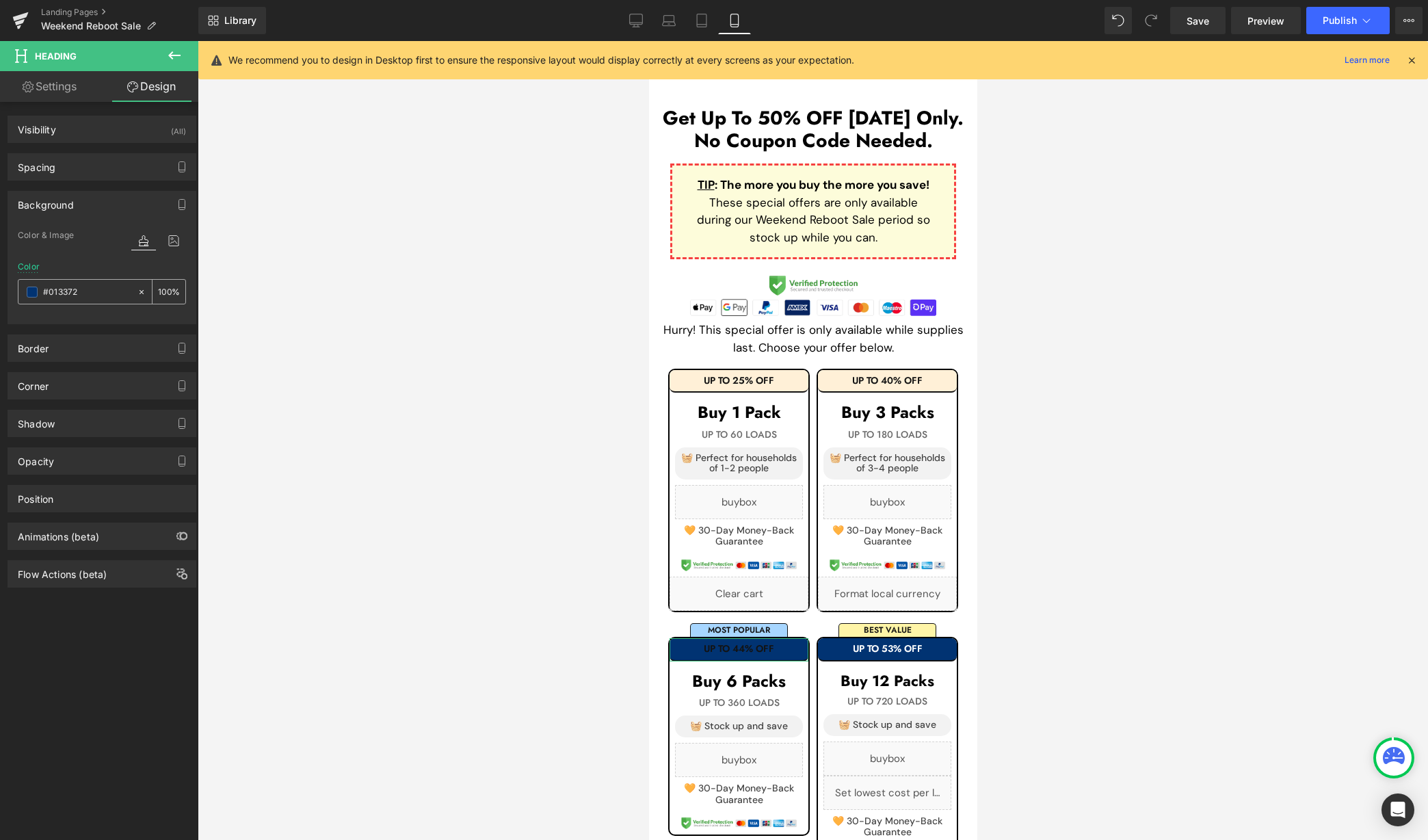
click at [106, 281] on div at bounding box center [77, 291] width 118 height 24
click at [106, 290] on input "text" at bounding box center [87, 291] width 88 height 15
paste input "fff0d7"
type input "fff0d7"
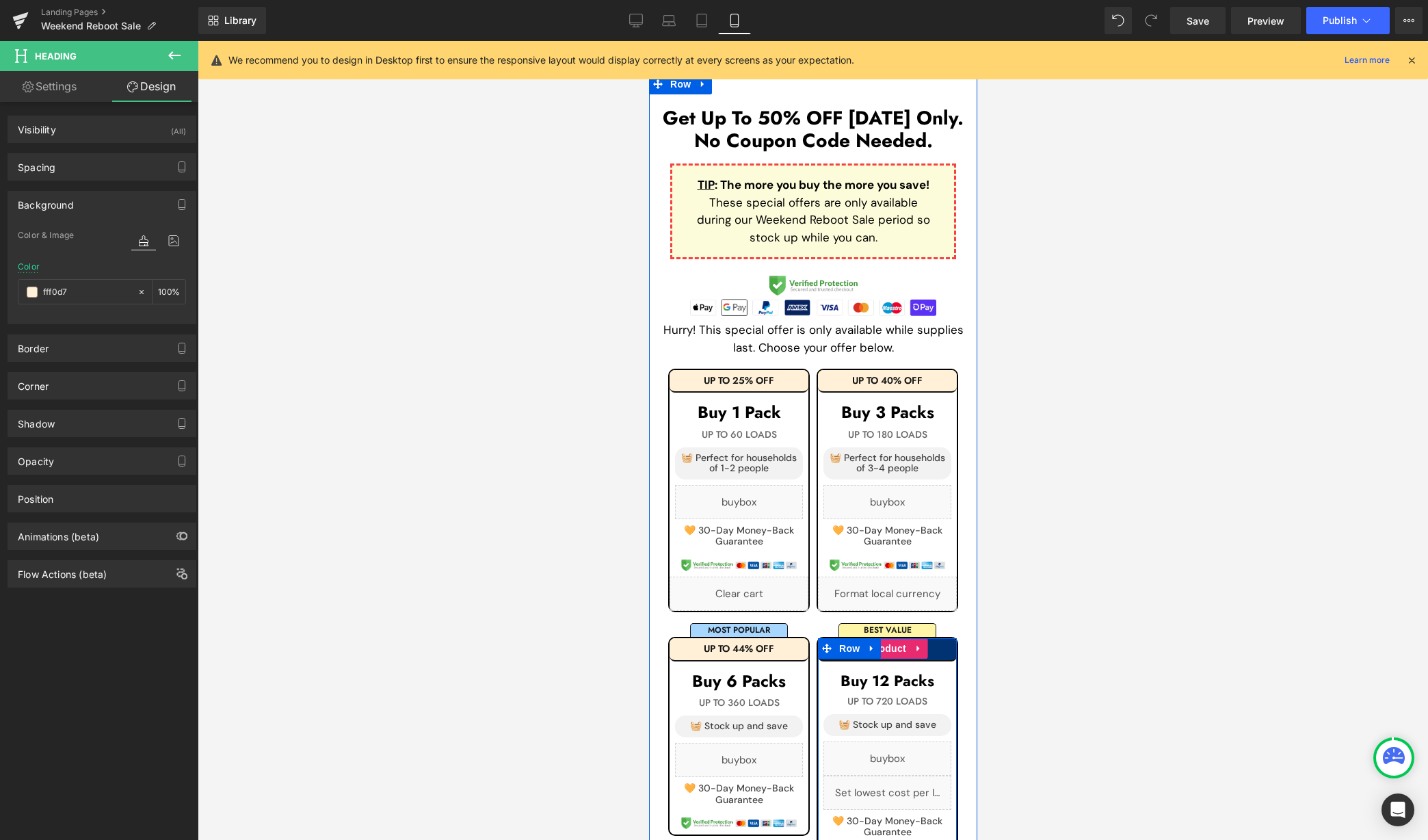
click at [932, 644] on h1 "UP TO 53% OFF" at bounding box center [886, 649] width 139 height 11
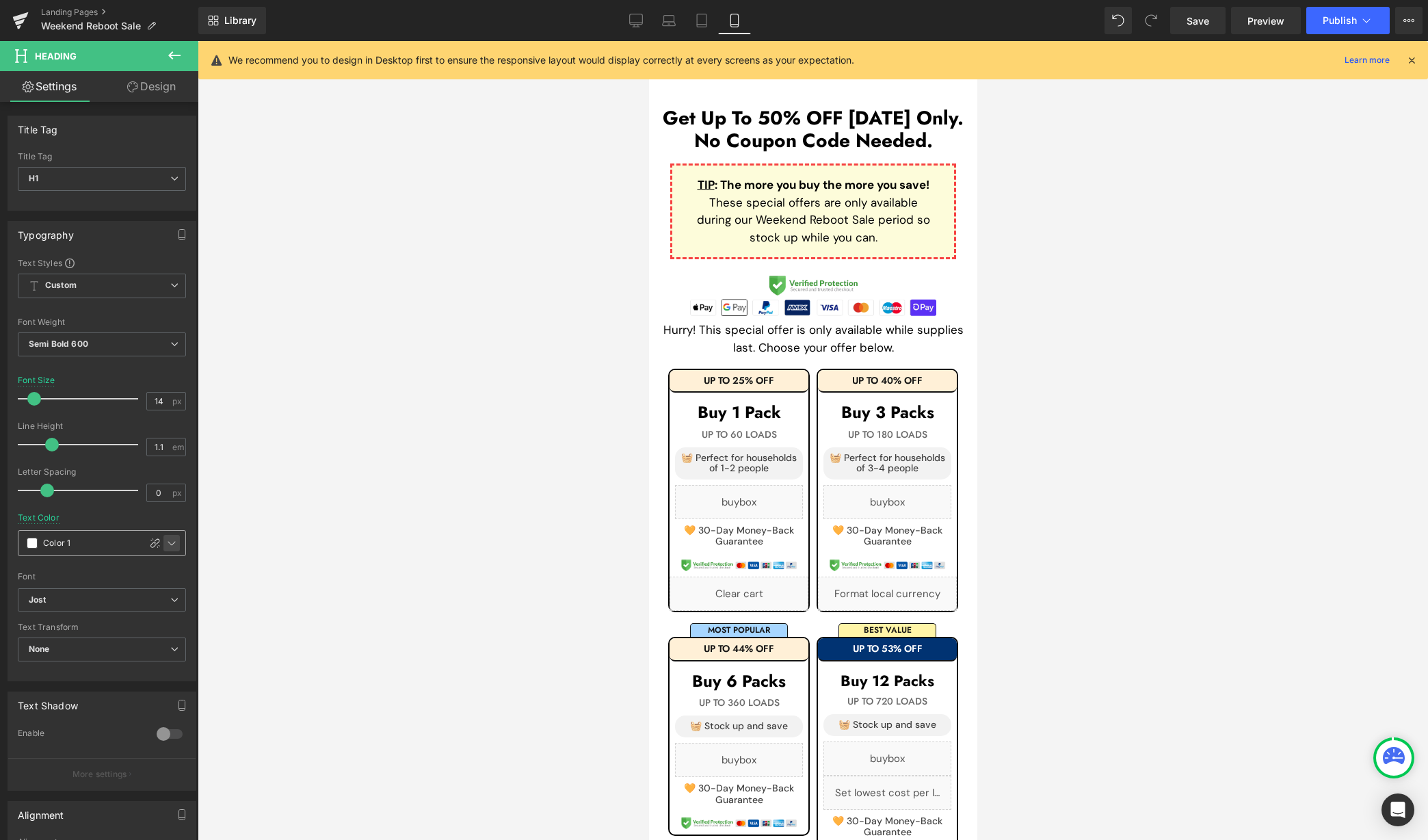
click at [165, 535] on div at bounding box center [171, 543] width 16 height 16
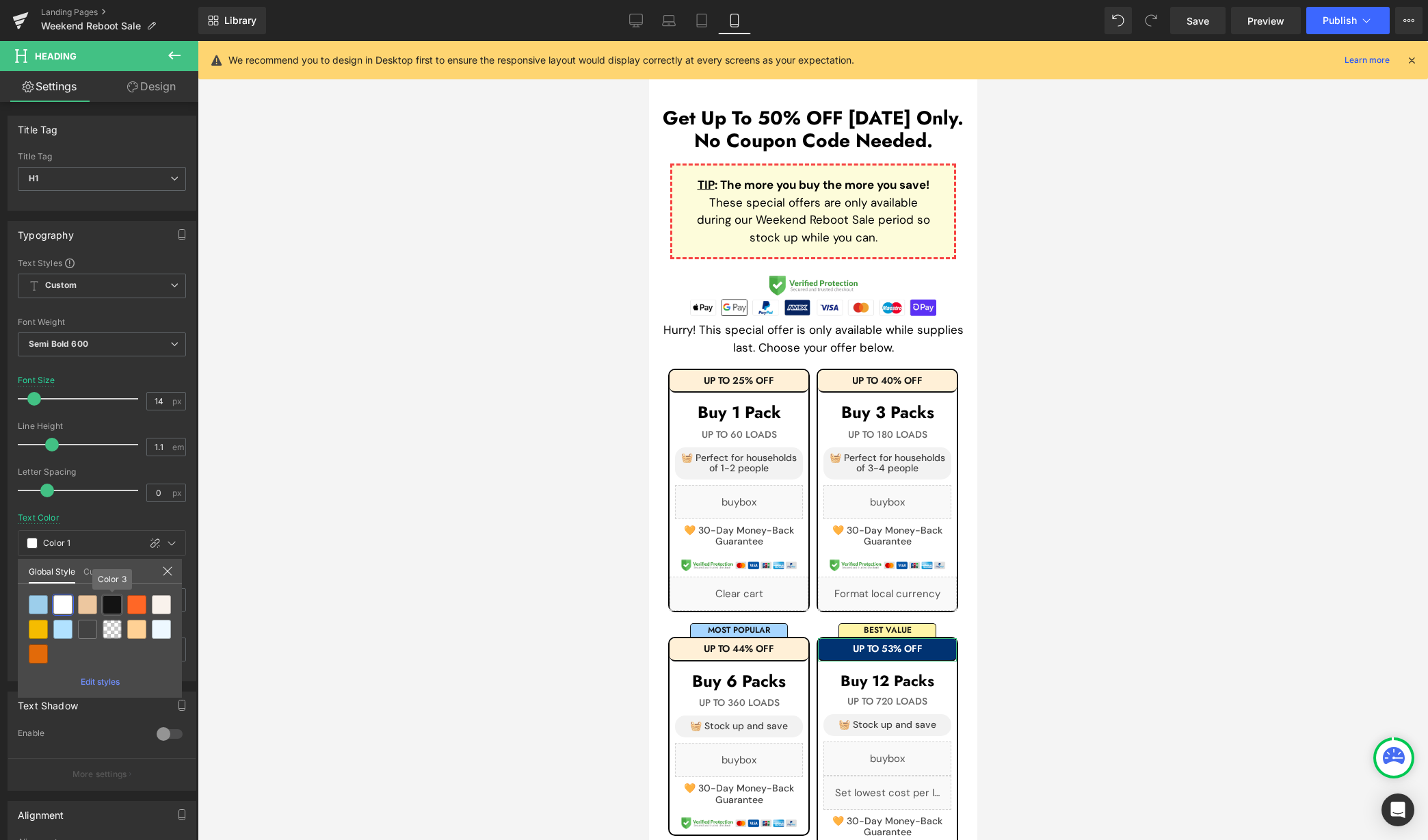
click at [107, 602] on div at bounding box center [113, 605] width 20 height 20
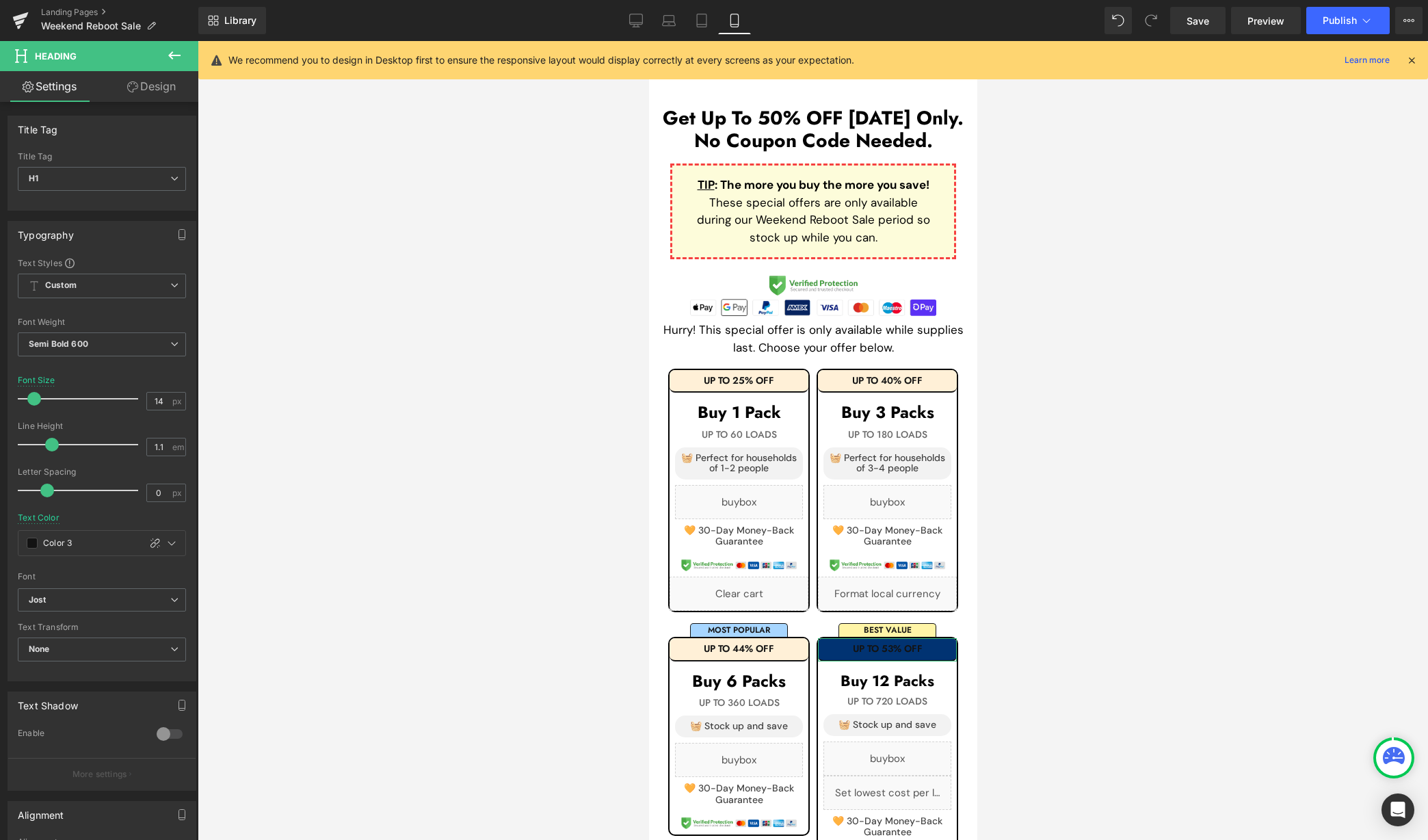
click at [162, 99] on link "Design" at bounding box center [152, 86] width 99 height 31
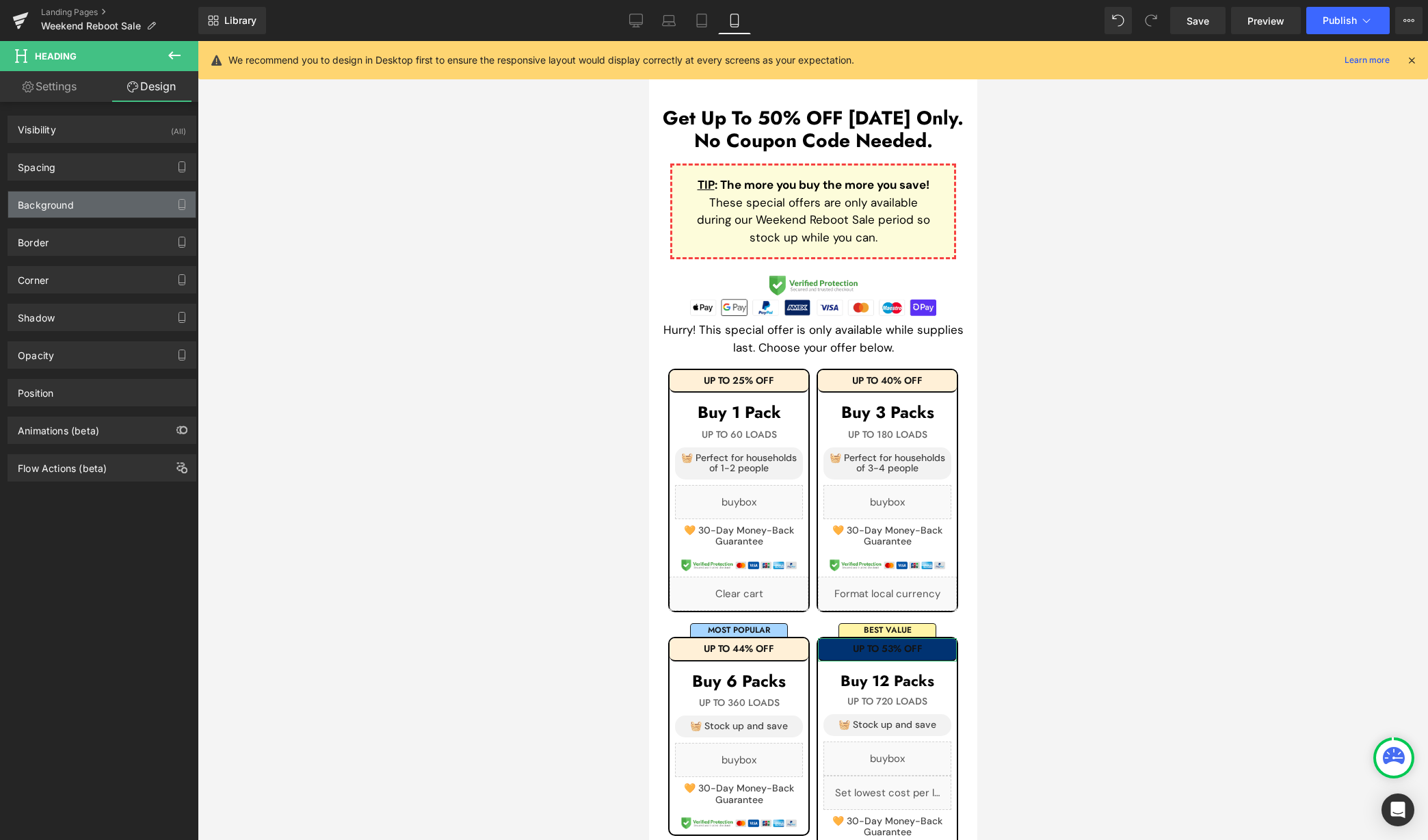
click at [99, 207] on div "Background" at bounding box center [101, 204] width 187 height 26
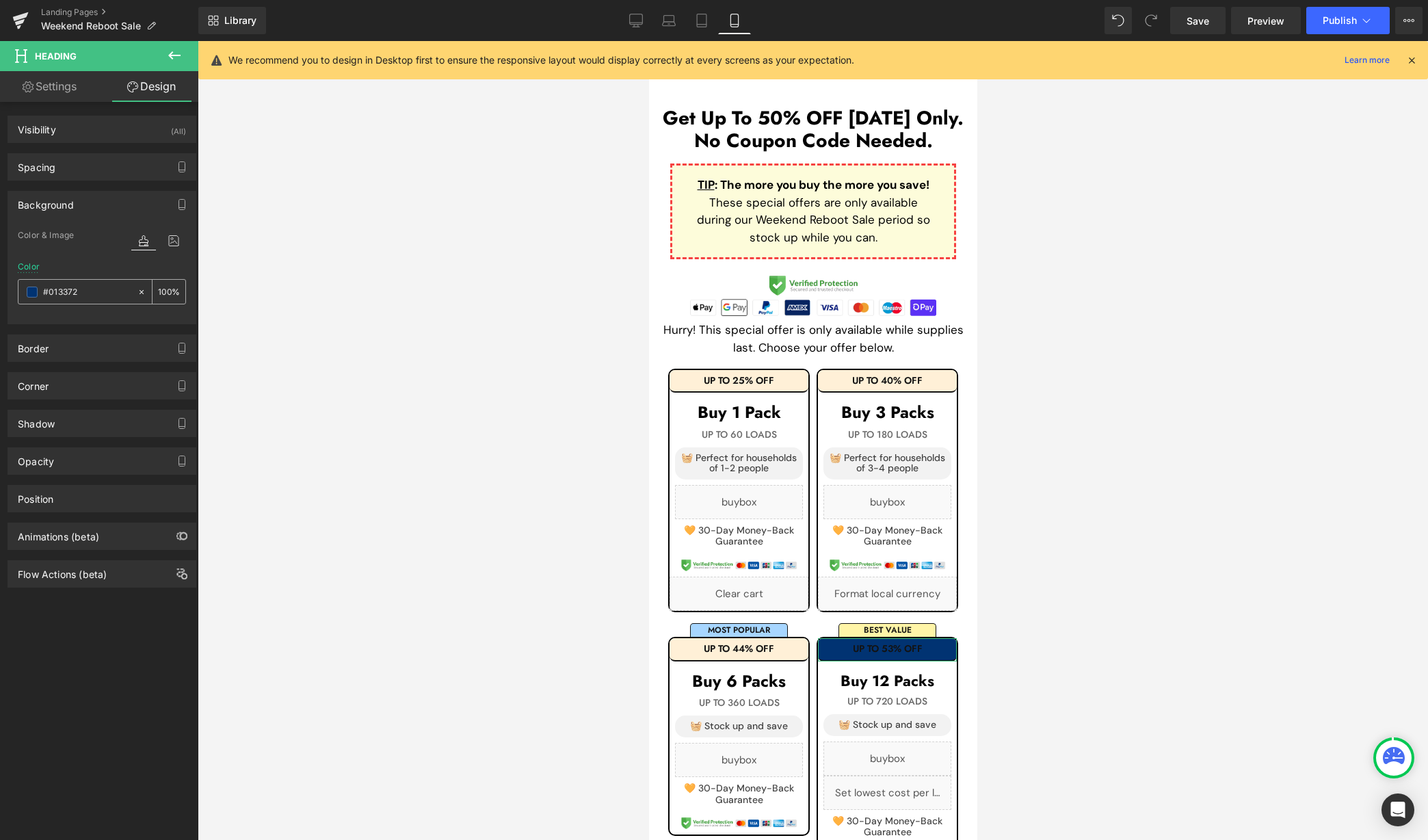
click at [99, 291] on input "#013372" at bounding box center [87, 291] width 88 height 15
paste input "fff0d7"
type input "fff0d7"
click at [1333, 21] on span "Publish" at bounding box center [1340, 20] width 35 height 11
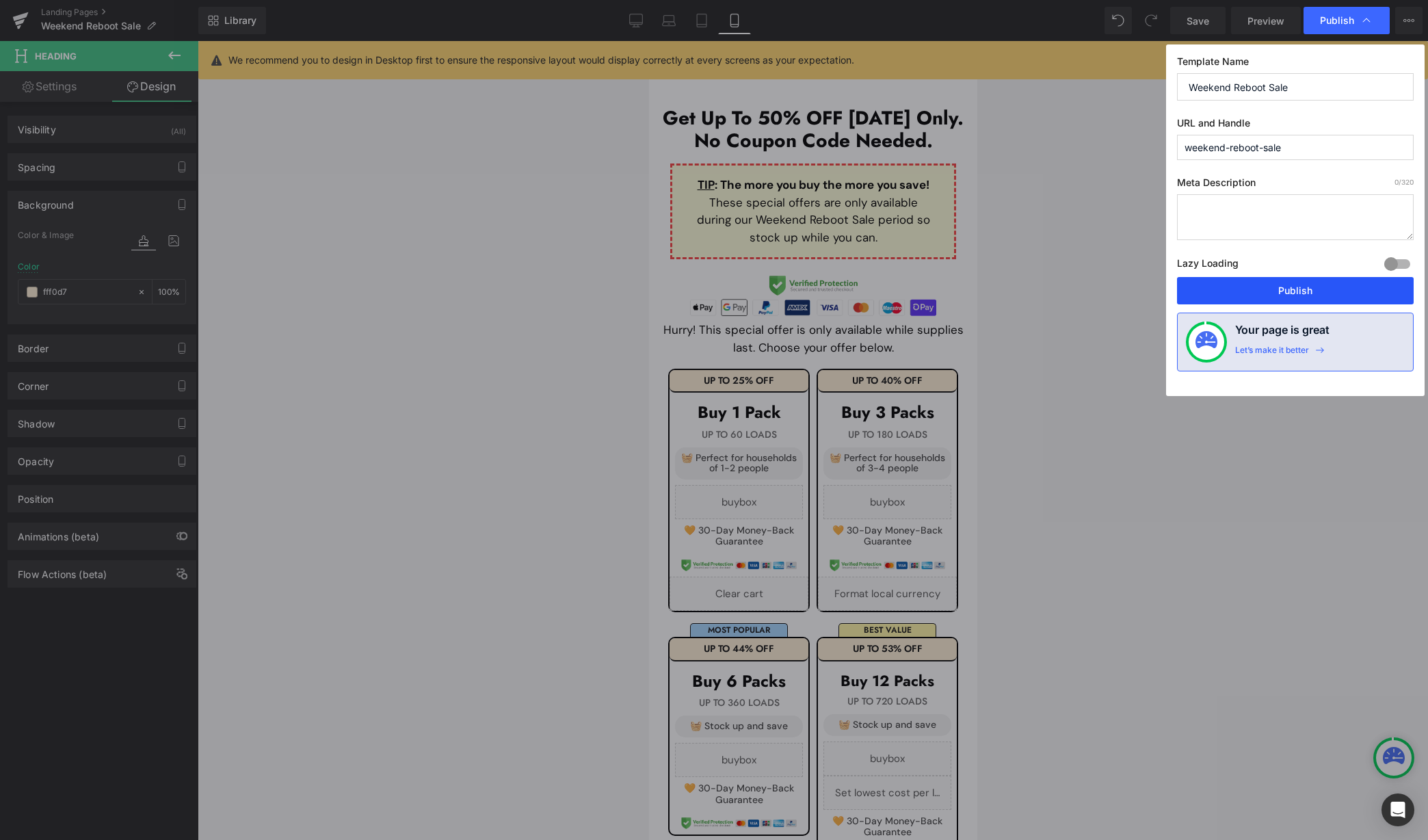
click at [1258, 282] on button "Publish" at bounding box center [1296, 290] width 237 height 28
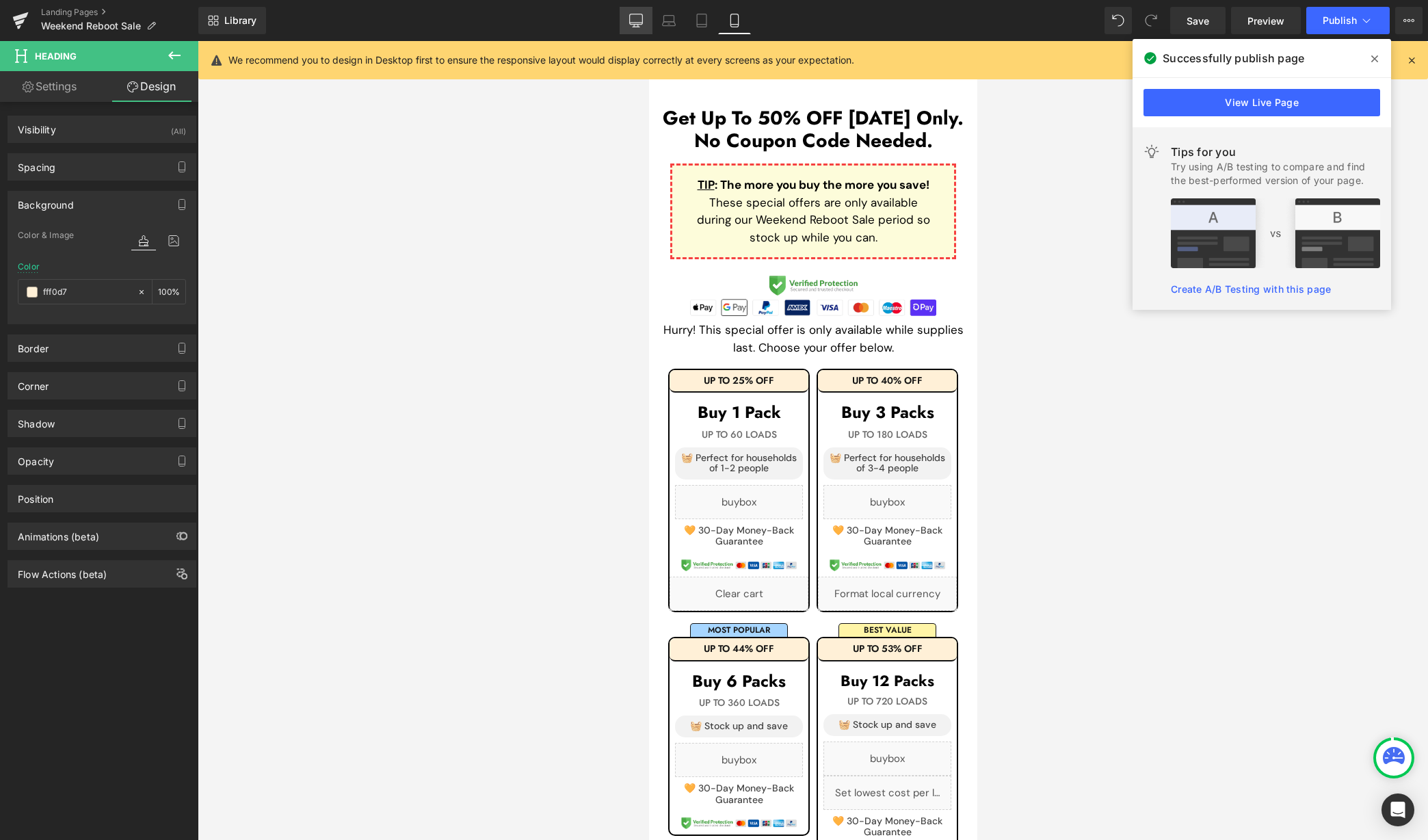
click at [636, 20] on icon at bounding box center [636, 20] width 13 height 13
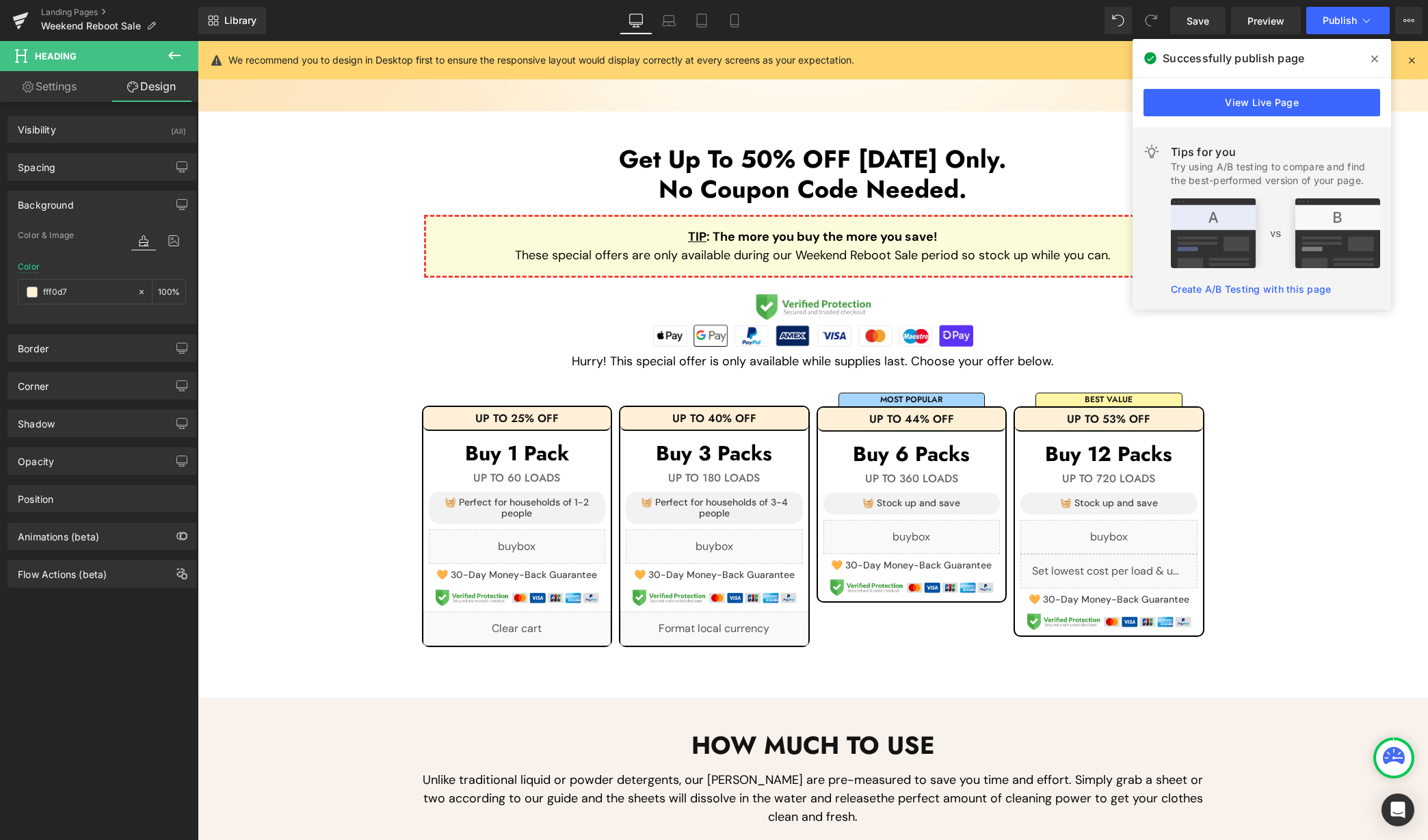
scroll to position [311, 0]
